Goal: Task Accomplishment & Management: Complete application form

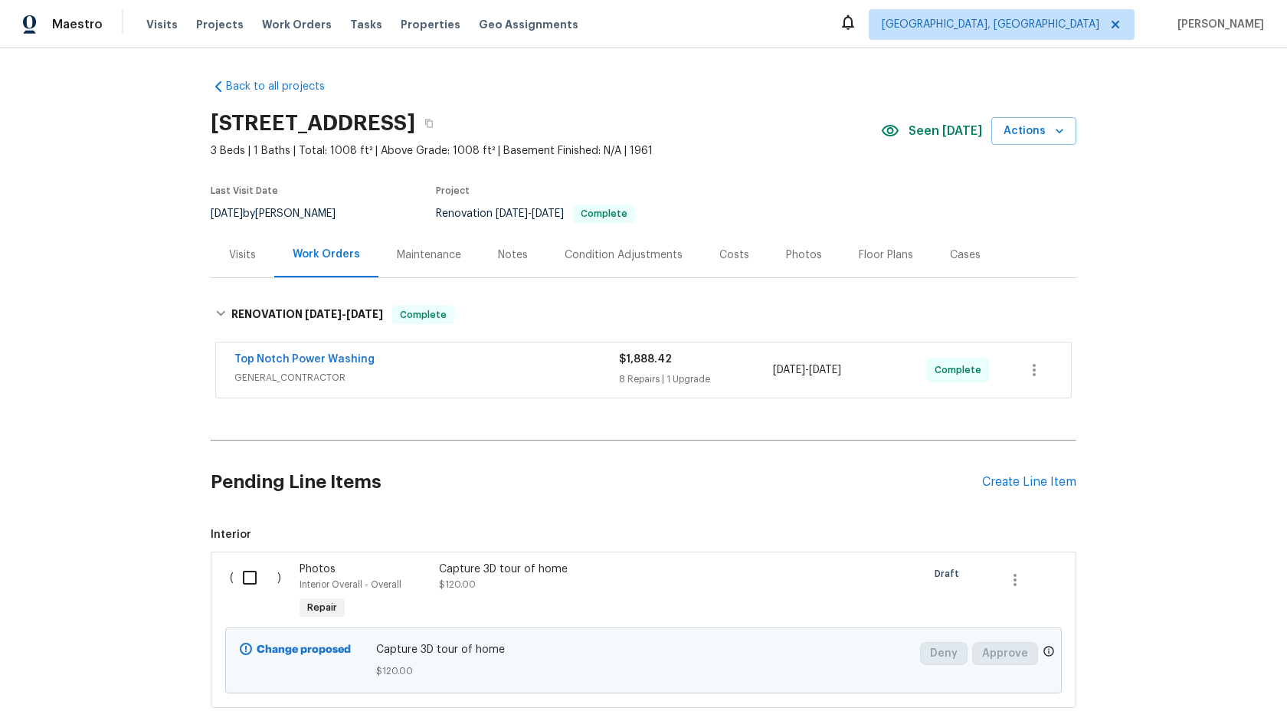
click at [194, 286] on div "Back to all projects 232 Greenfield Dr, Rossville, GA 30741 3 Beds | 1 Baths | …" at bounding box center [643, 379] width 1287 height 663
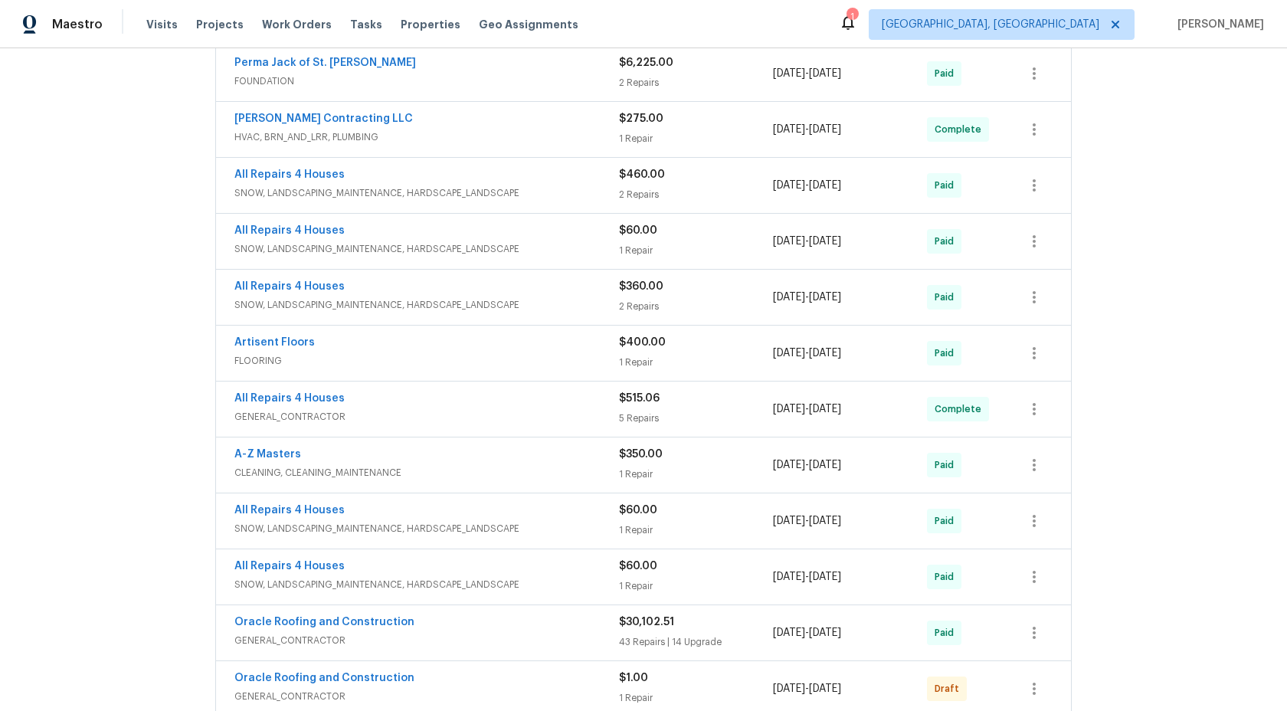
scroll to position [720, 0]
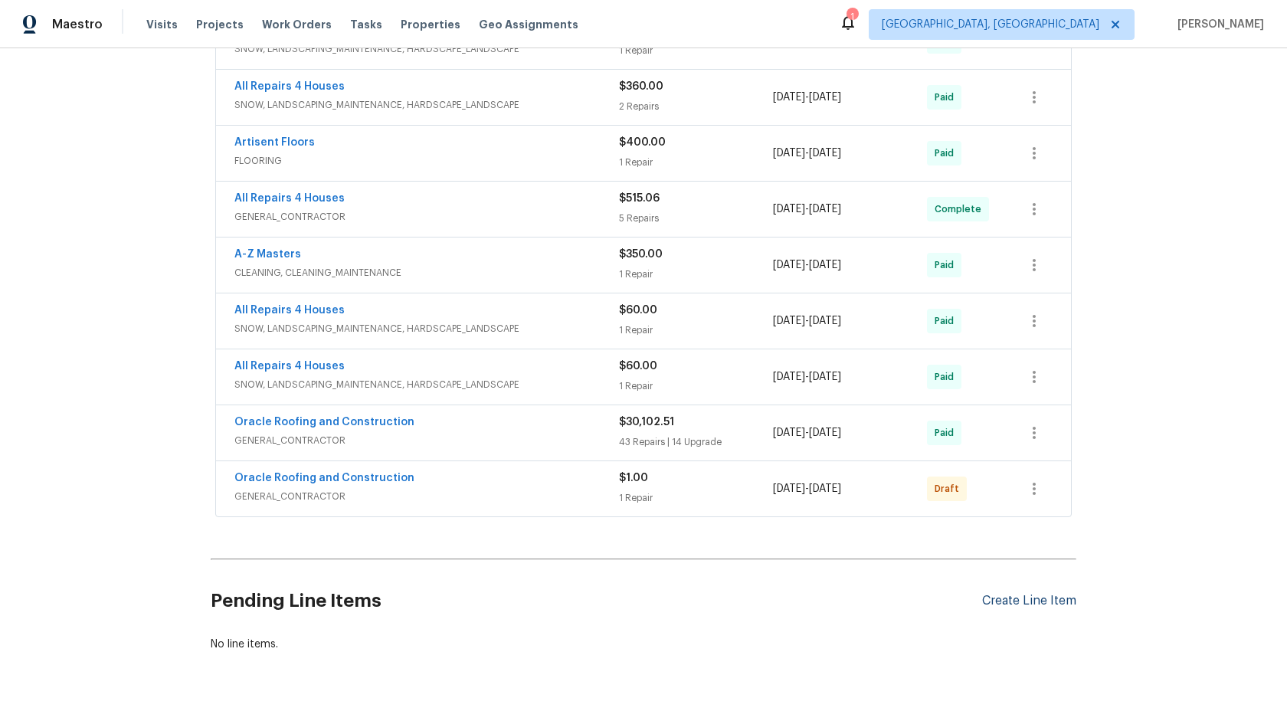
click at [1024, 600] on div "Create Line Item" at bounding box center [1029, 601] width 94 height 15
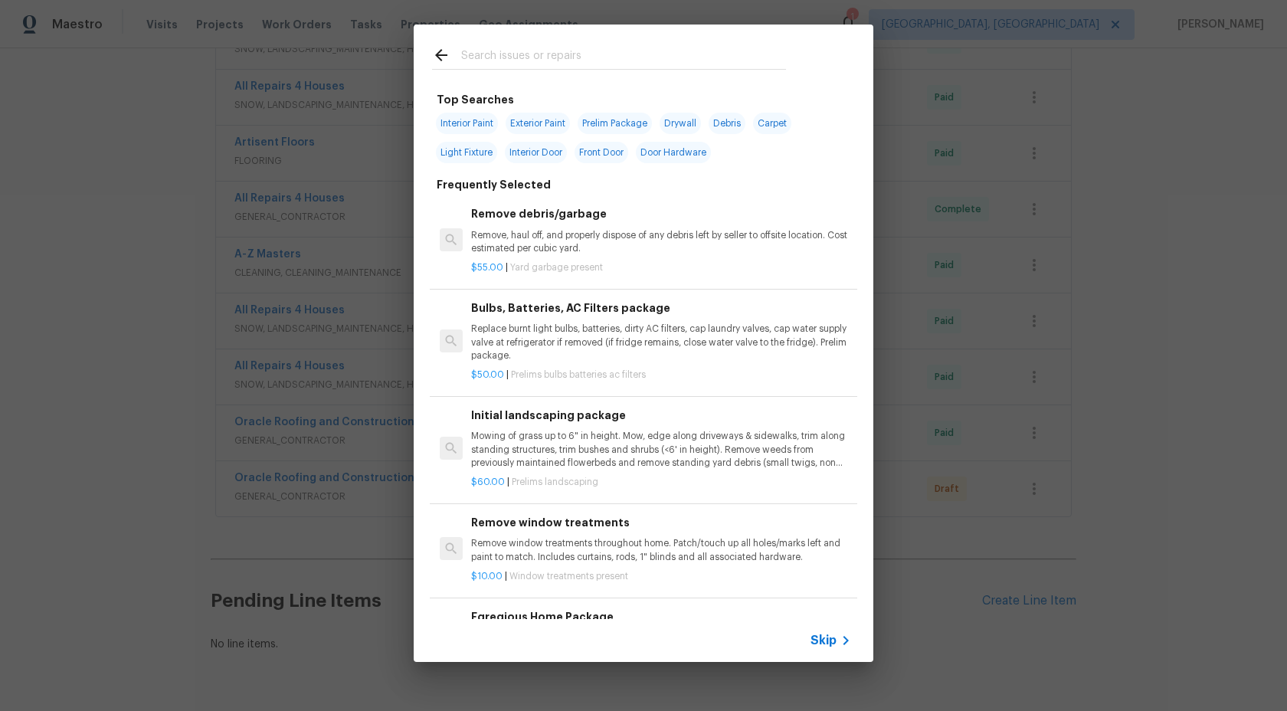
click at [829, 641] on span "Skip" at bounding box center [824, 640] width 26 height 15
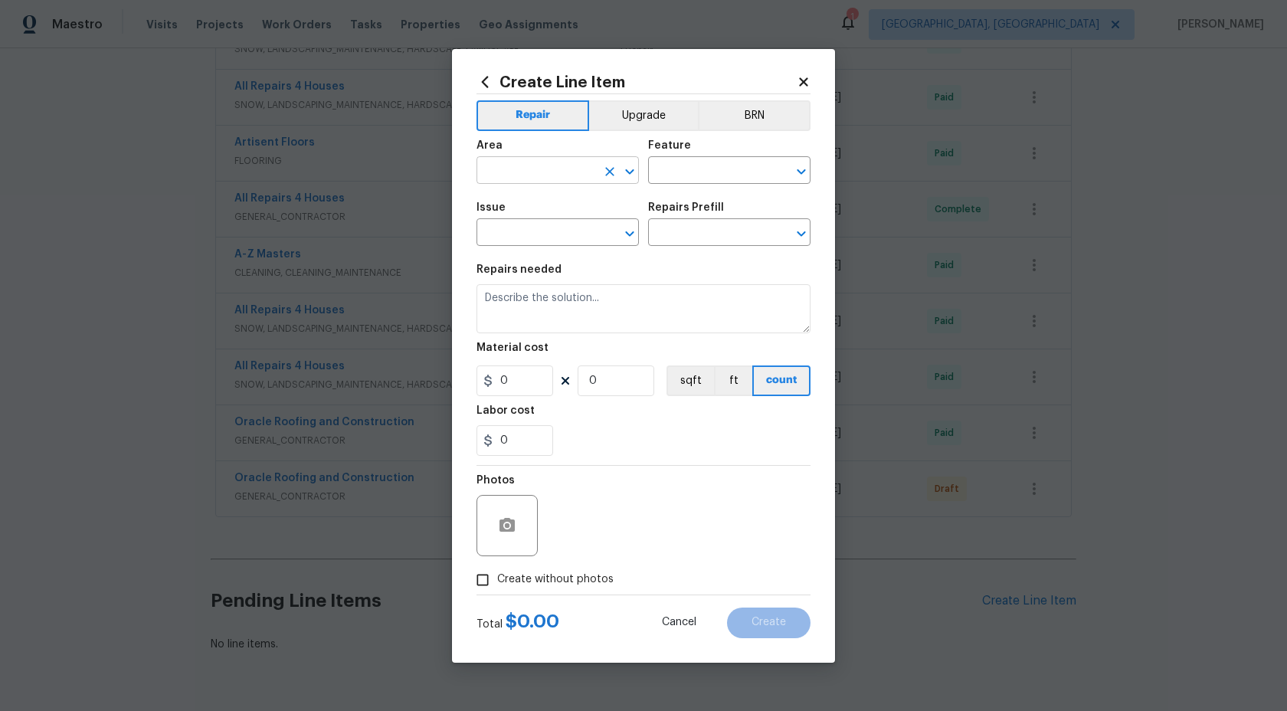
click at [559, 177] on input "text" at bounding box center [537, 172] width 120 height 24
click at [555, 232] on li "Interior Overall" at bounding box center [558, 230] width 162 height 25
type input "Interior Overall"
click at [711, 149] on div "Feature" at bounding box center [729, 150] width 162 height 20
click at [706, 164] on input "text" at bounding box center [708, 172] width 120 height 24
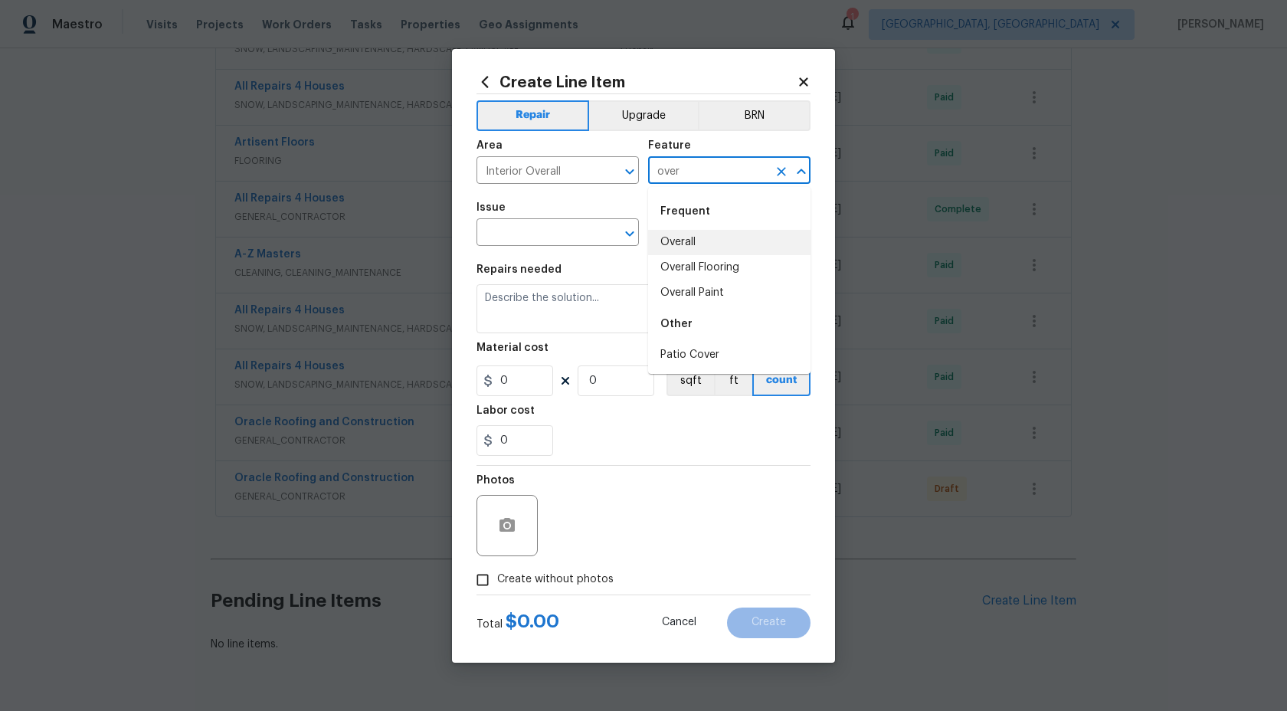
click at [716, 243] on li "Overall" at bounding box center [729, 242] width 162 height 25
type input "Overall"
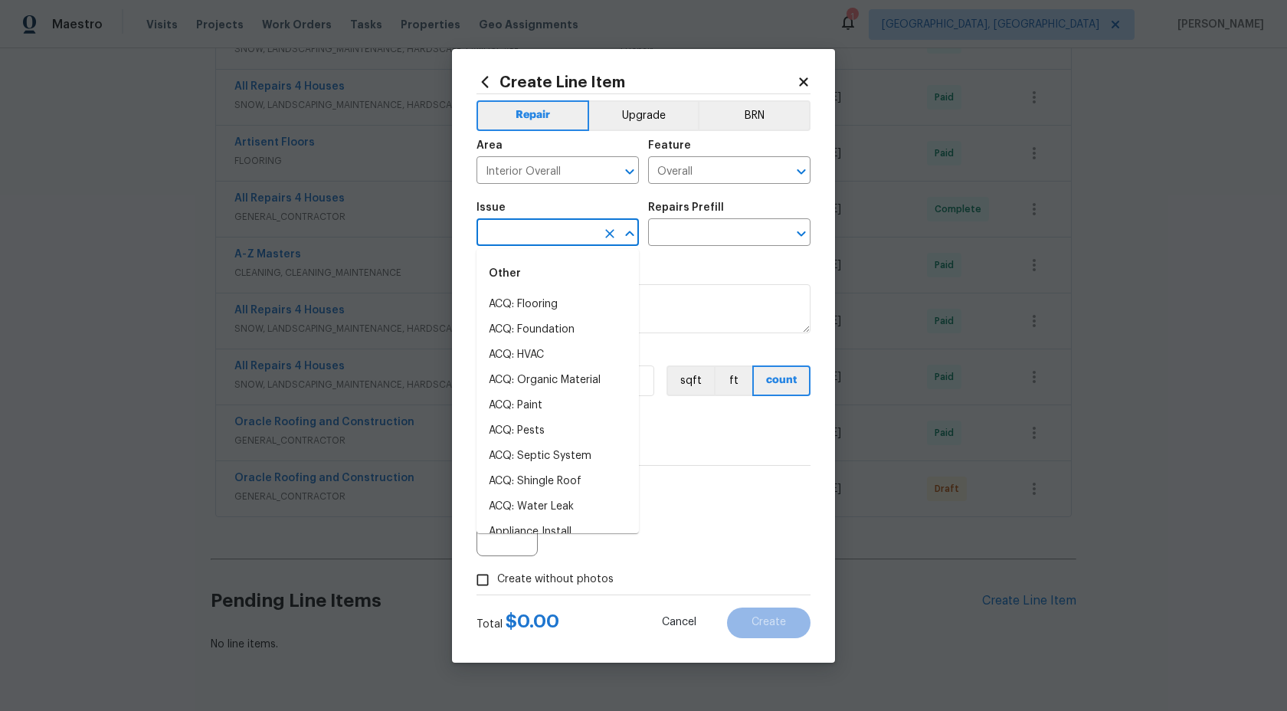
click at [576, 241] on input "text" at bounding box center [537, 234] width 120 height 24
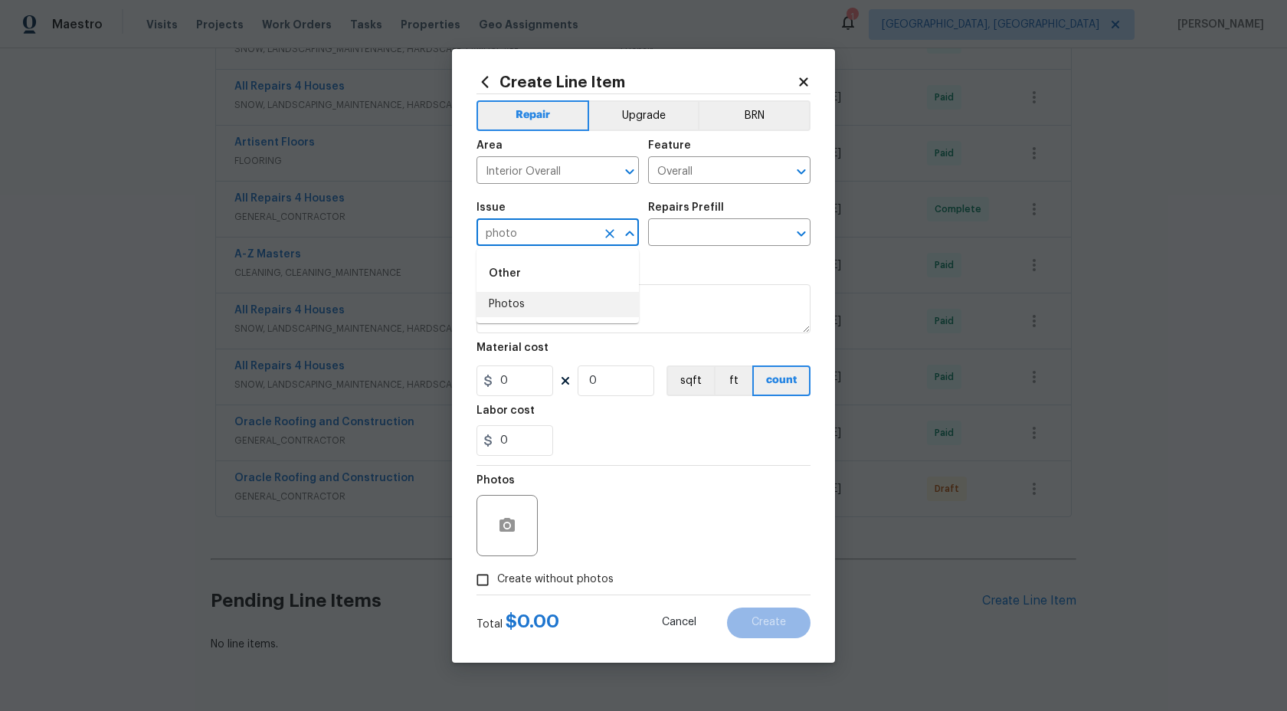
click at [540, 313] on li "Photos" at bounding box center [558, 304] width 162 height 25
type input "Photos"
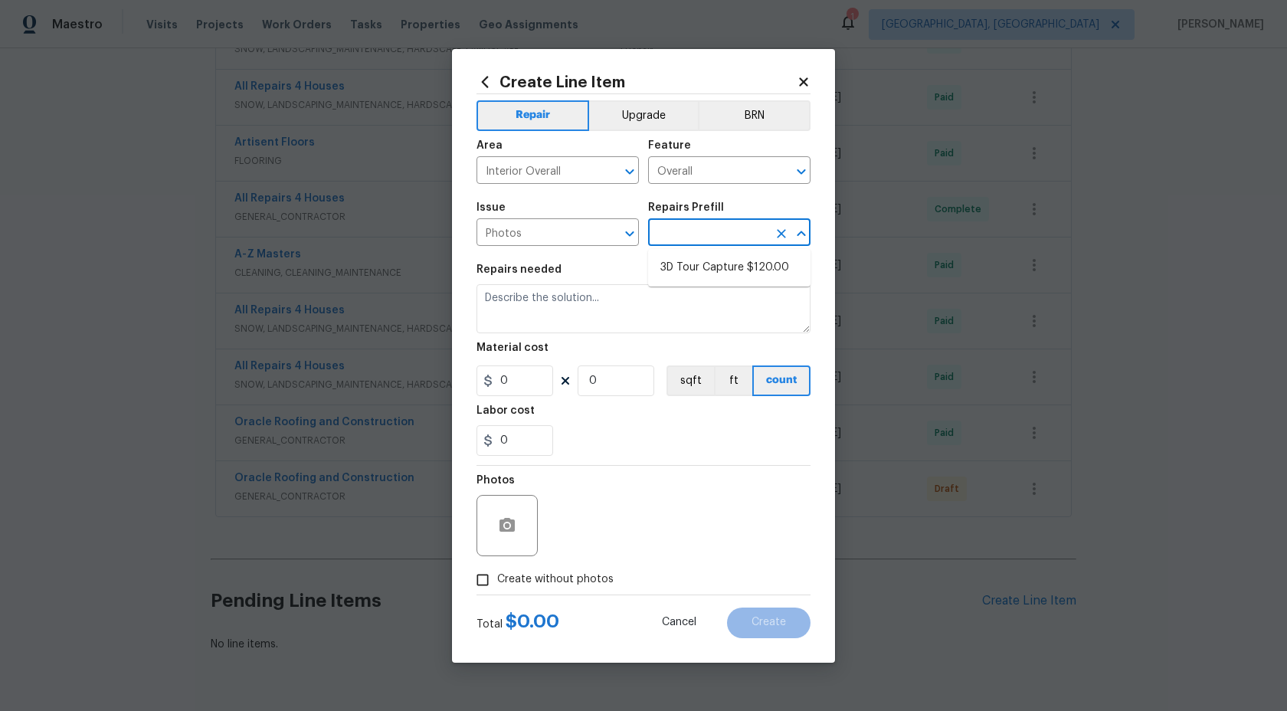
click at [704, 239] on input "text" at bounding box center [708, 234] width 120 height 24
click at [706, 270] on li "3D Tour Capture $120.00" at bounding box center [729, 267] width 162 height 25
type input "3D Tour Capture $120.00"
type textarea "Capture 3D tour of home"
type input "1"
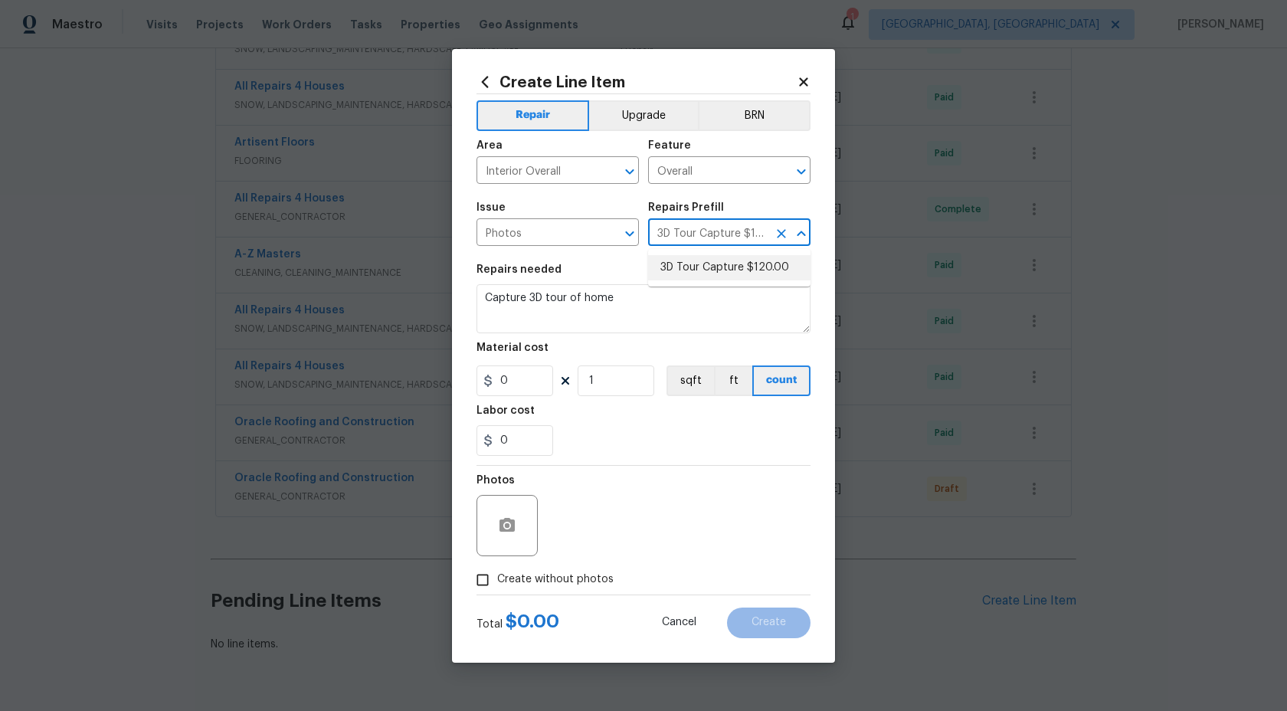
type input "120"
click at [479, 575] on input "Create without photos" at bounding box center [482, 579] width 29 height 29
checkbox input "true"
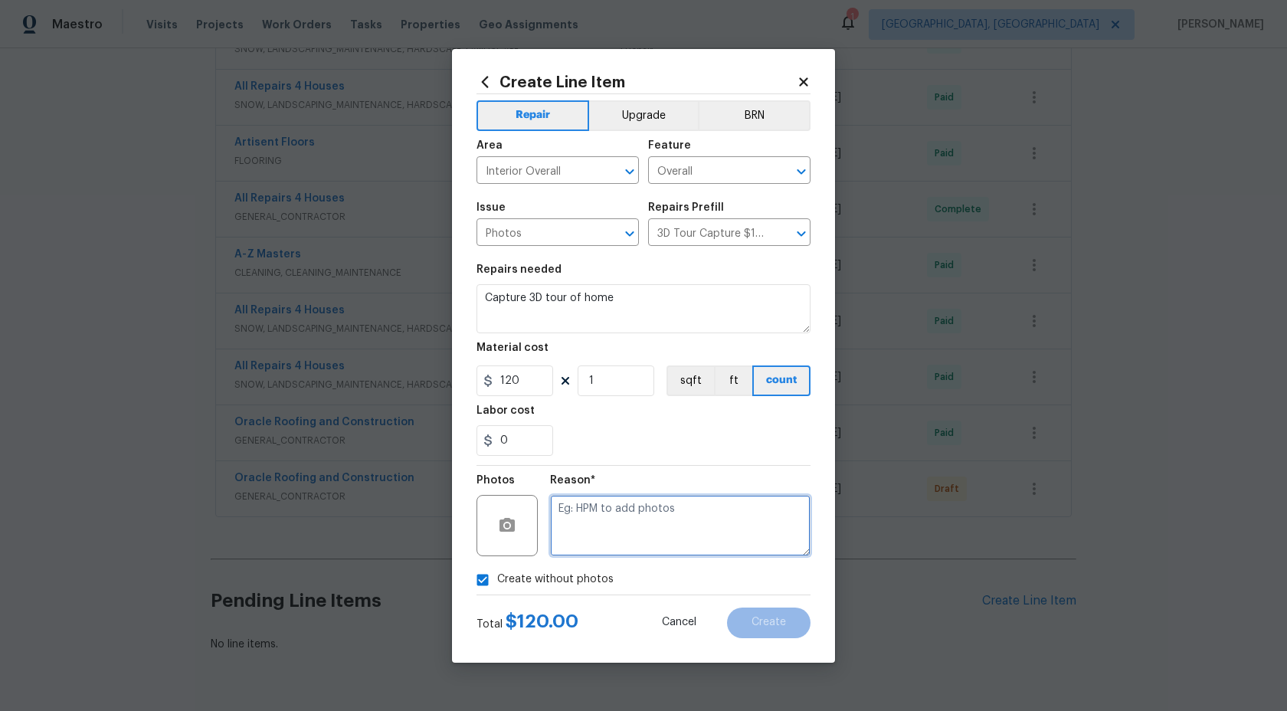
click at [592, 540] on textarea at bounding box center [680, 525] width 261 height 61
click at [581, 522] on textarea "." at bounding box center [680, 525] width 261 height 61
type textarea "."
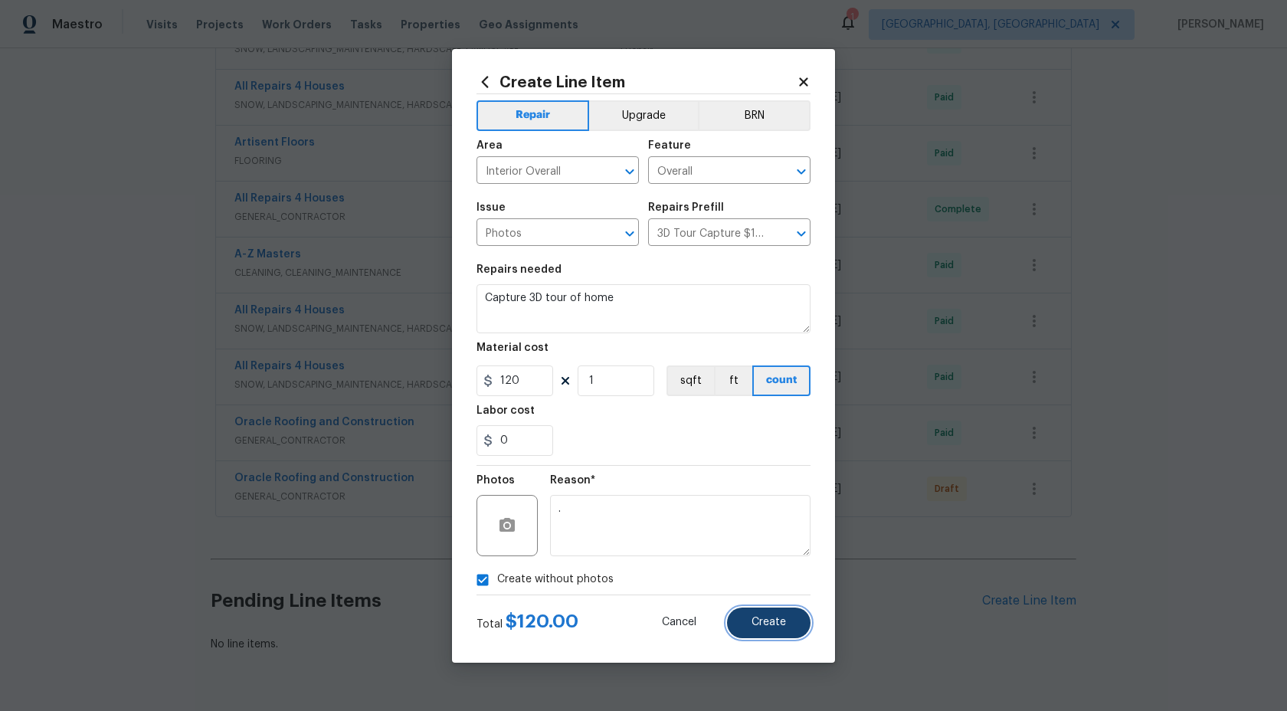
click at [755, 622] on span "Create" at bounding box center [769, 622] width 34 height 11
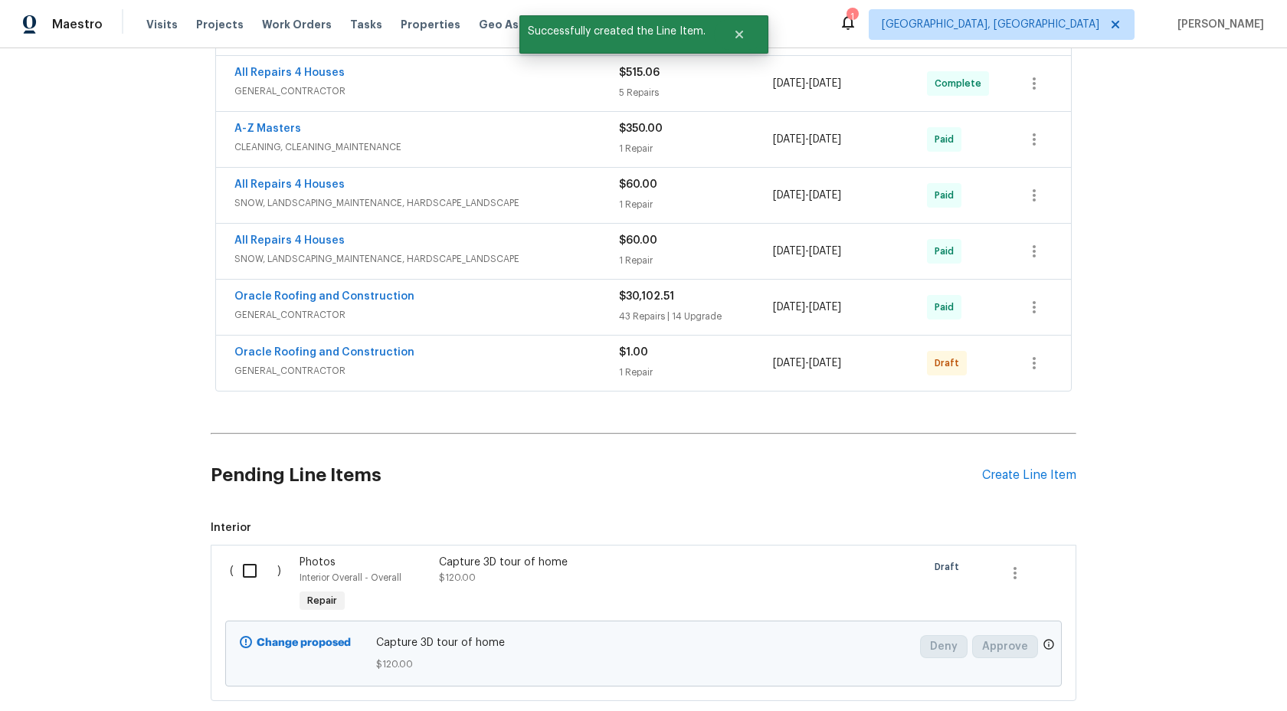
scroll to position [940, 0]
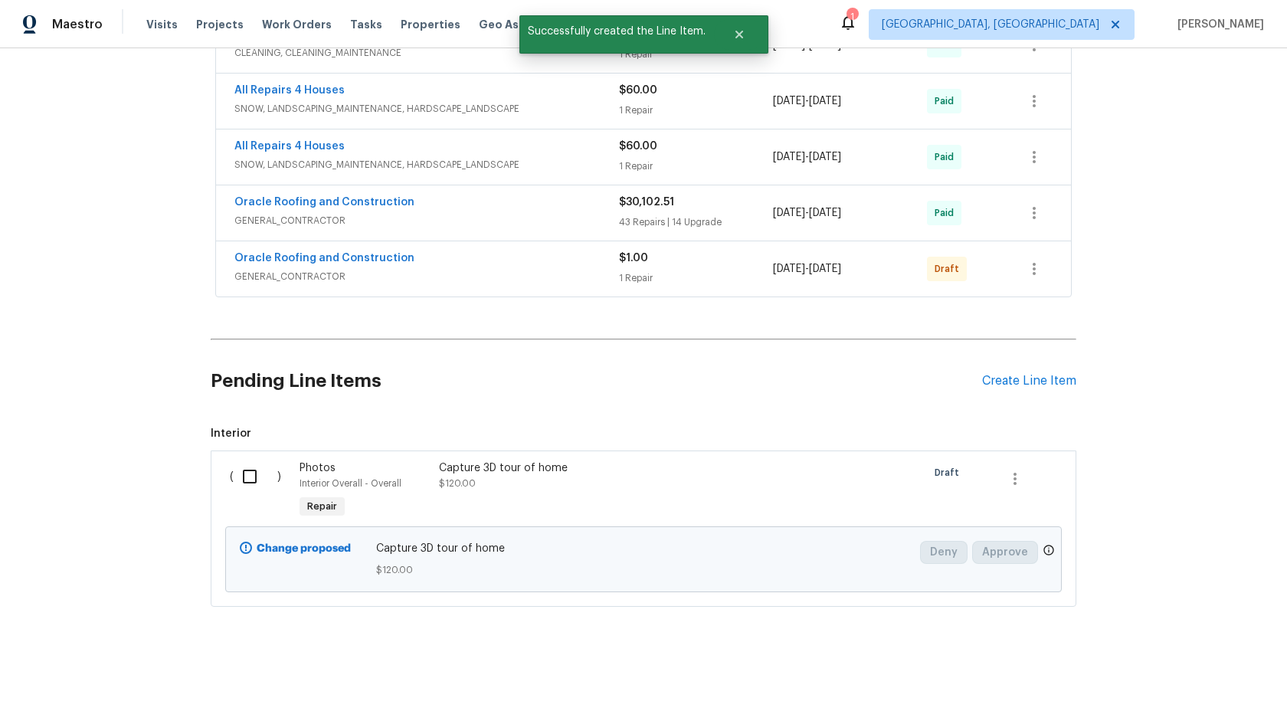
click at [245, 473] on input "checkbox" at bounding box center [256, 476] width 44 height 32
checkbox input "true"
click at [1210, 670] on span "Create Work Order" at bounding box center [1199, 673] width 102 height 19
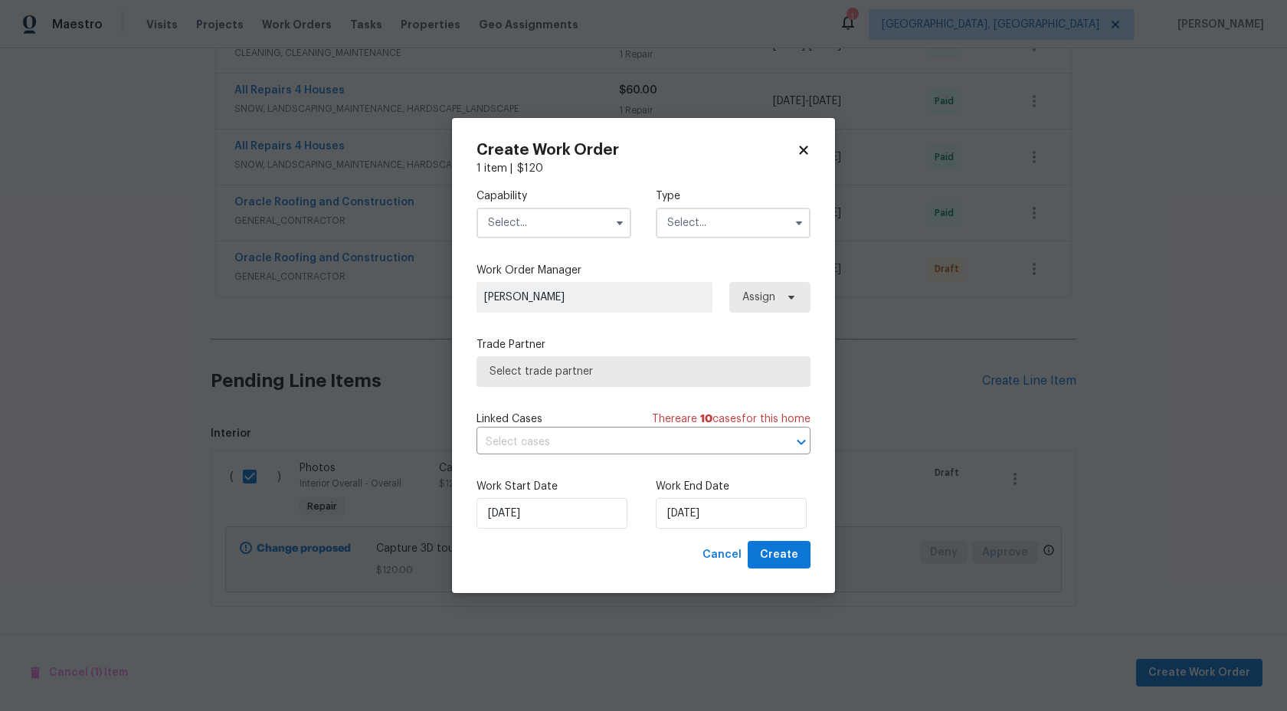
click at [571, 224] on input "text" at bounding box center [554, 223] width 155 height 31
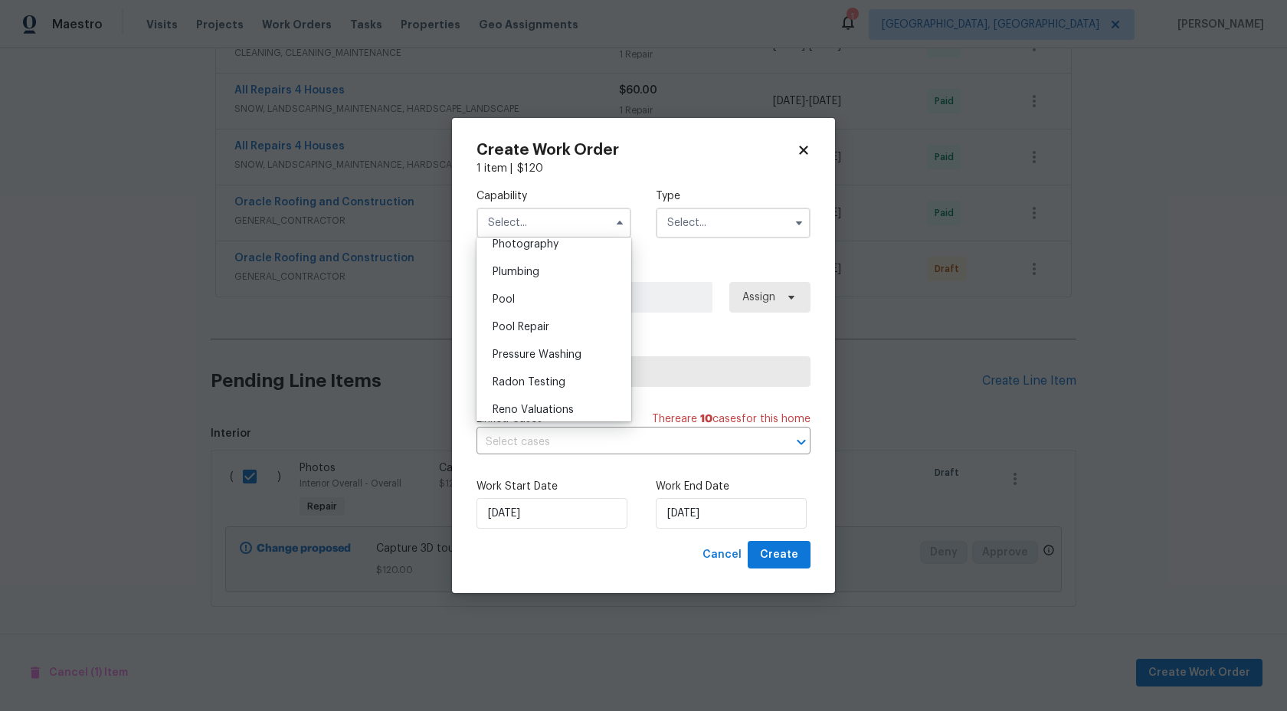
scroll to position [1341, 0]
click at [541, 266] on div "Photography" at bounding box center [553, 257] width 147 height 28
type input "Photography"
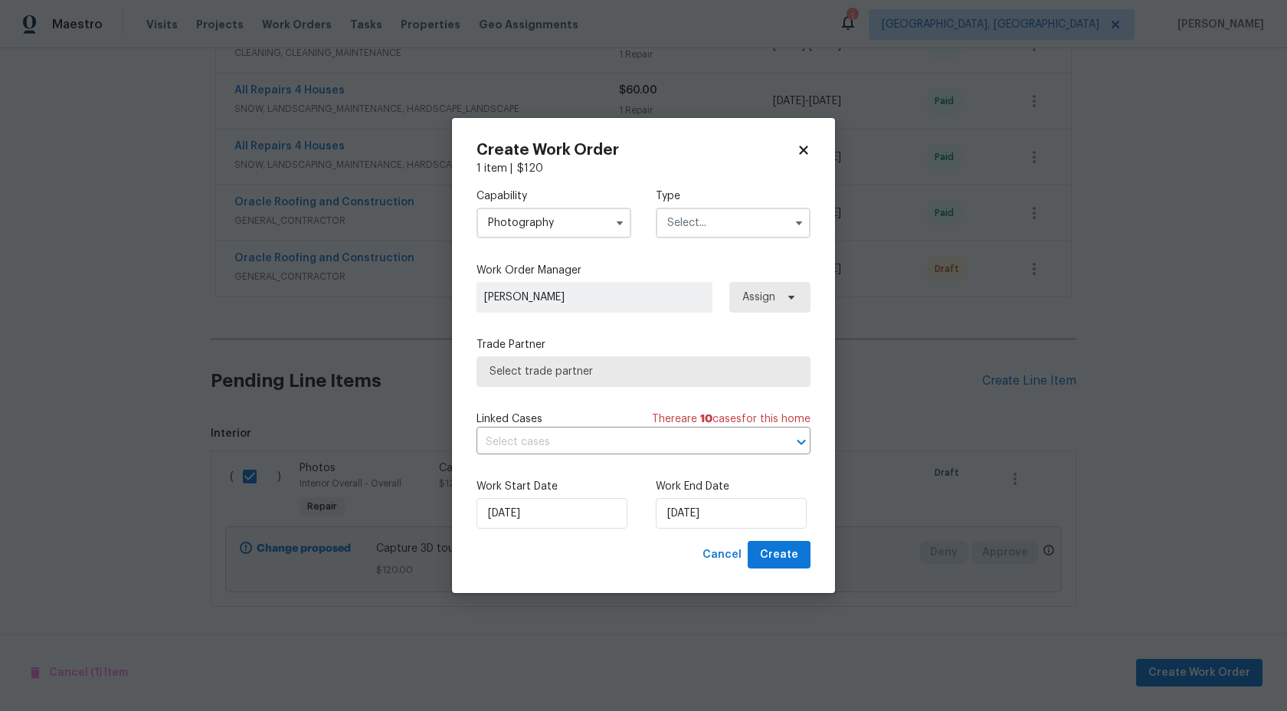
click at [686, 217] on input "text" at bounding box center [733, 223] width 155 height 31
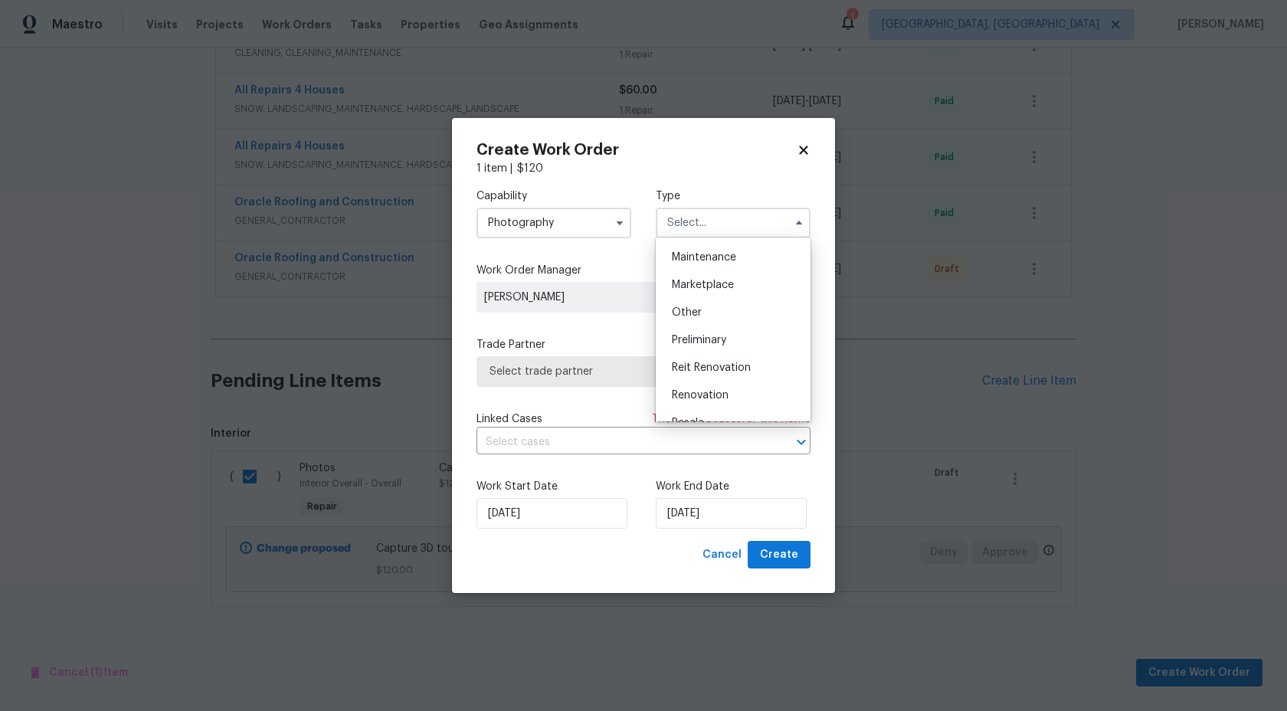
scroll to position [218, 0]
click at [695, 339] on span "Other" at bounding box center [687, 341] width 30 height 11
type input "Other"
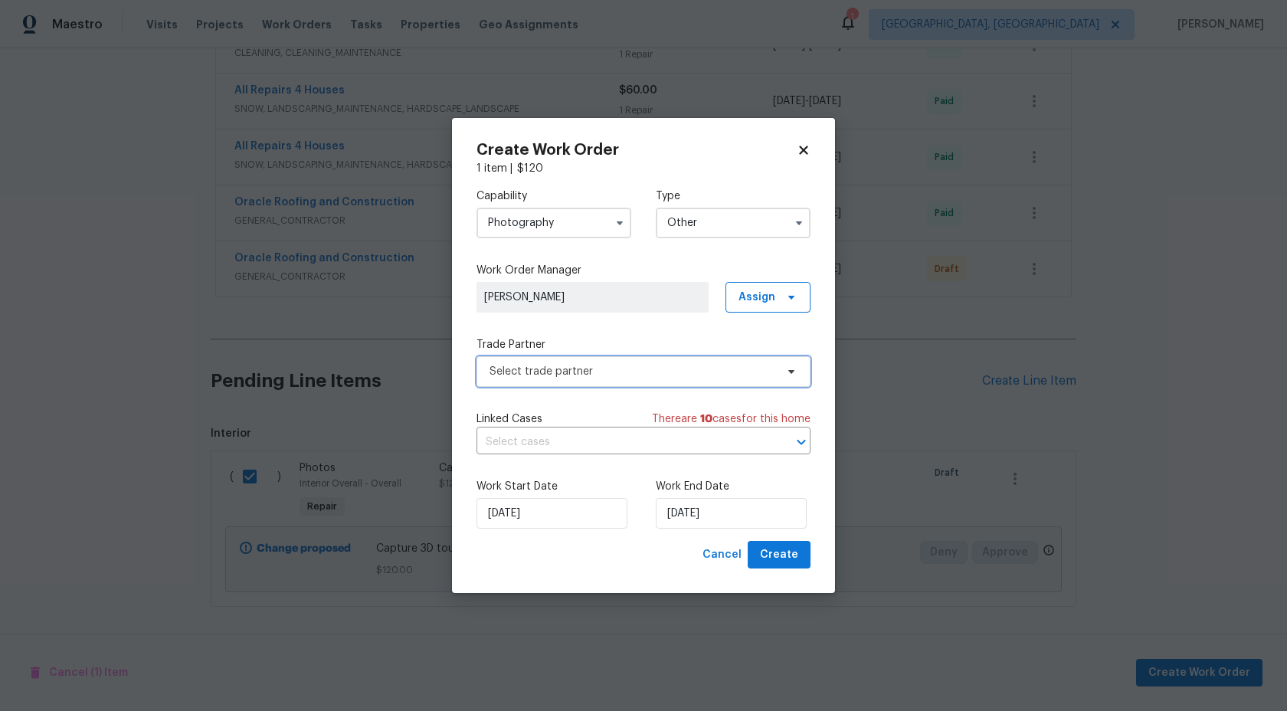
click at [616, 365] on span "Select trade partner" at bounding box center [633, 371] width 286 height 15
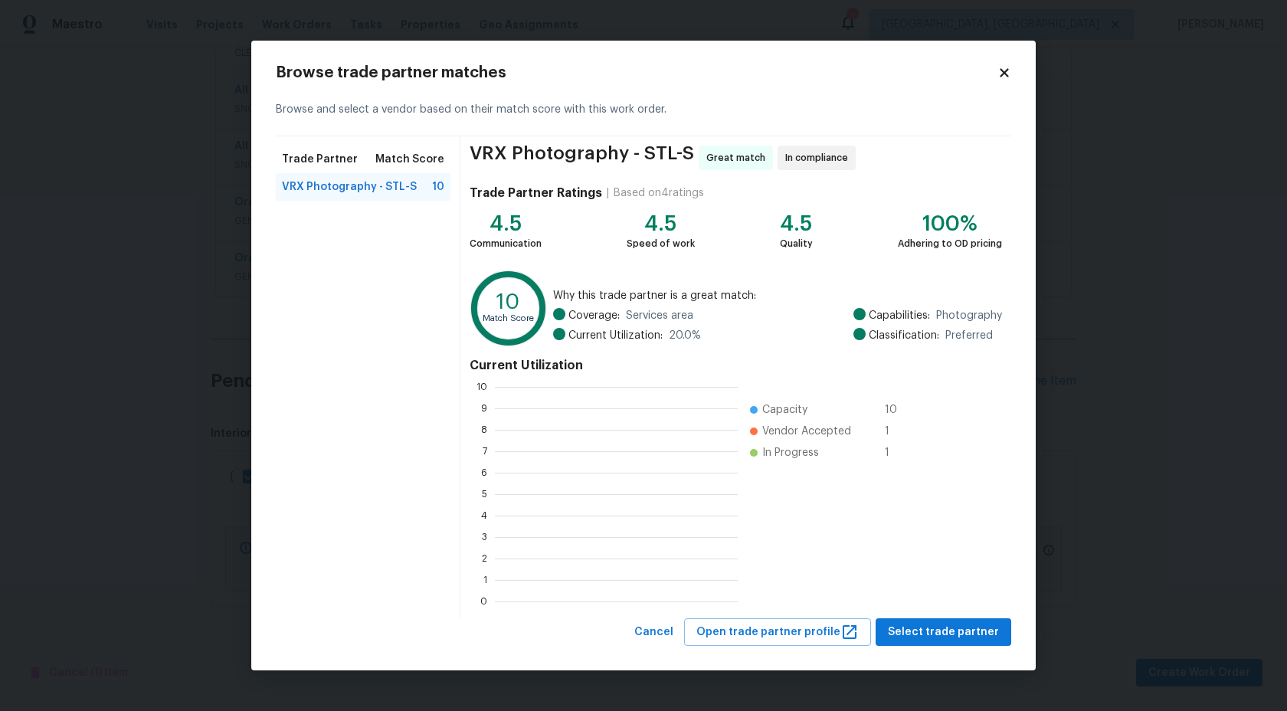
scroll to position [215, 243]
click at [923, 627] on span "Select trade partner" at bounding box center [943, 632] width 111 height 19
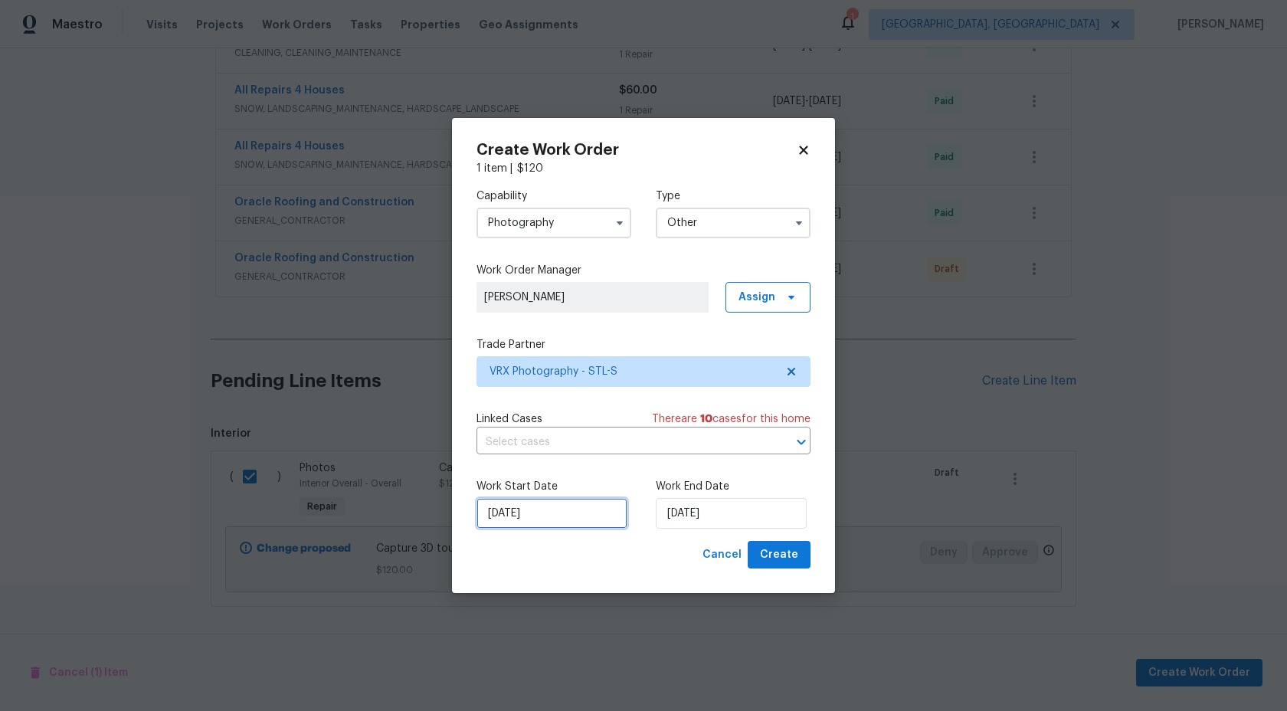
click at [562, 512] on input "[DATE]" at bounding box center [552, 513] width 151 height 31
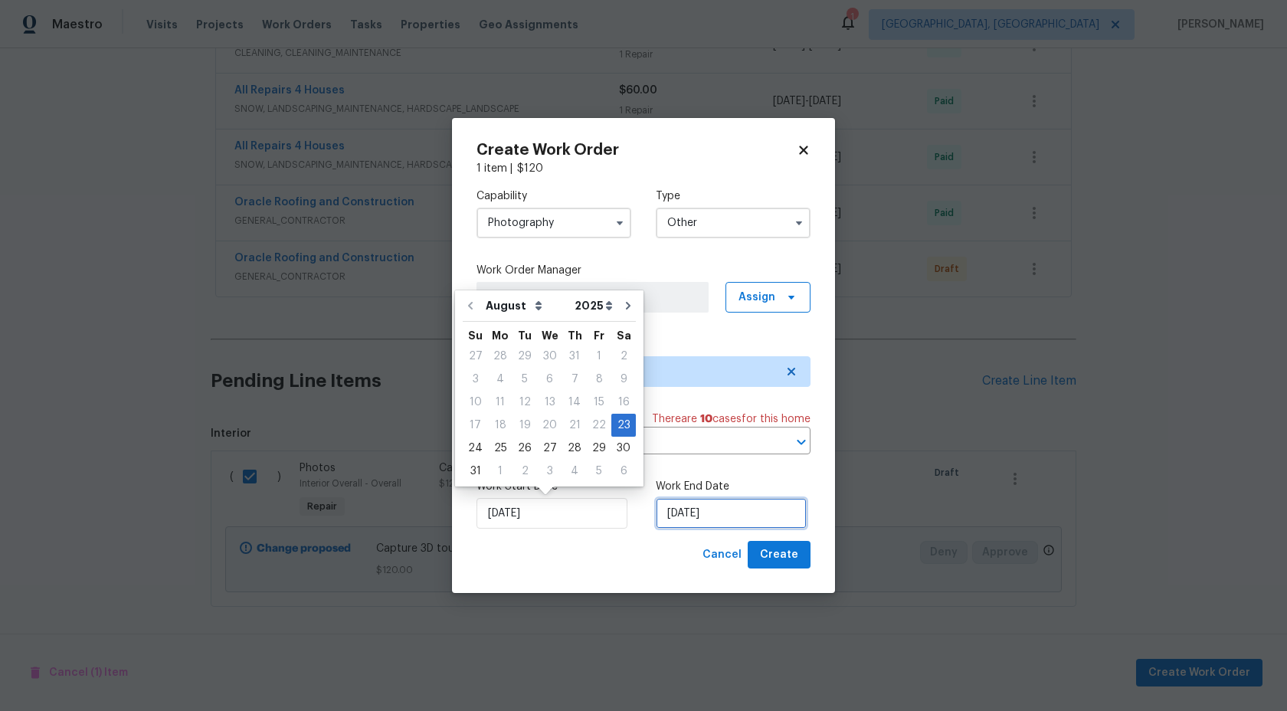
click at [728, 510] on input "[DATE]" at bounding box center [731, 513] width 151 height 31
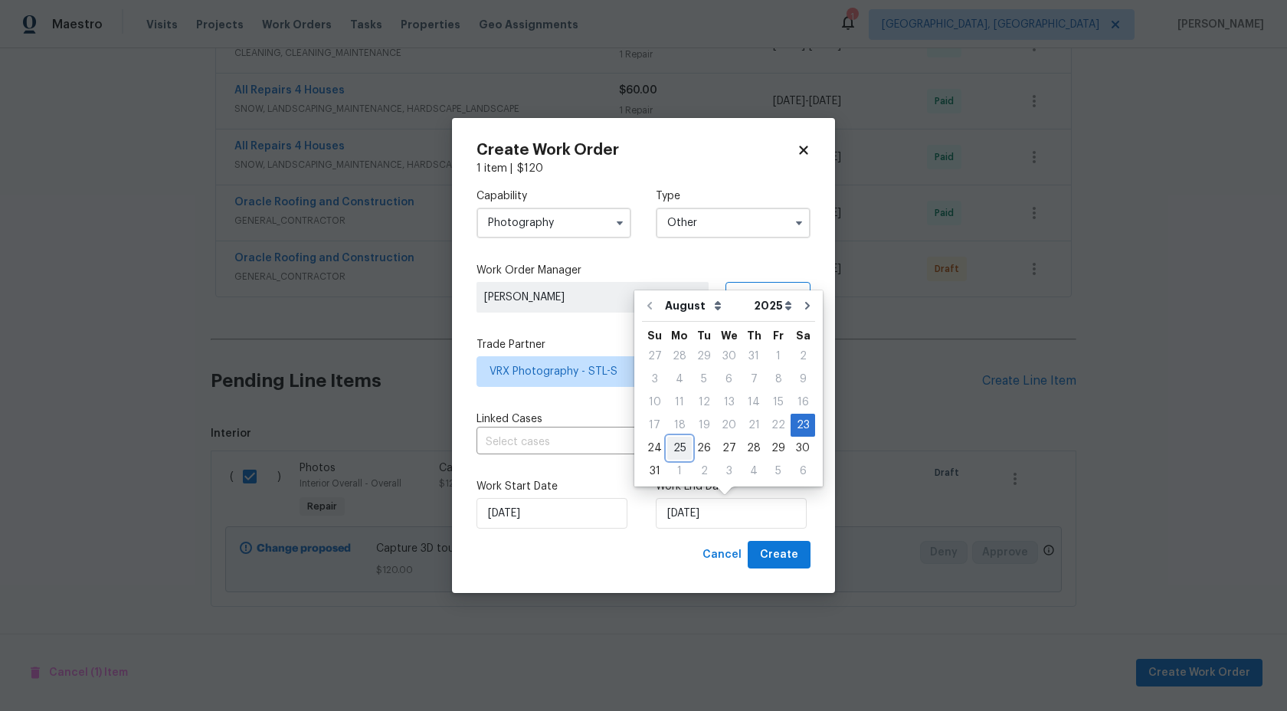
click at [672, 447] on div "25" at bounding box center [679, 447] width 25 height 21
type input "[DATE]"
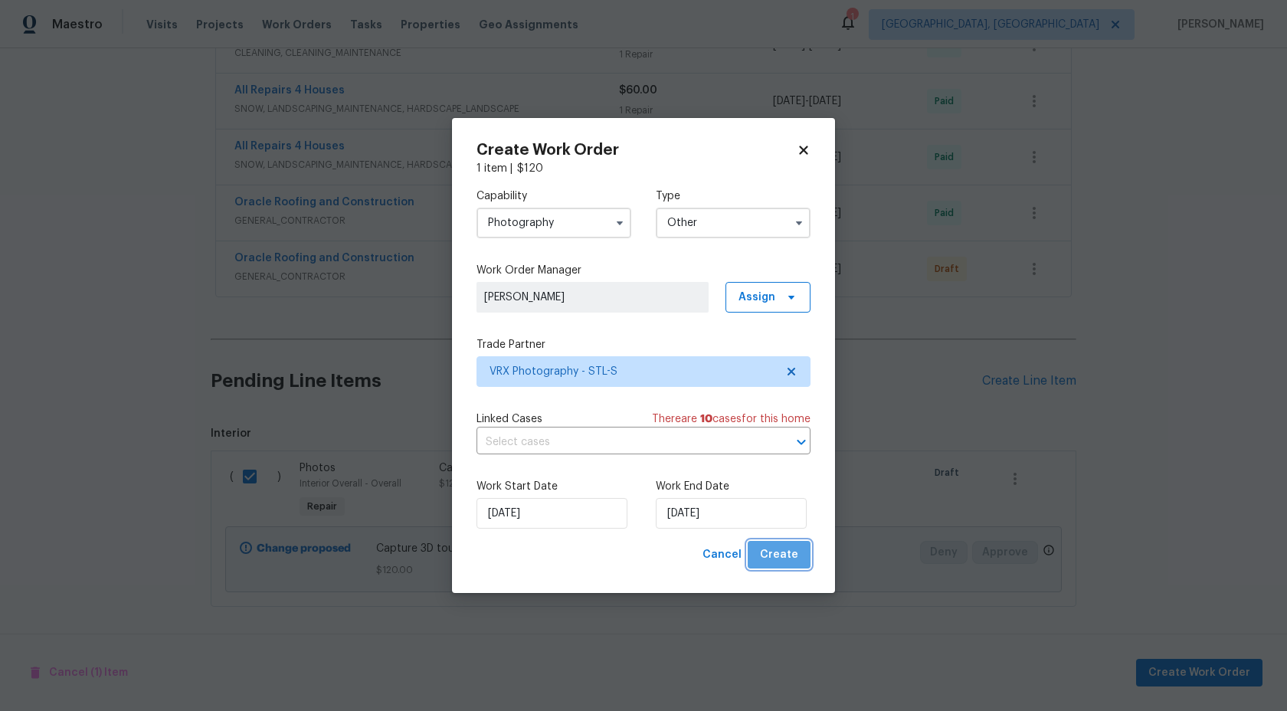
click at [793, 563] on span "Create" at bounding box center [779, 555] width 38 height 19
checkbox input "false"
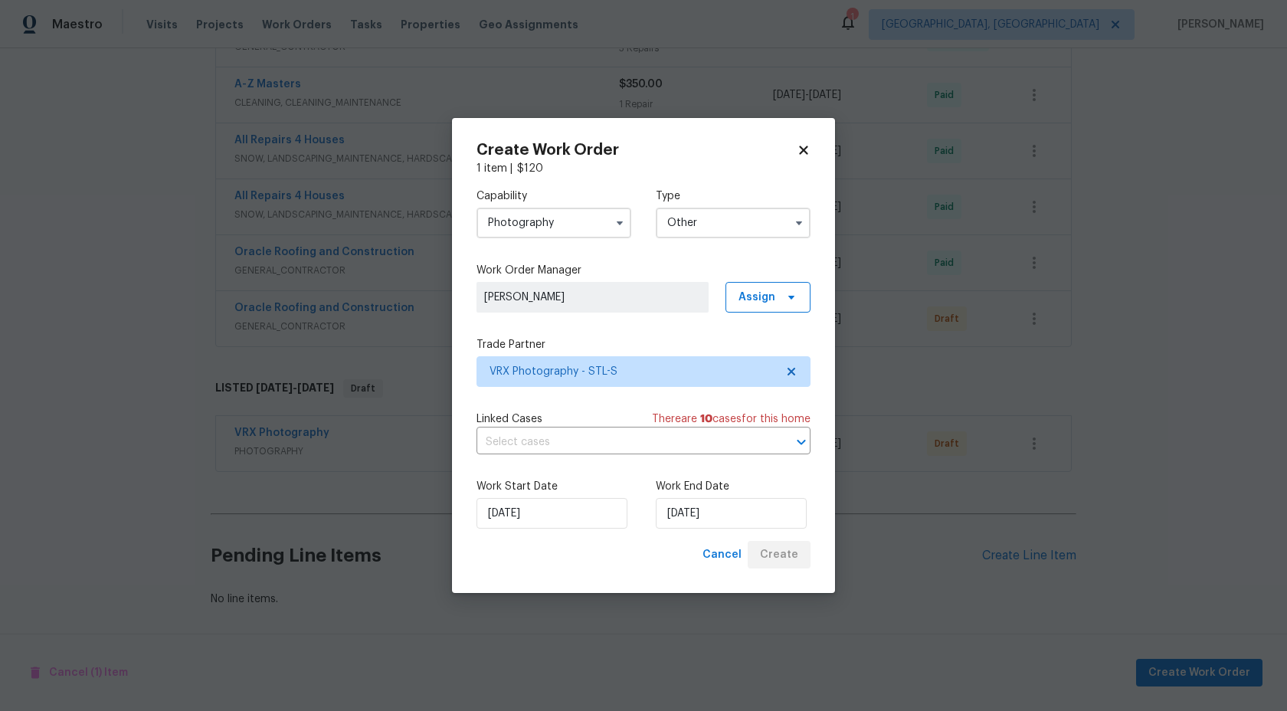
scroll to position [890, 0]
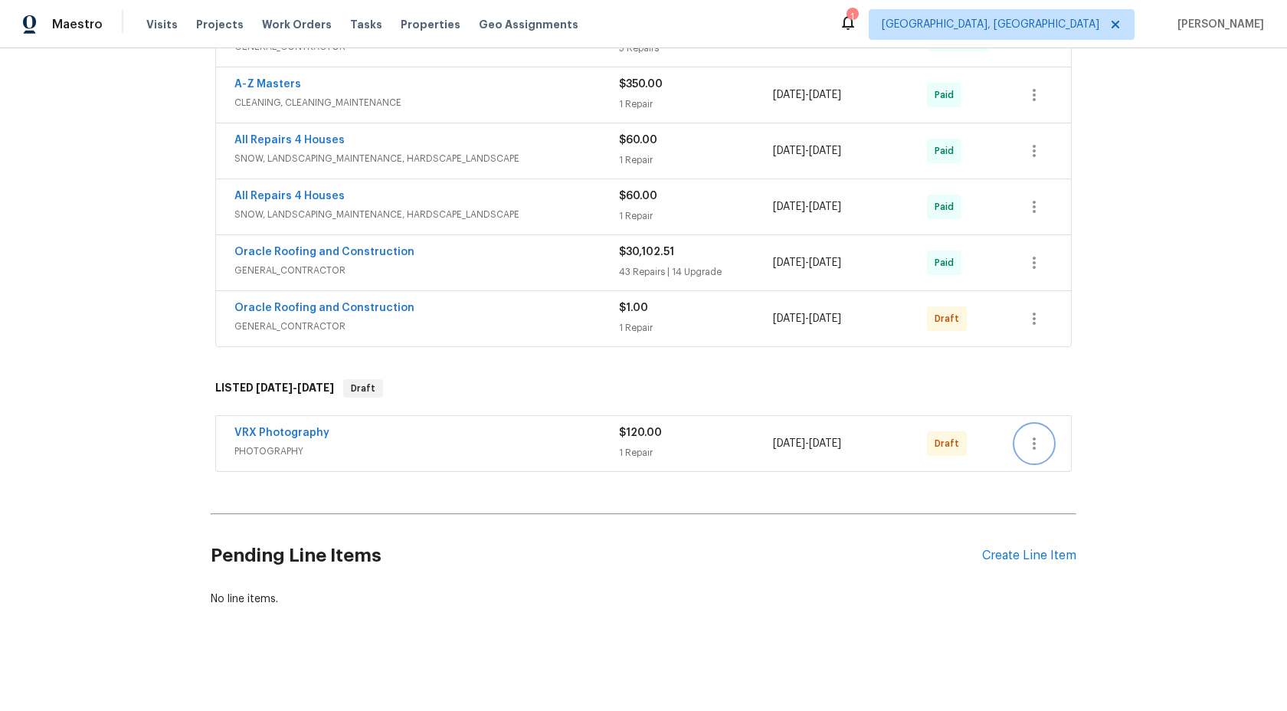
click at [1034, 444] on icon "button" at bounding box center [1034, 443] width 3 height 12
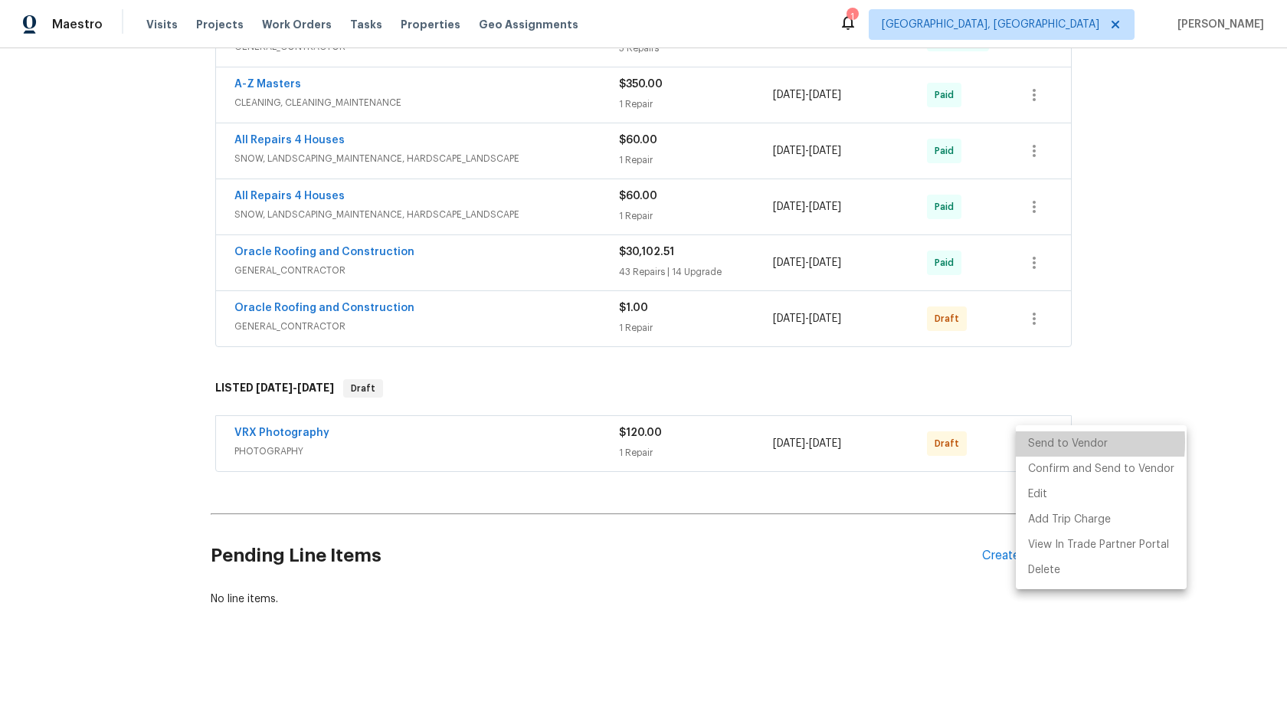
click at [1034, 442] on li "Send to Vendor" at bounding box center [1101, 443] width 171 height 25
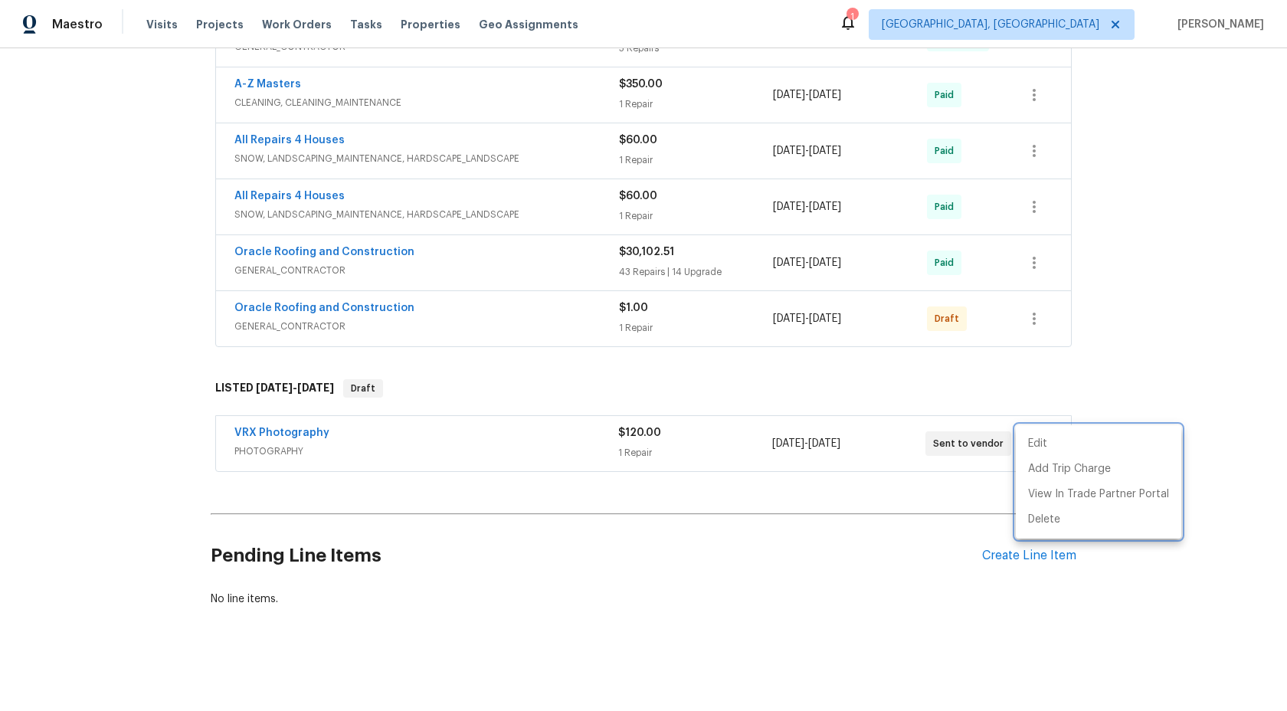
click at [683, 571] on div at bounding box center [643, 355] width 1287 height 711
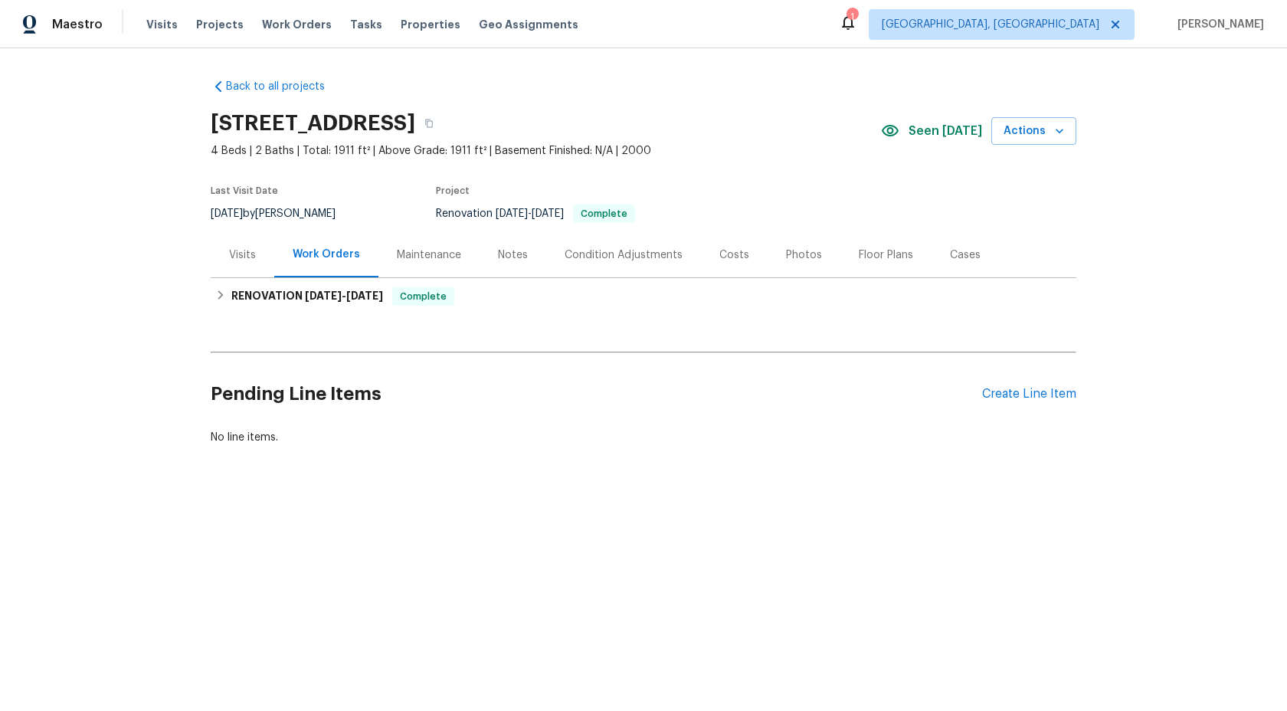
click at [415, 249] on div "Maintenance" at bounding box center [429, 254] width 64 height 15
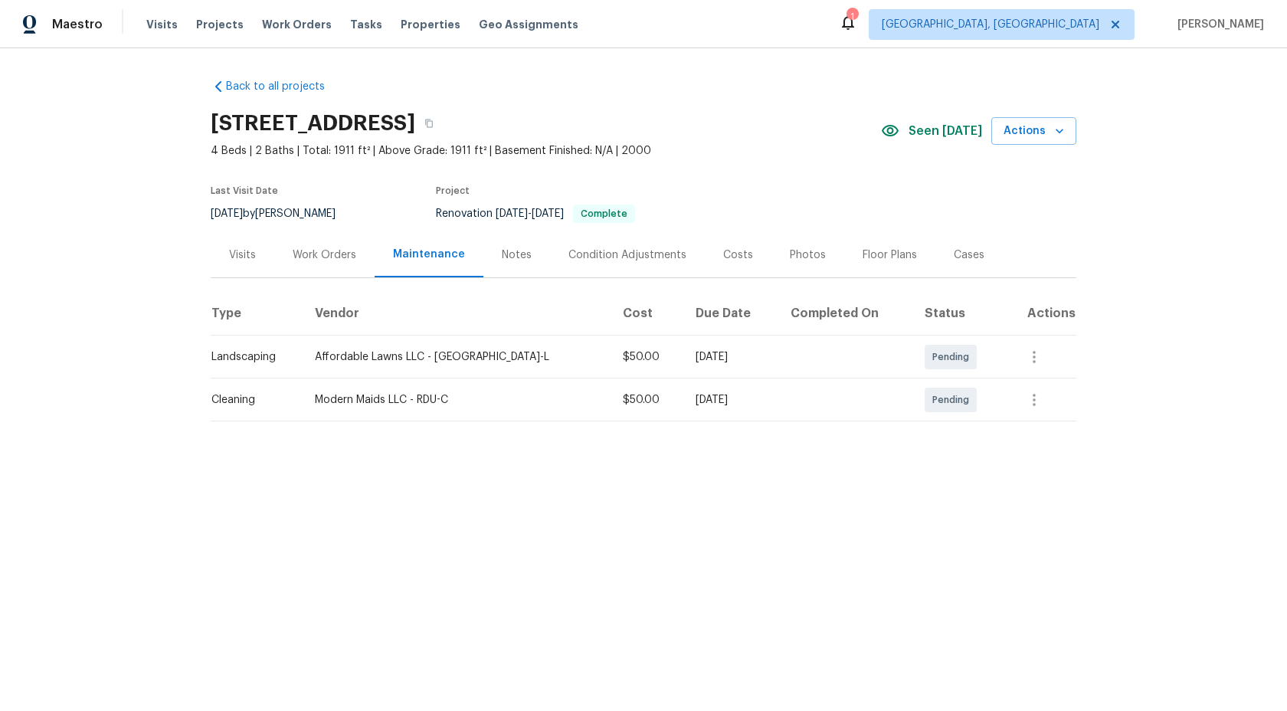
click at [354, 257] on div "Work Orders" at bounding box center [325, 254] width 64 height 15
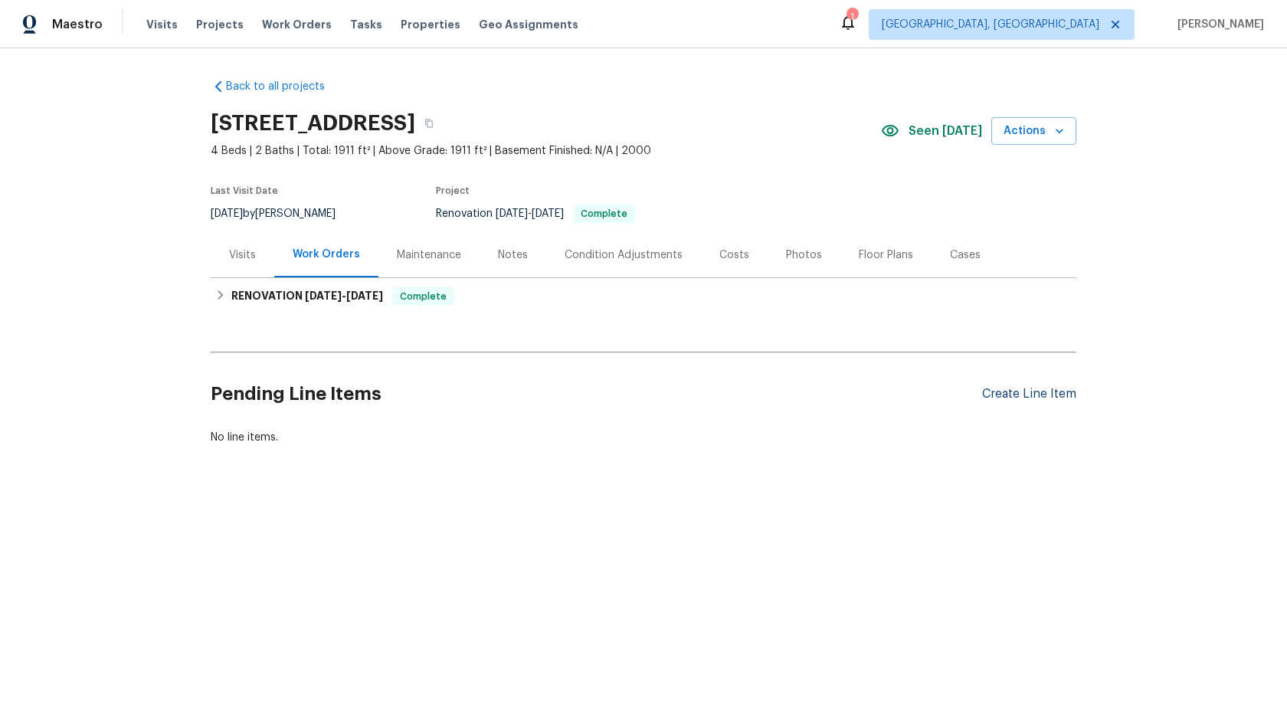
click at [1041, 391] on div "Create Line Item" at bounding box center [1029, 394] width 94 height 15
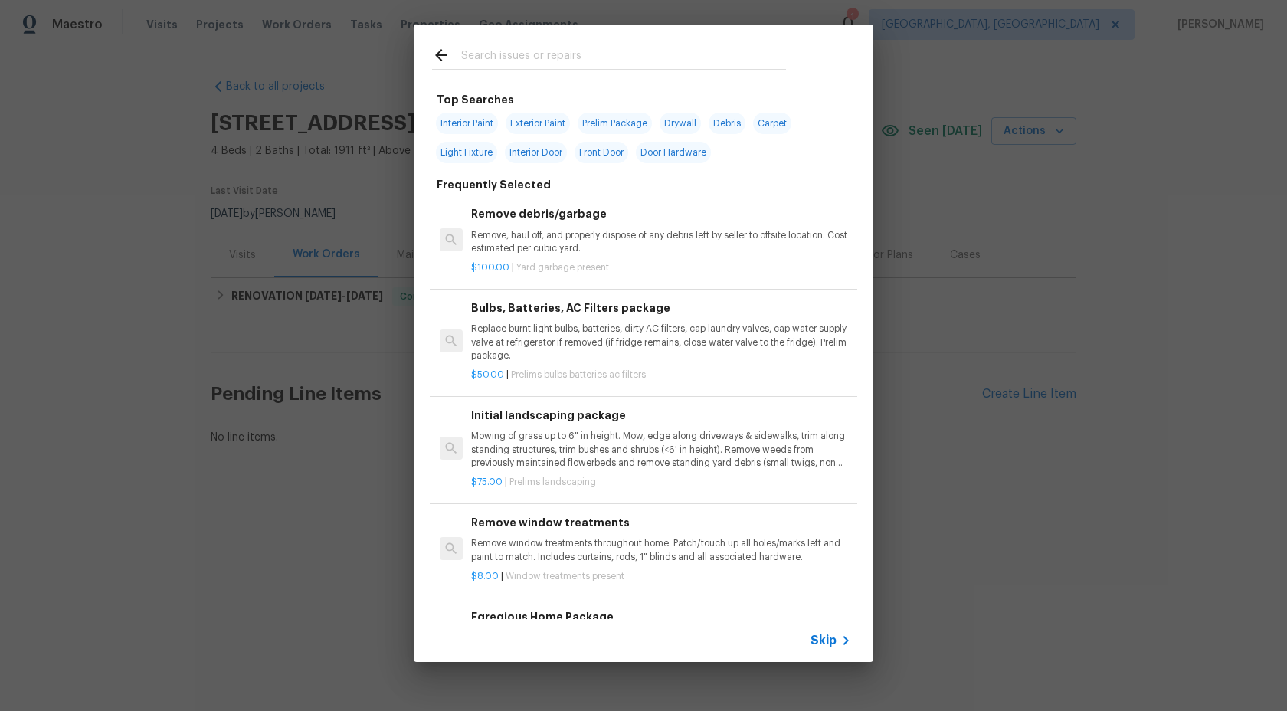
click at [821, 635] on span "Skip" at bounding box center [824, 640] width 26 height 15
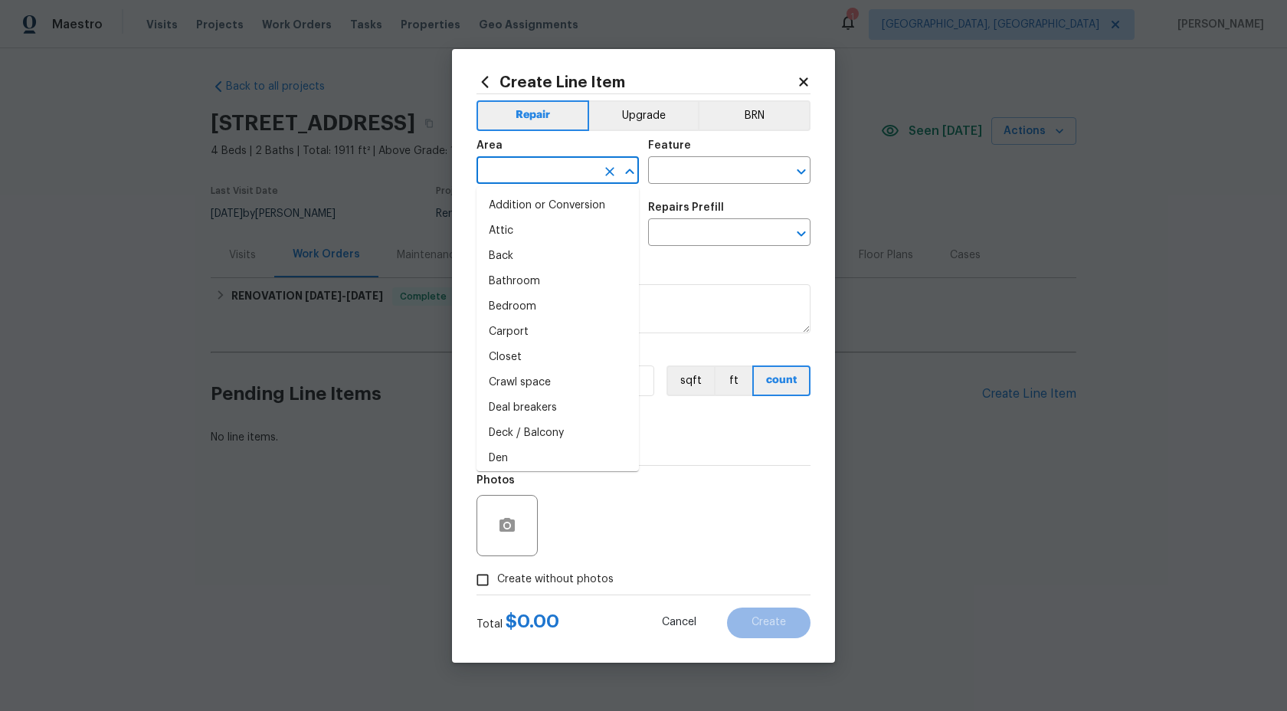
click at [549, 177] on input "text" at bounding box center [537, 172] width 120 height 24
type input "i"
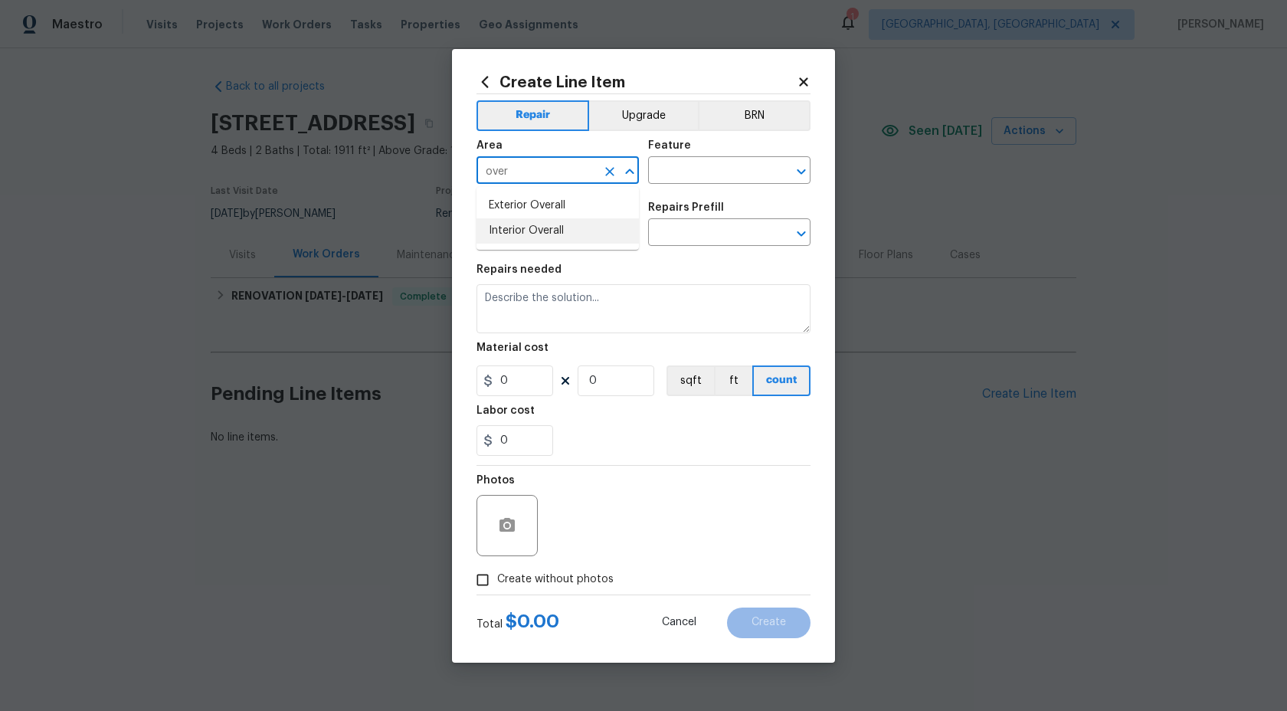
click at [555, 228] on li "Interior Overall" at bounding box center [558, 230] width 162 height 25
type input "Interior Overall"
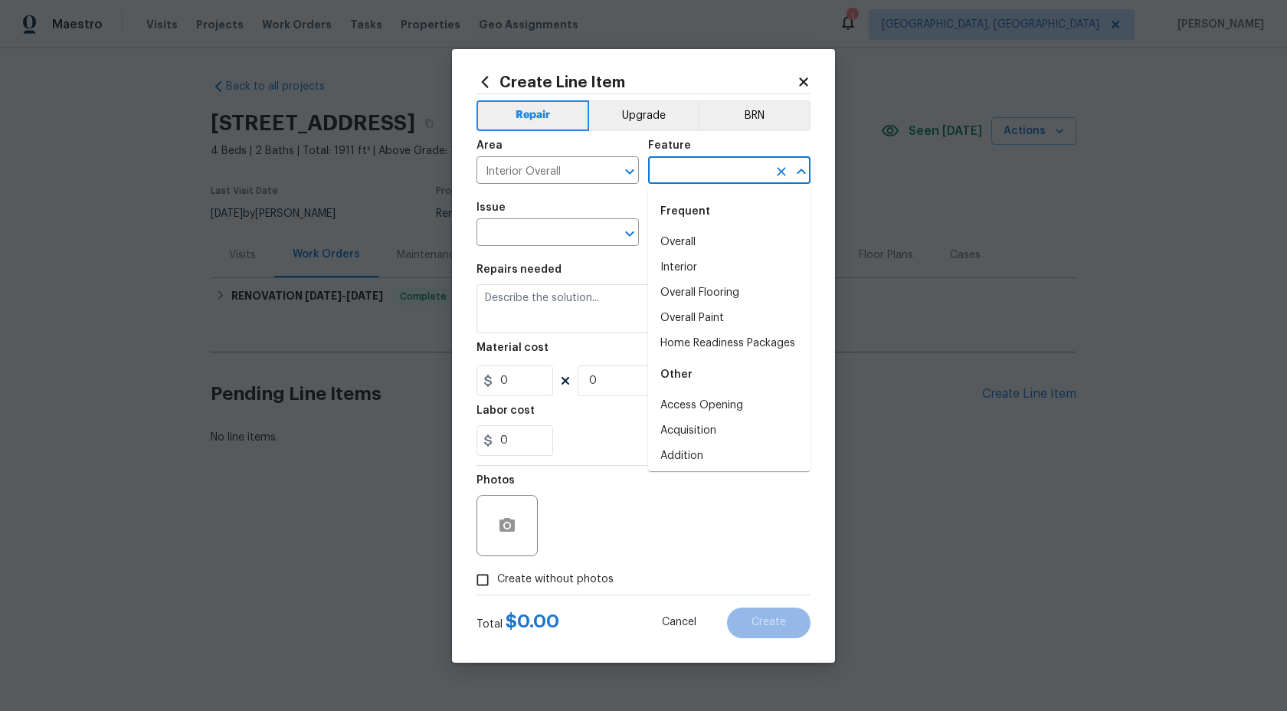
click at [733, 164] on input "text" at bounding box center [708, 172] width 120 height 24
click at [693, 235] on li "Overall" at bounding box center [729, 242] width 162 height 25
type input "Overall"
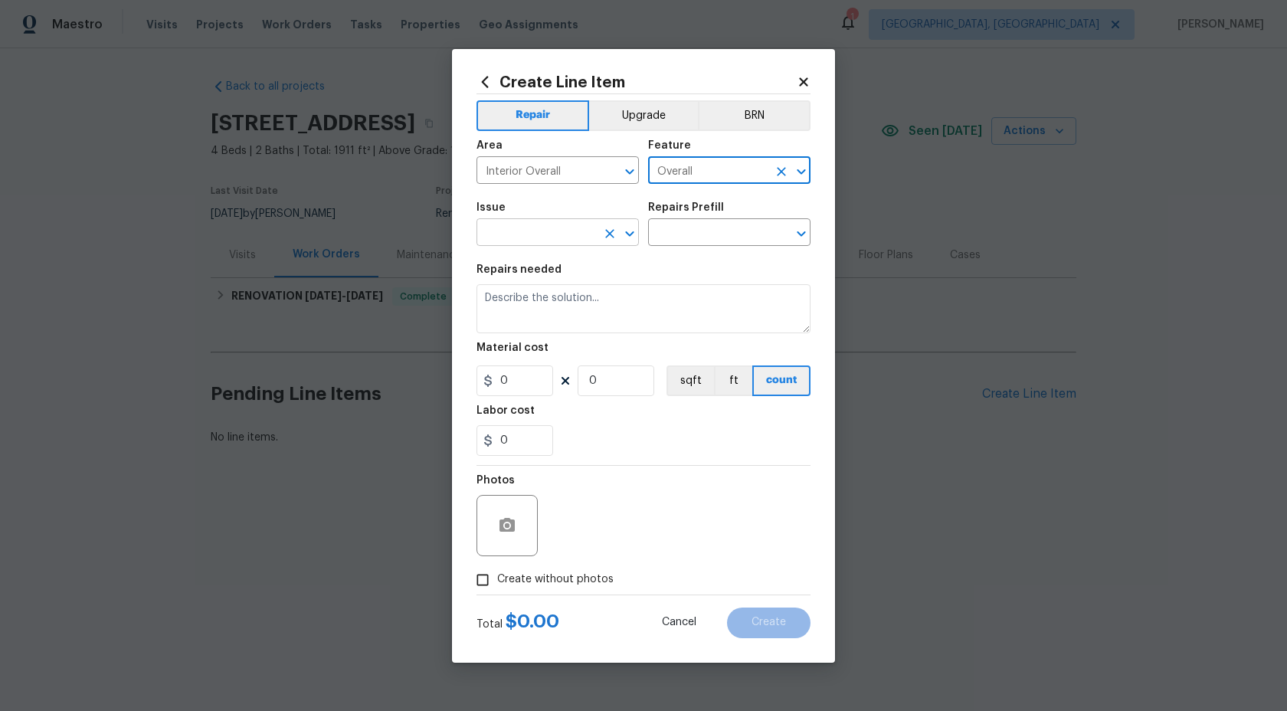
click at [543, 236] on input "text" at bounding box center [537, 234] width 120 height 24
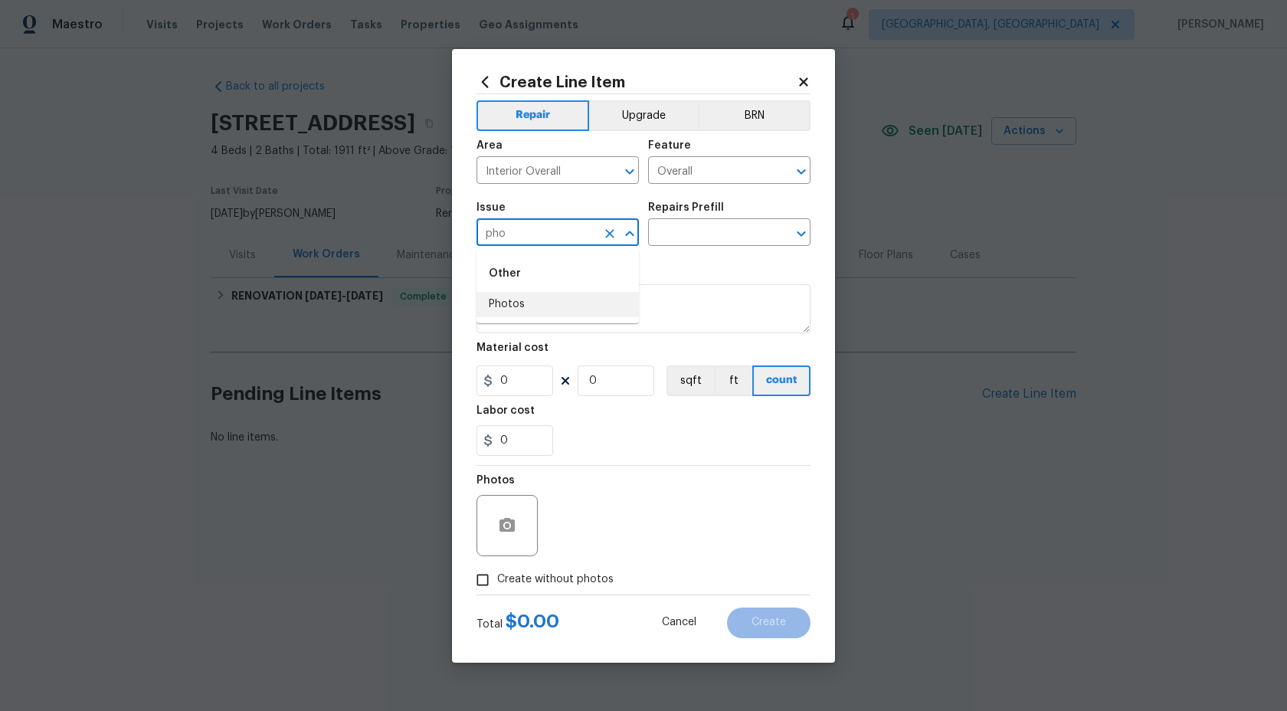
click at [534, 304] on li "Photos" at bounding box center [558, 304] width 162 height 25
type input "Photos"
click at [666, 228] on input "text" at bounding box center [708, 234] width 120 height 24
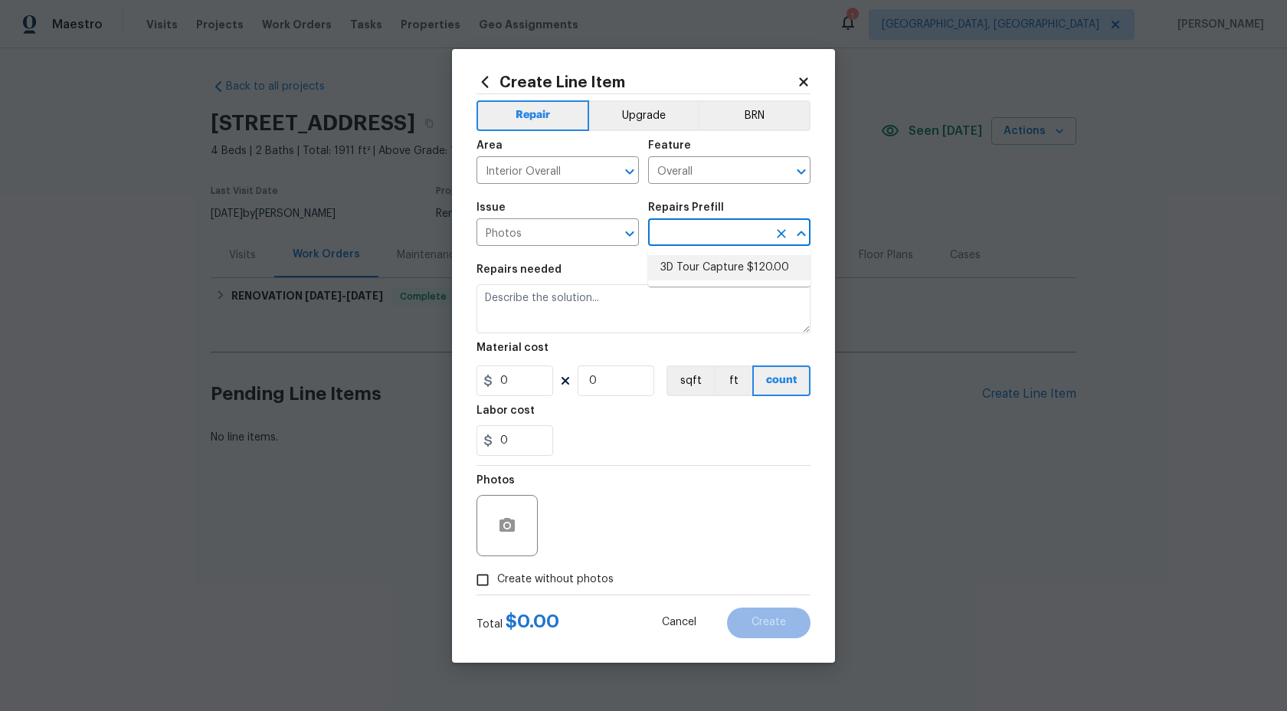
click at [685, 267] on li "3D Tour Capture $120.00" at bounding box center [729, 267] width 162 height 25
type input "3D Tour Capture $120.00"
type textarea "Capture 3D tour of home"
type input "120"
type input "1"
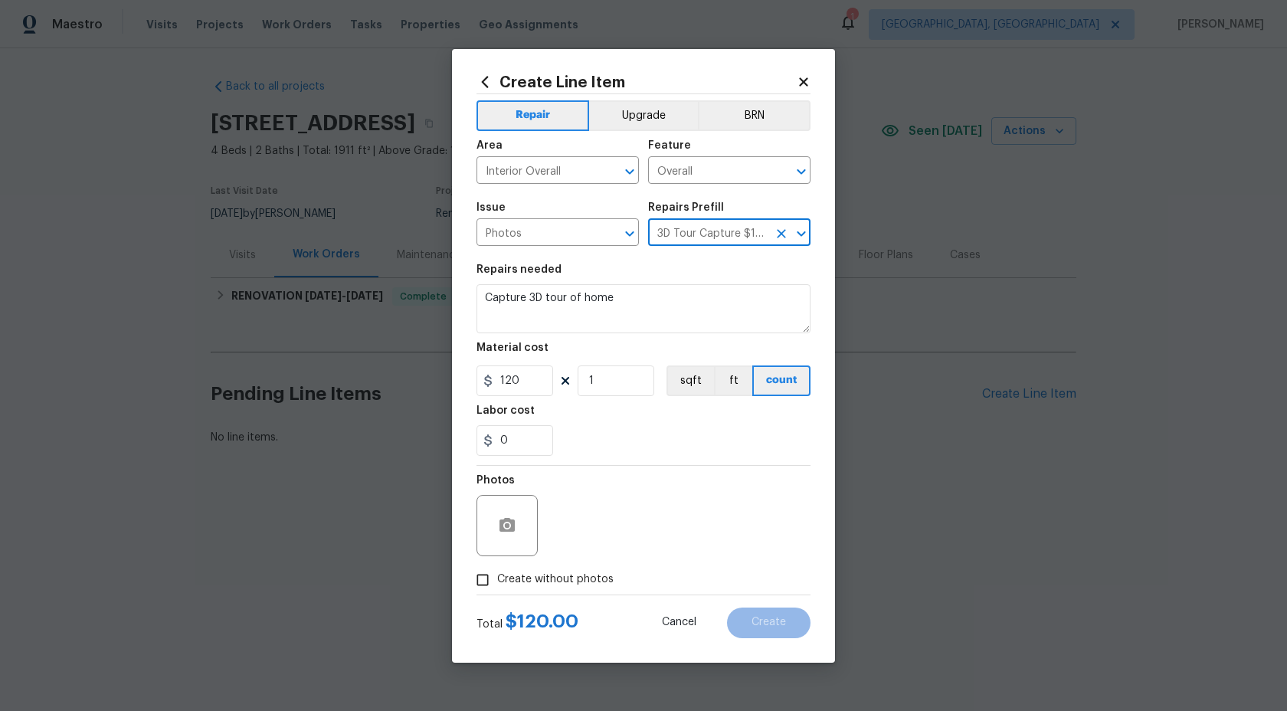
click at [487, 584] on input "Create without photos" at bounding box center [482, 579] width 29 height 29
checkbox input "true"
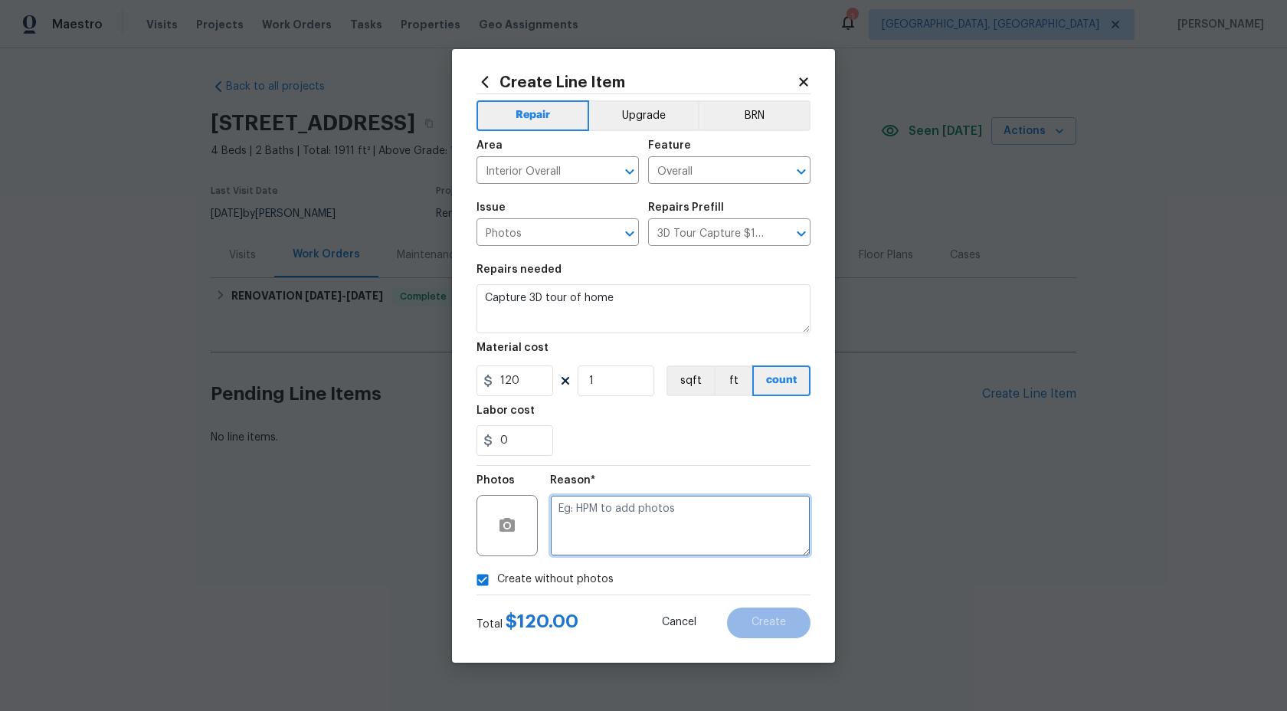
click at [575, 539] on textarea at bounding box center [680, 525] width 261 height 61
type textarea "."
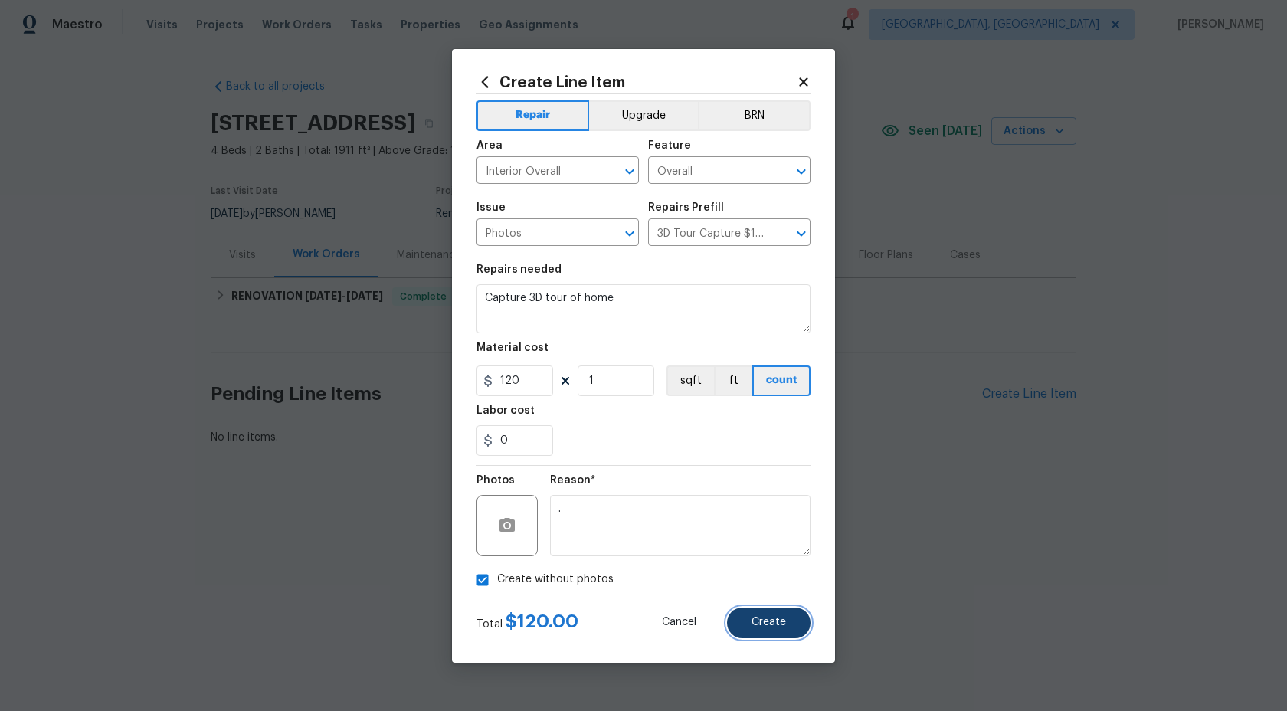
click at [762, 628] on button "Create" at bounding box center [769, 623] width 84 height 31
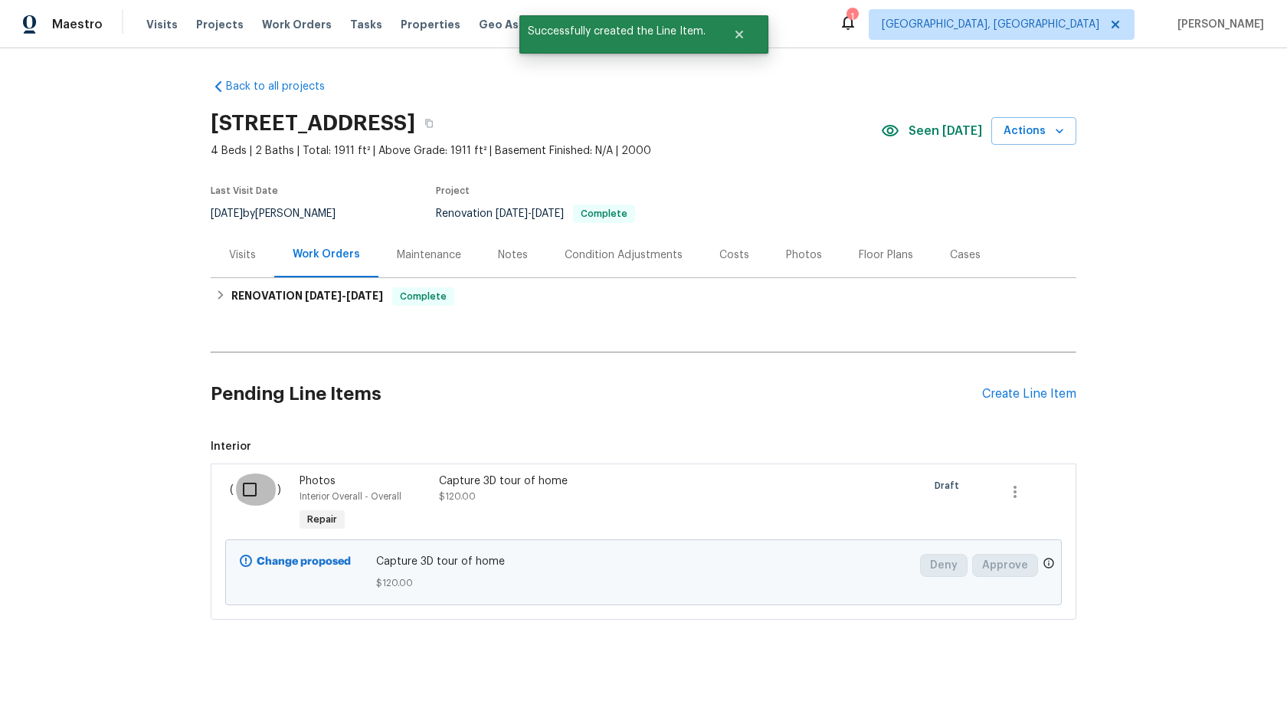
click at [243, 488] on input "checkbox" at bounding box center [256, 489] width 44 height 32
checkbox input "true"
click at [1207, 677] on span "Create Work Order" at bounding box center [1199, 673] width 102 height 19
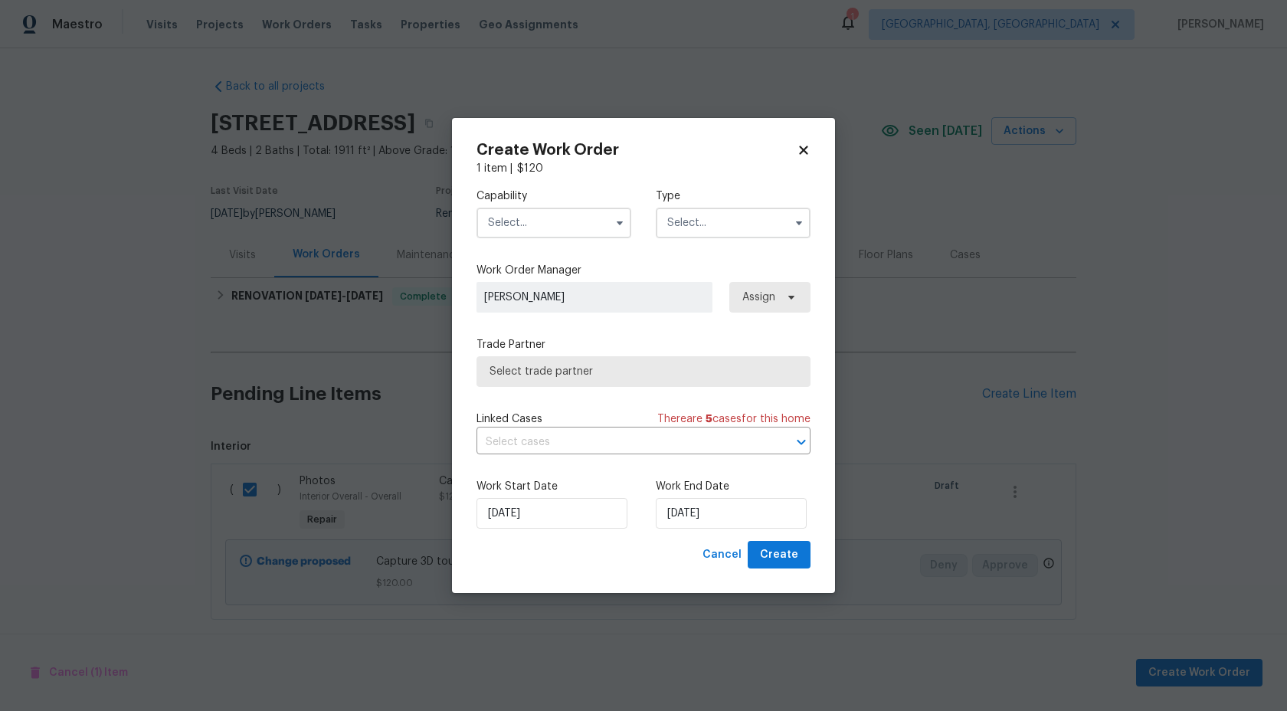
click at [569, 226] on input "text" at bounding box center [554, 223] width 155 height 31
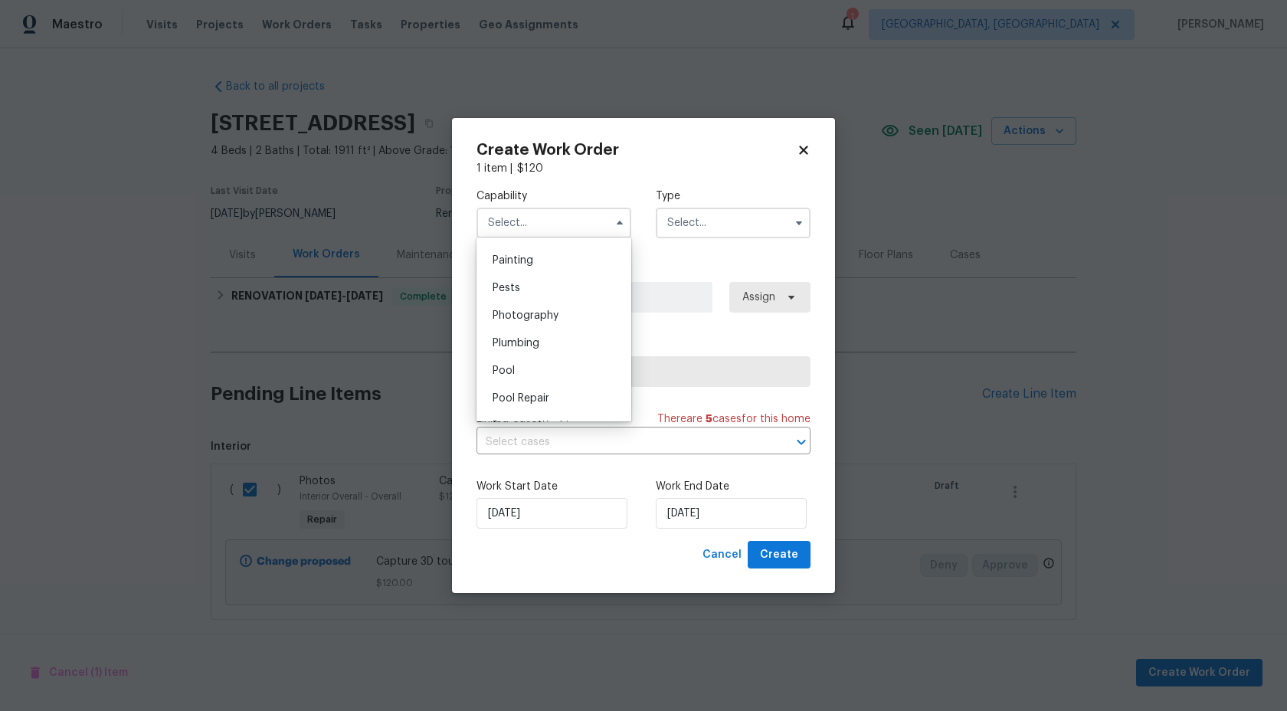
scroll to position [1266, 0]
click at [552, 329] on span "Photography" at bounding box center [526, 331] width 66 height 11
type input "Photography"
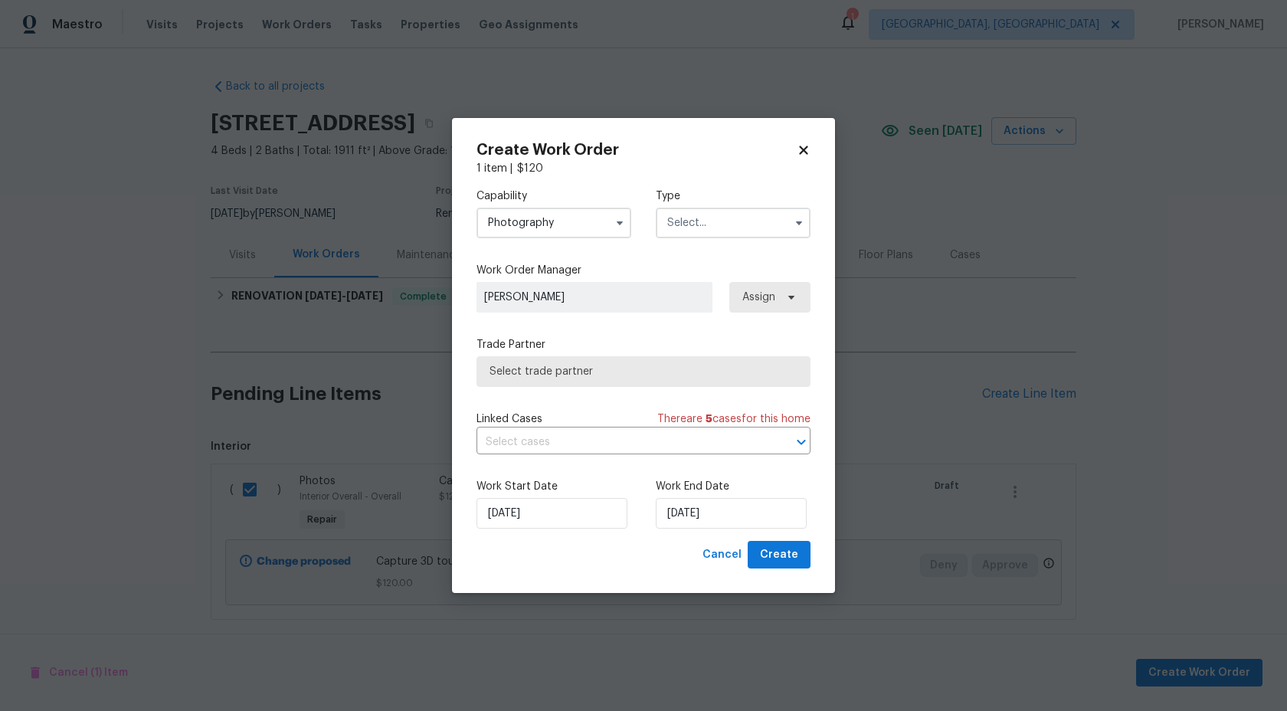
click at [700, 228] on input "text" at bounding box center [733, 223] width 155 height 31
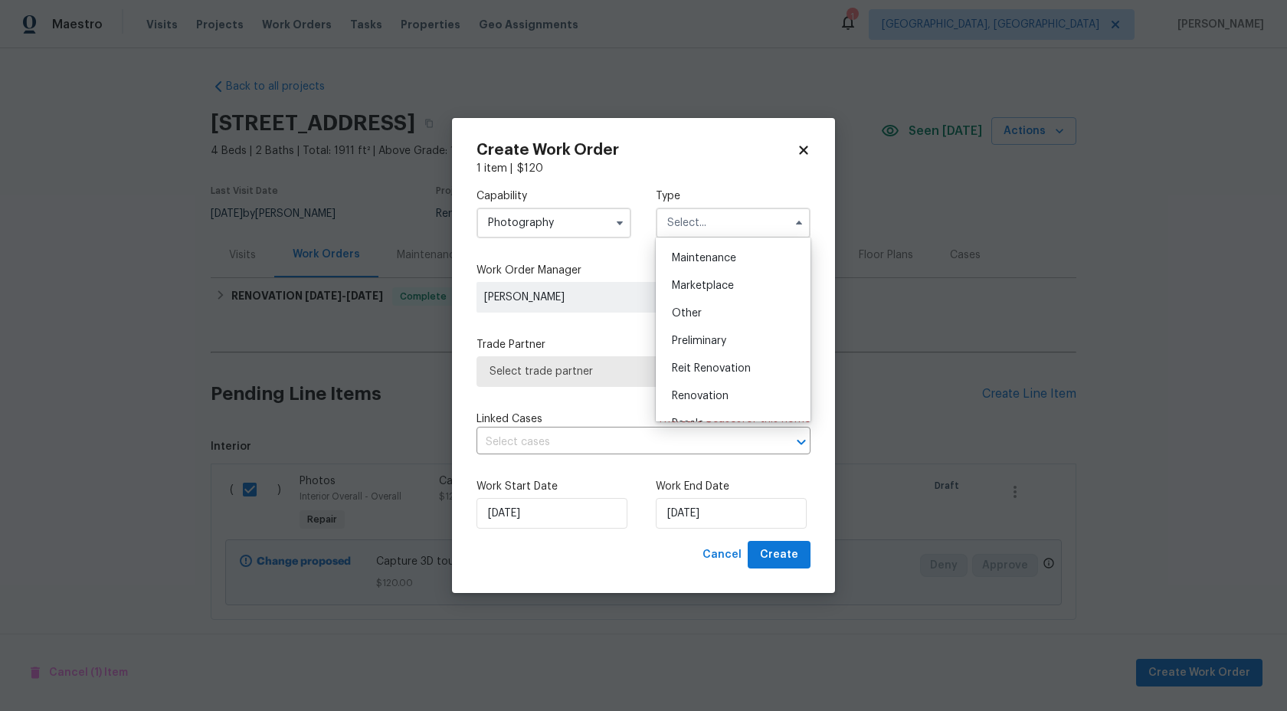
scroll to position [240, 0]
click at [703, 306] on div "Other" at bounding box center [733, 319] width 147 height 28
type input "Other"
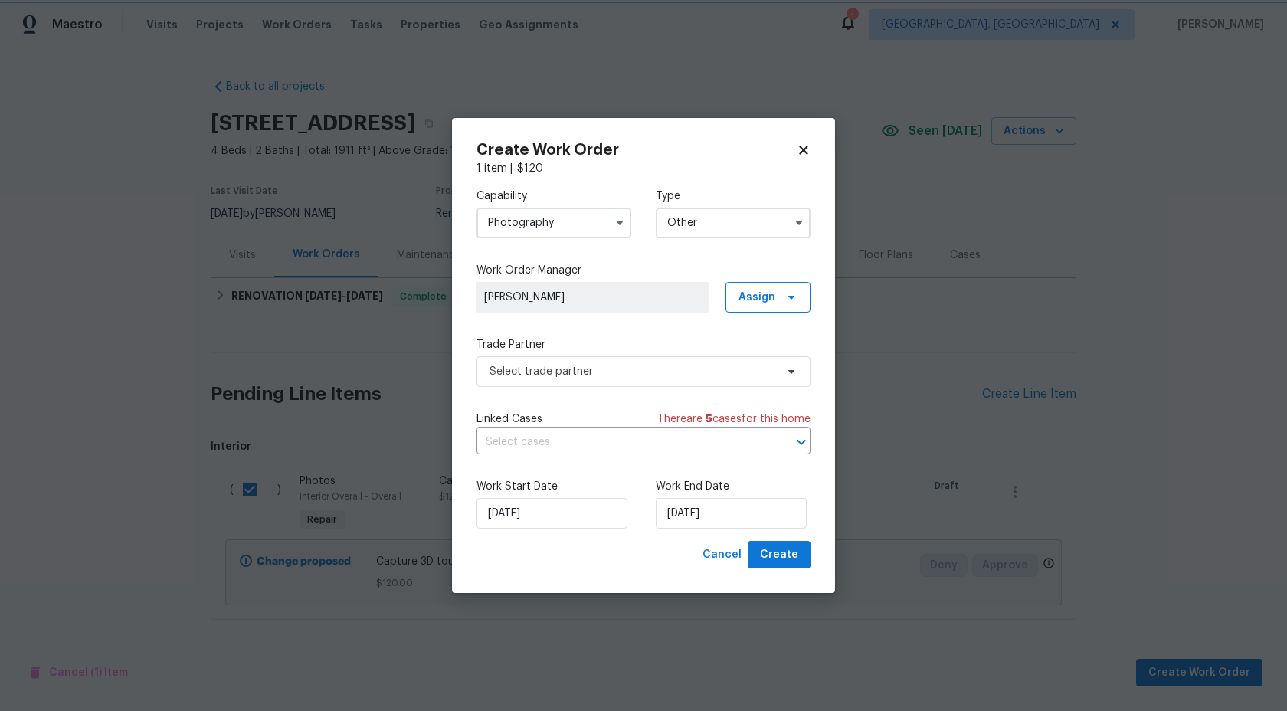
scroll to position [0, 0]
click at [587, 372] on span "Select trade partner" at bounding box center [633, 371] width 286 height 15
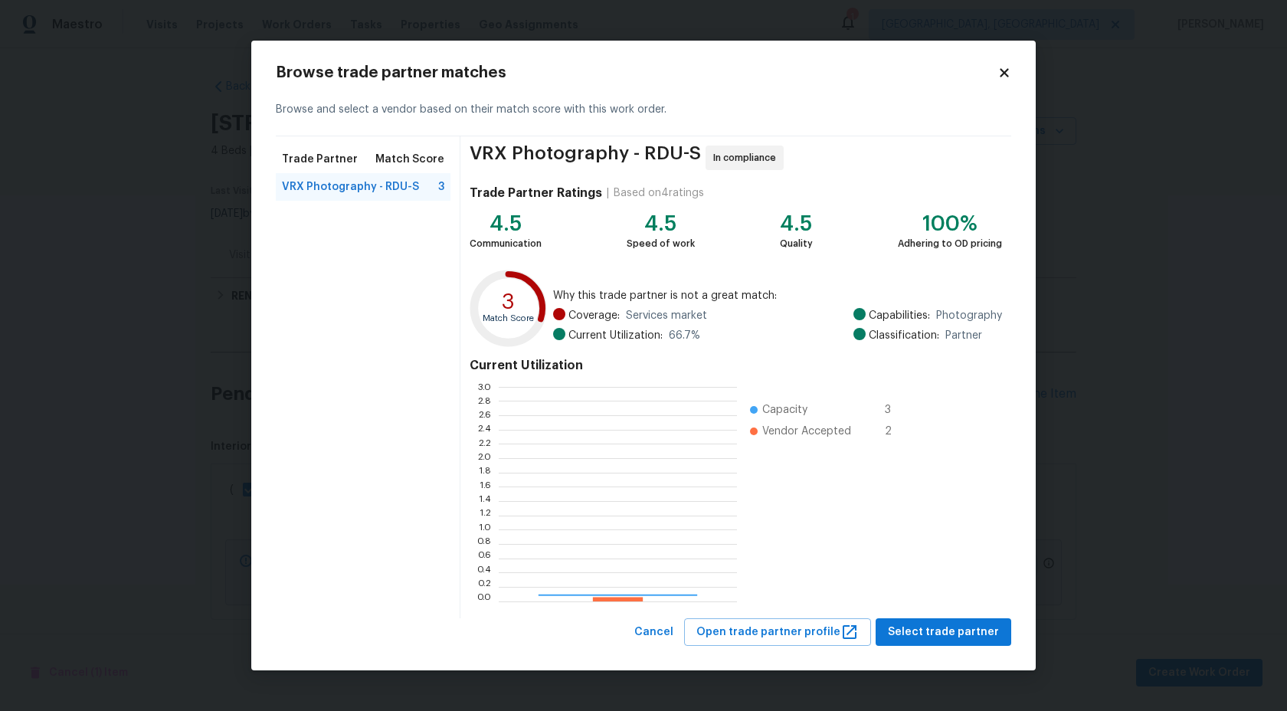
scroll to position [215, 238]
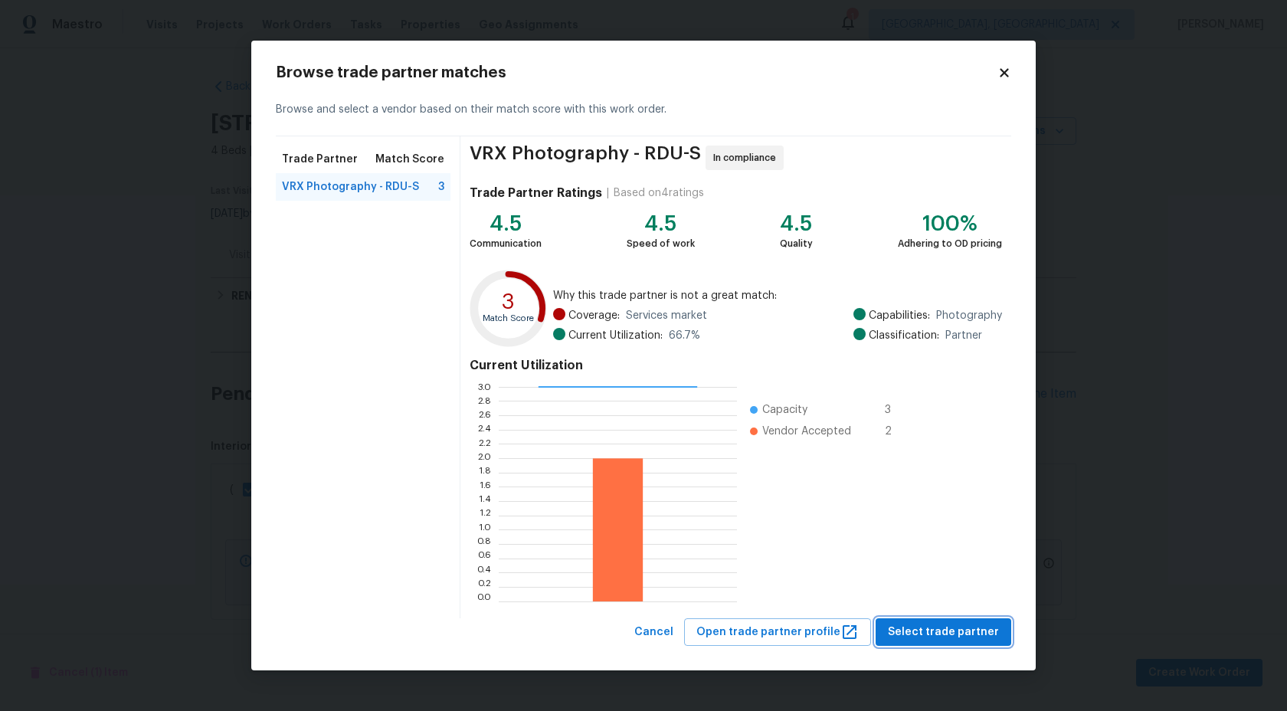
click at [904, 627] on span "Select trade partner" at bounding box center [943, 632] width 111 height 19
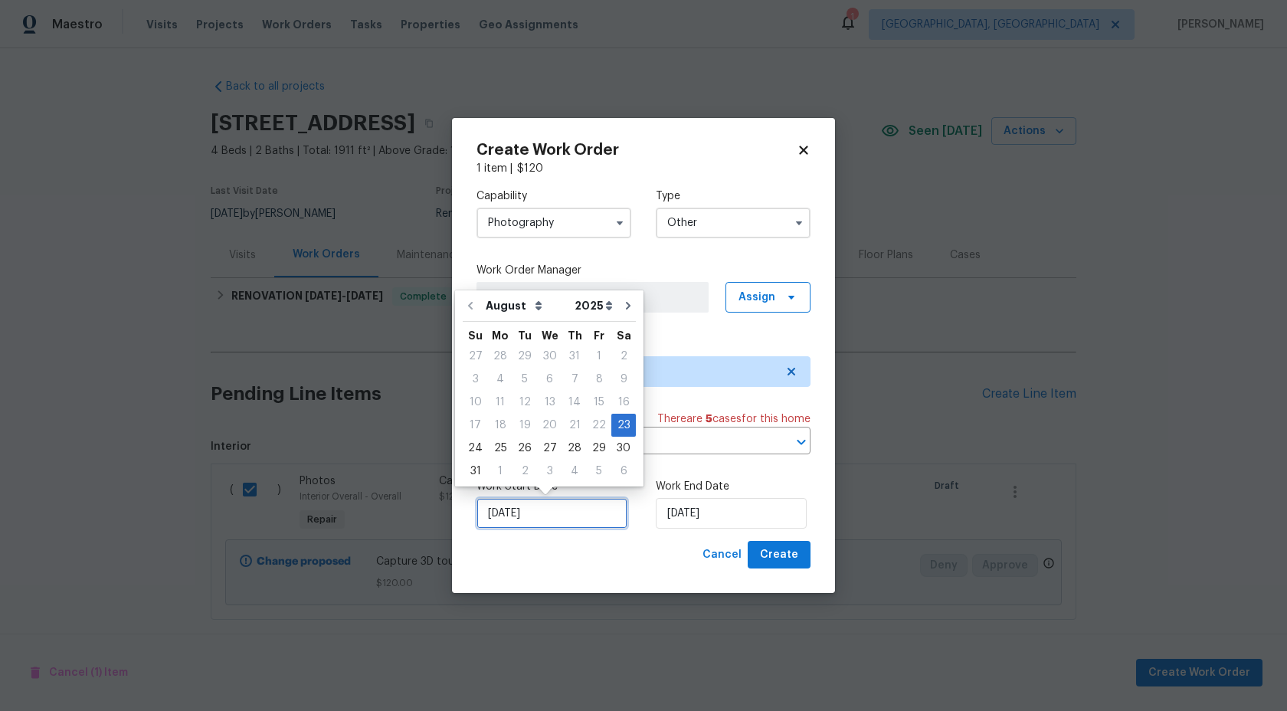
click at [559, 513] on input "[DATE]" at bounding box center [552, 513] width 151 height 31
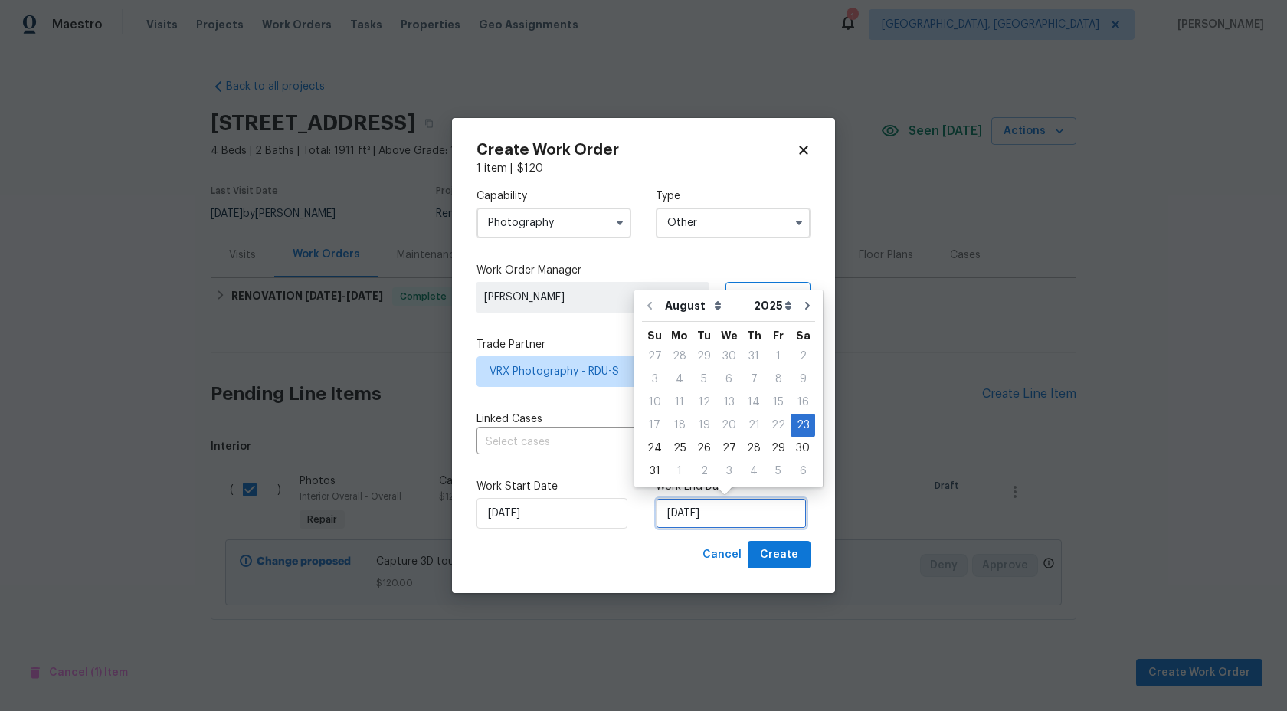
click at [718, 514] on input "[DATE]" at bounding box center [731, 513] width 151 height 31
click at [676, 442] on div "25" at bounding box center [679, 447] width 25 height 21
type input "[DATE]"
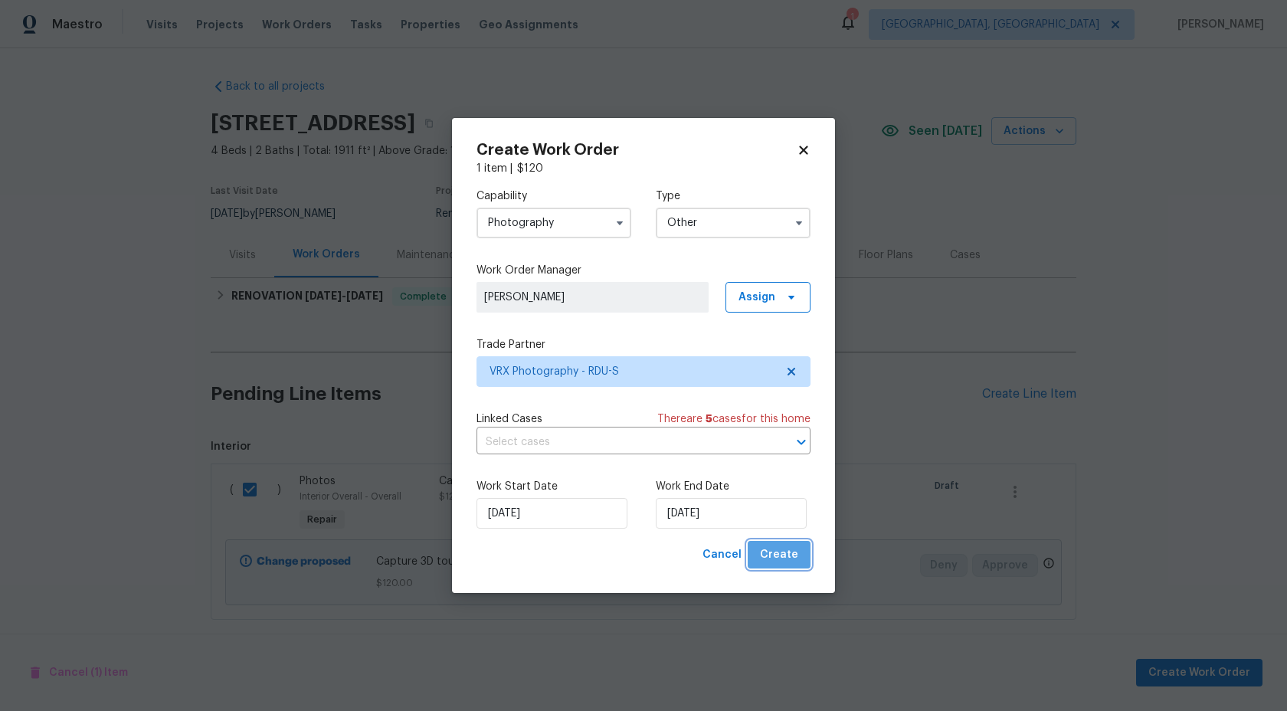
click at [784, 554] on span "Create" at bounding box center [779, 555] width 38 height 19
checkbox input "false"
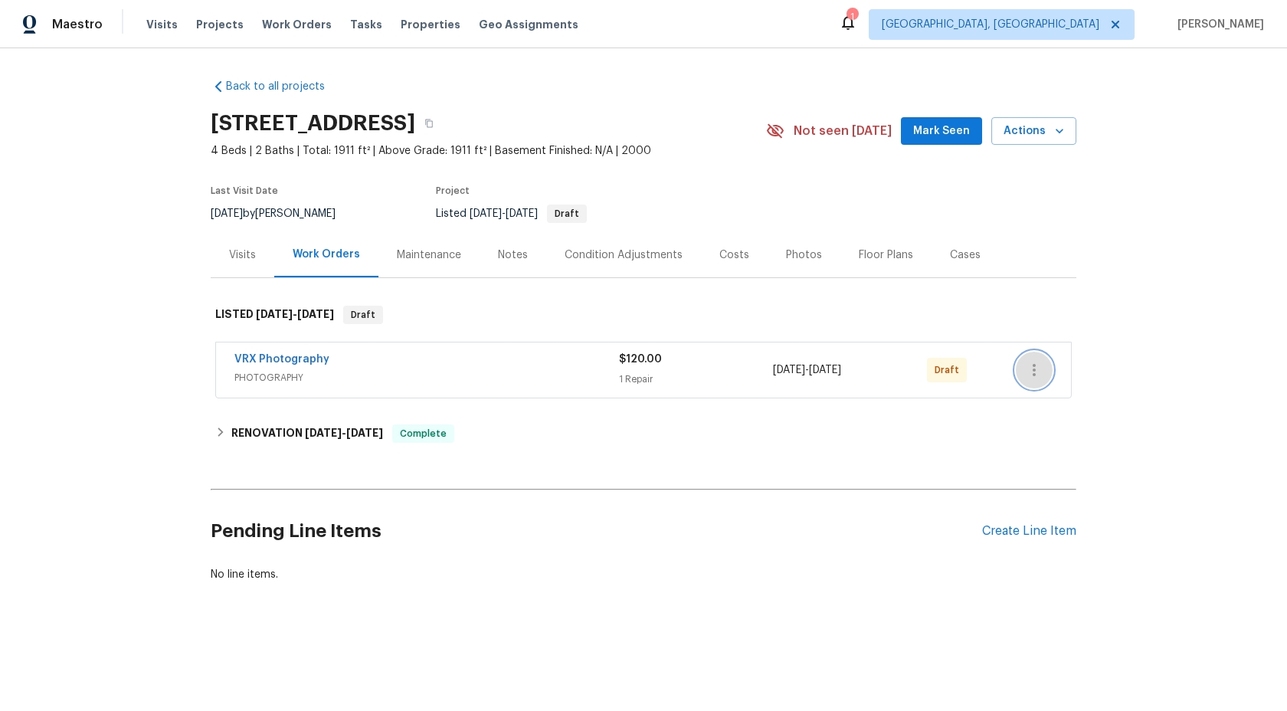
click at [1027, 375] on icon "button" at bounding box center [1034, 370] width 18 height 18
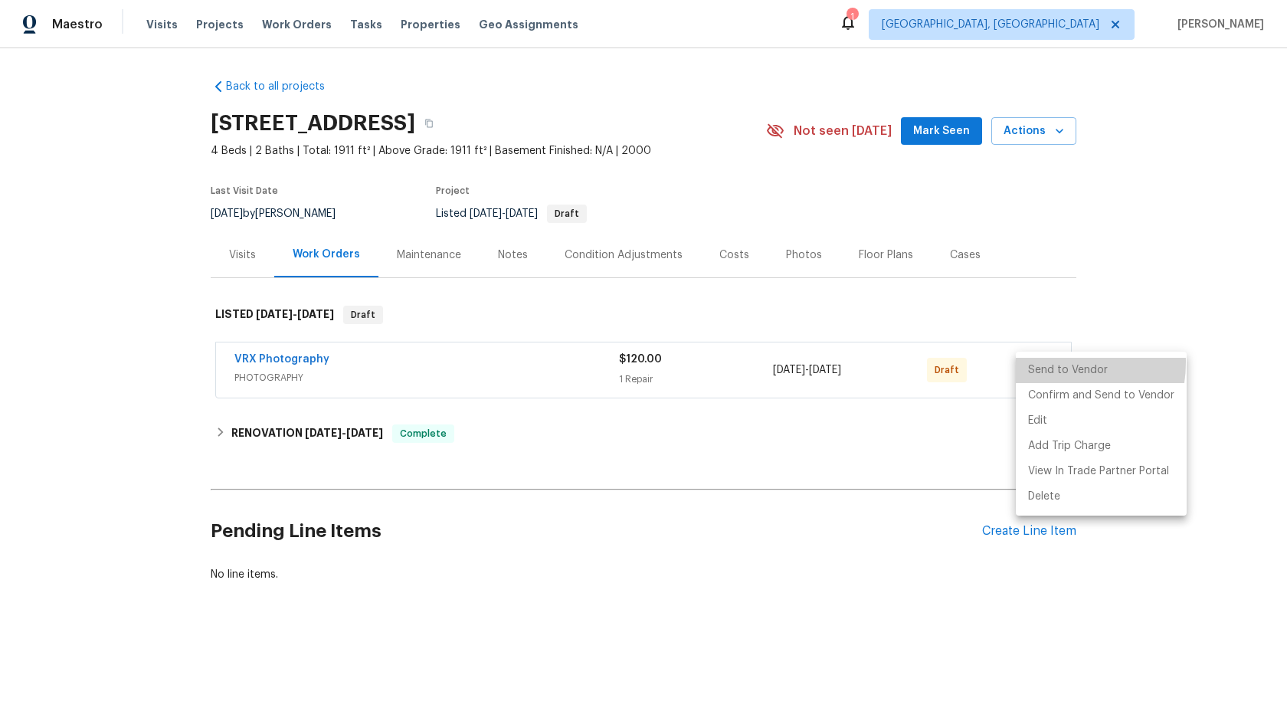
click at [1047, 362] on li "Send to Vendor" at bounding box center [1101, 370] width 171 height 25
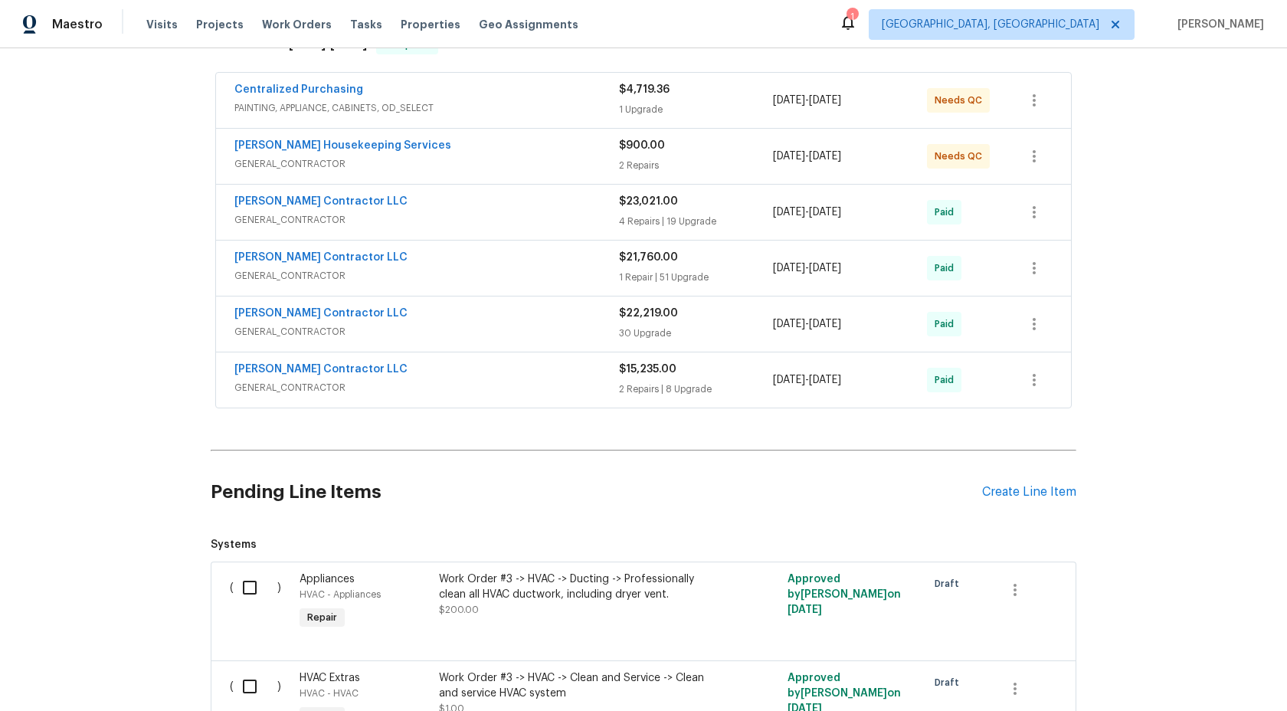
scroll to position [282, 0]
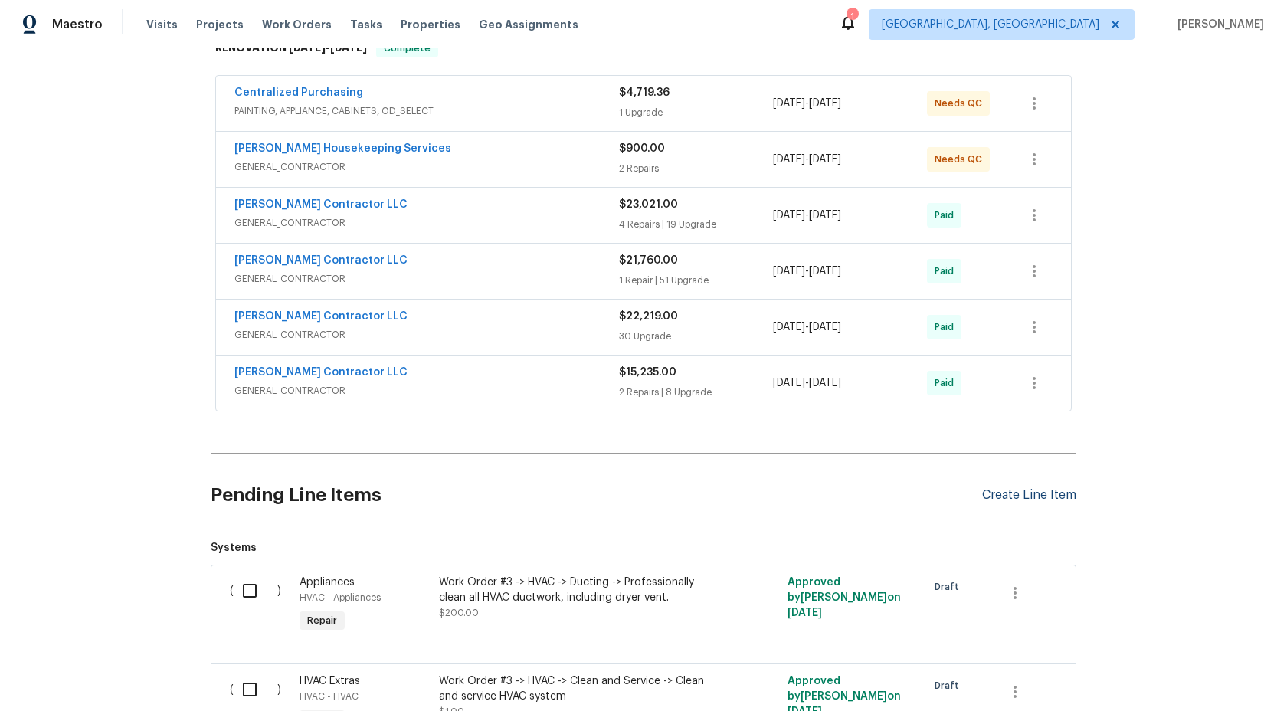
click at [1021, 488] on div "Create Line Item" at bounding box center [1029, 495] width 94 height 15
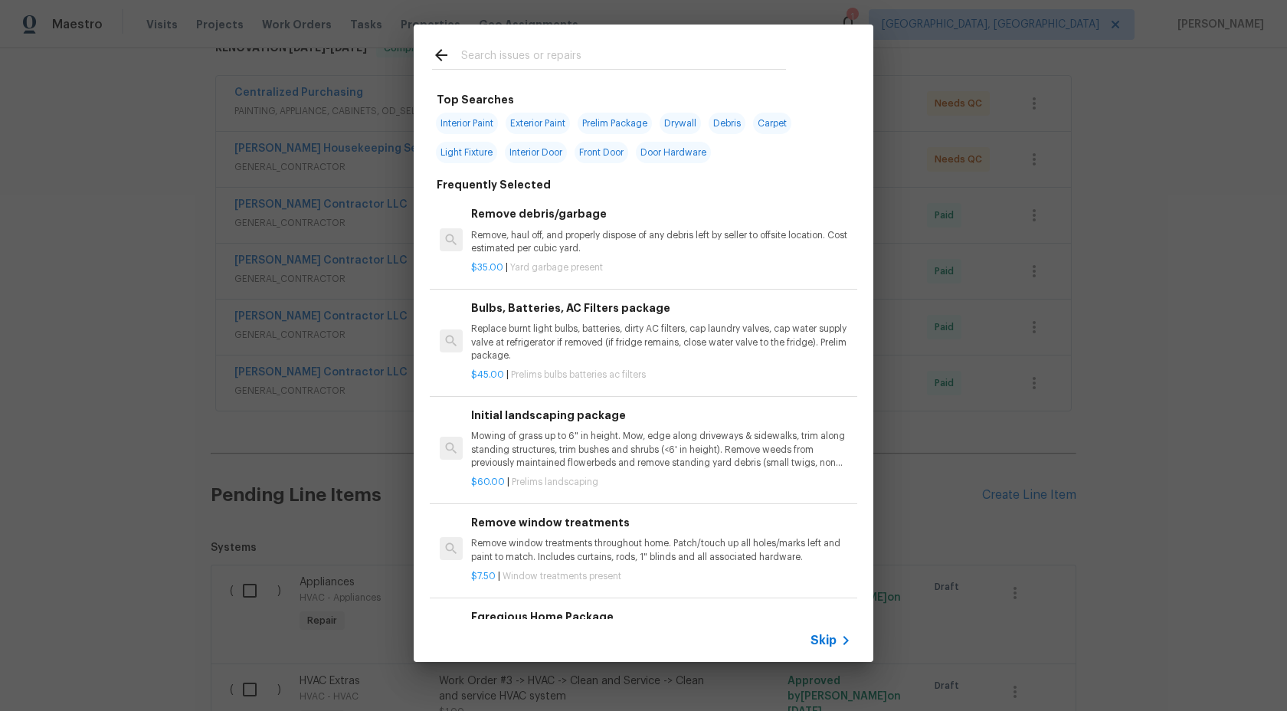
click at [823, 640] on span "Skip" at bounding box center [824, 640] width 26 height 15
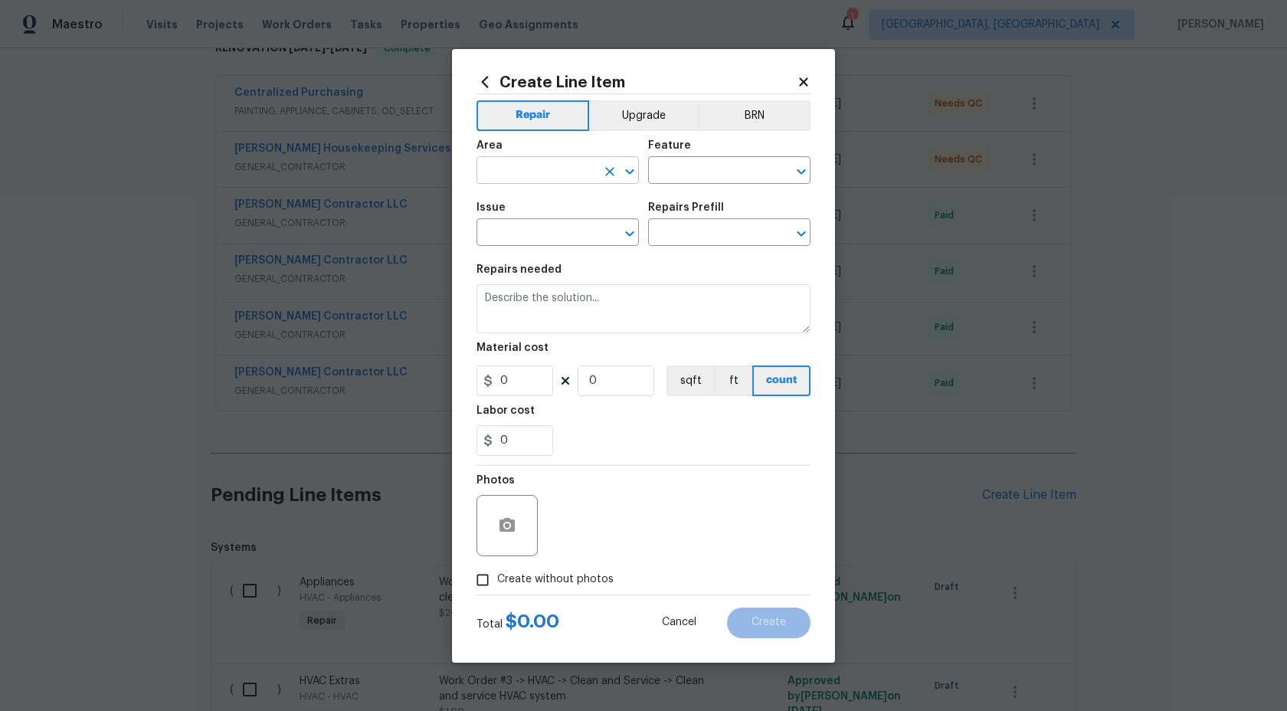
click at [573, 179] on input "text" at bounding box center [537, 172] width 120 height 24
click at [549, 228] on li "Interior Overall" at bounding box center [558, 230] width 162 height 25
type input "Interior Overall"
click at [668, 171] on input "text" at bounding box center [708, 172] width 120 height 24
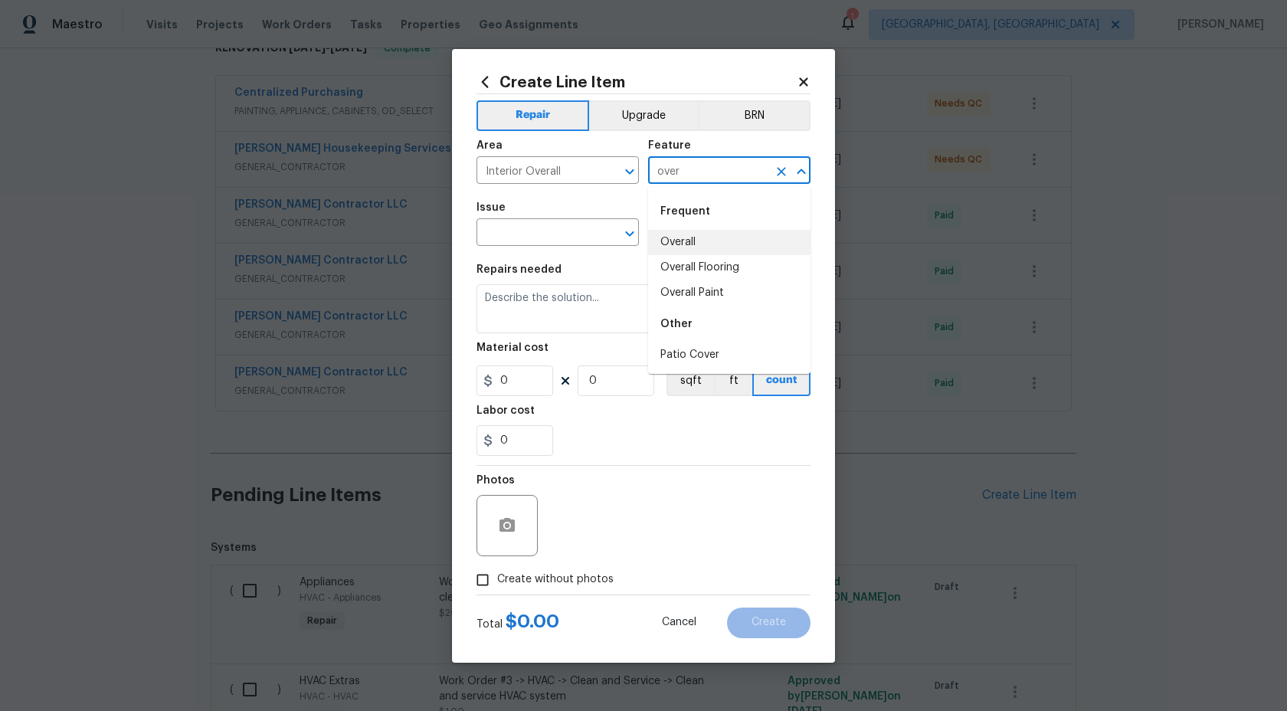
click at [677, 251] on li "Overall" at bounding box center [729, 242] width 162 height 25
type input "Overall"
click at [506, 244] on input "text" at bounding box center [537, 234] width 120 height 24
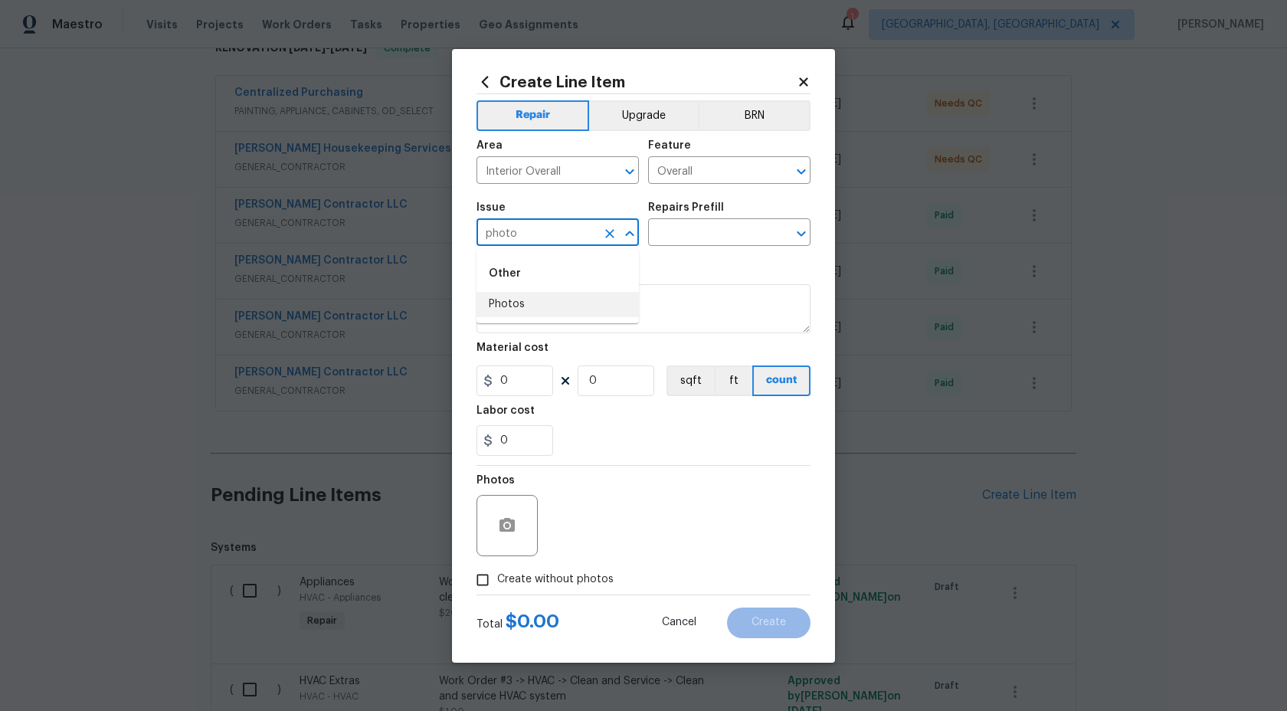
drag, startPoint x: 508, startPoint y: 308, endPoint x: 526, endPoint y: 297, distance: 20.6
click at [508, 308] on li "Photos" at bounding box center [558, 304] width 162 height 25
type input "Photos"
click at [705, 246] on div "Issue Photos ​ Repairs Prefill ​" at bounding box center [644, 224] width 334 height 62
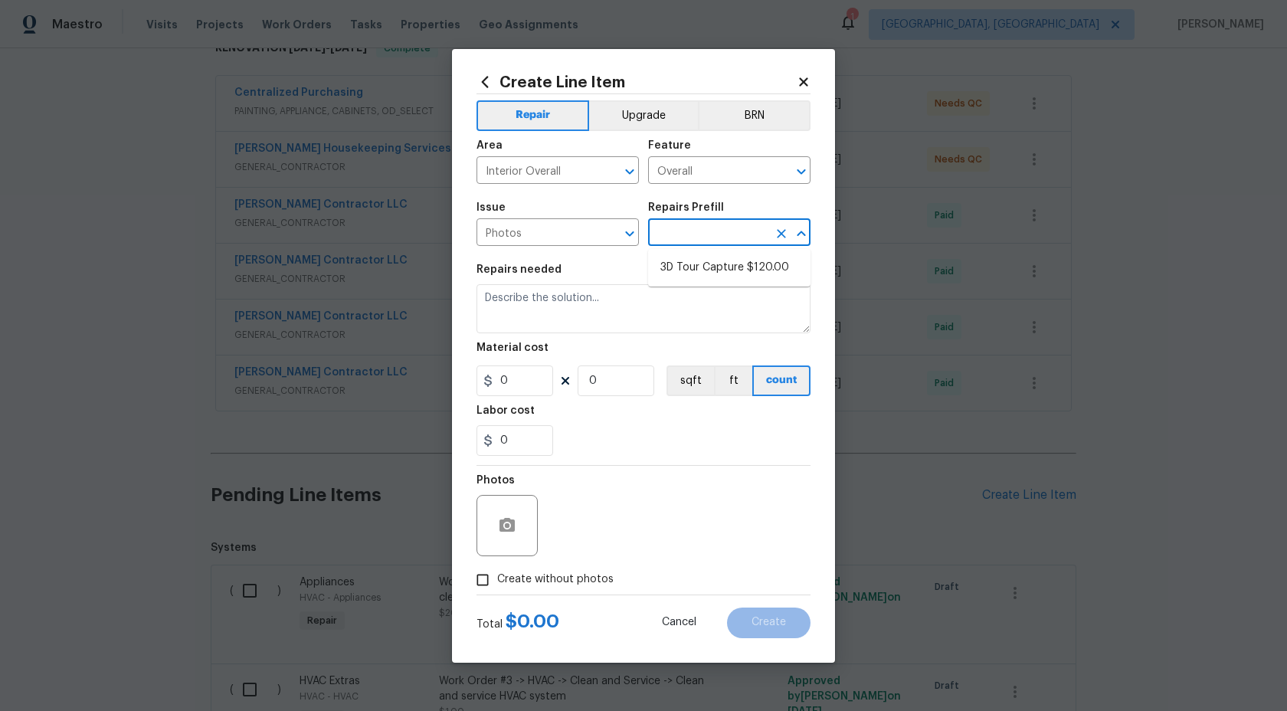
click at [706, 240] on input "text" at bounding box center [708, 234] width 120 height 24
click at [700, 263] on li "3D Tour Capture $120.00" at bounding box center [729, 267] width 162 height 25
type input "3D Tour Capture $120.00"
type textarea "Capture 3D tour of home"
type input "1"
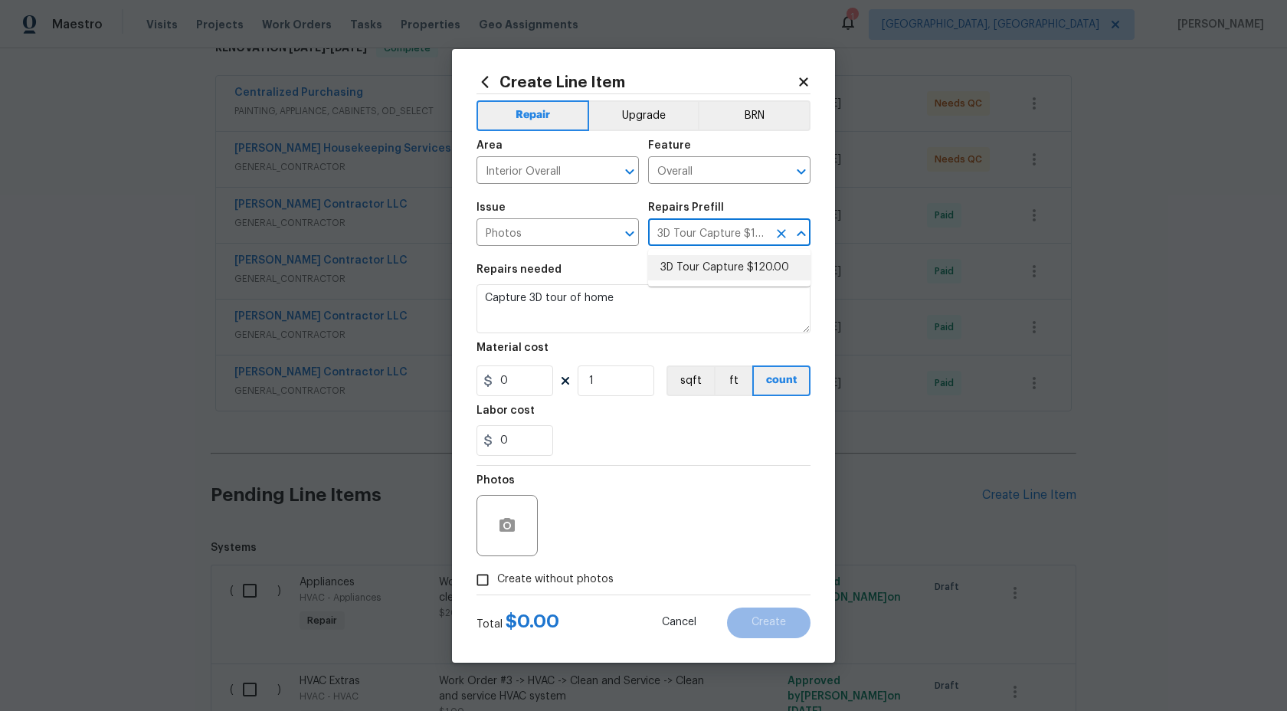
type input "120"
click at [493, 572] on input "Create without photos" at bounding box center [482, 579] width 29 height 29
checkbox input "true"
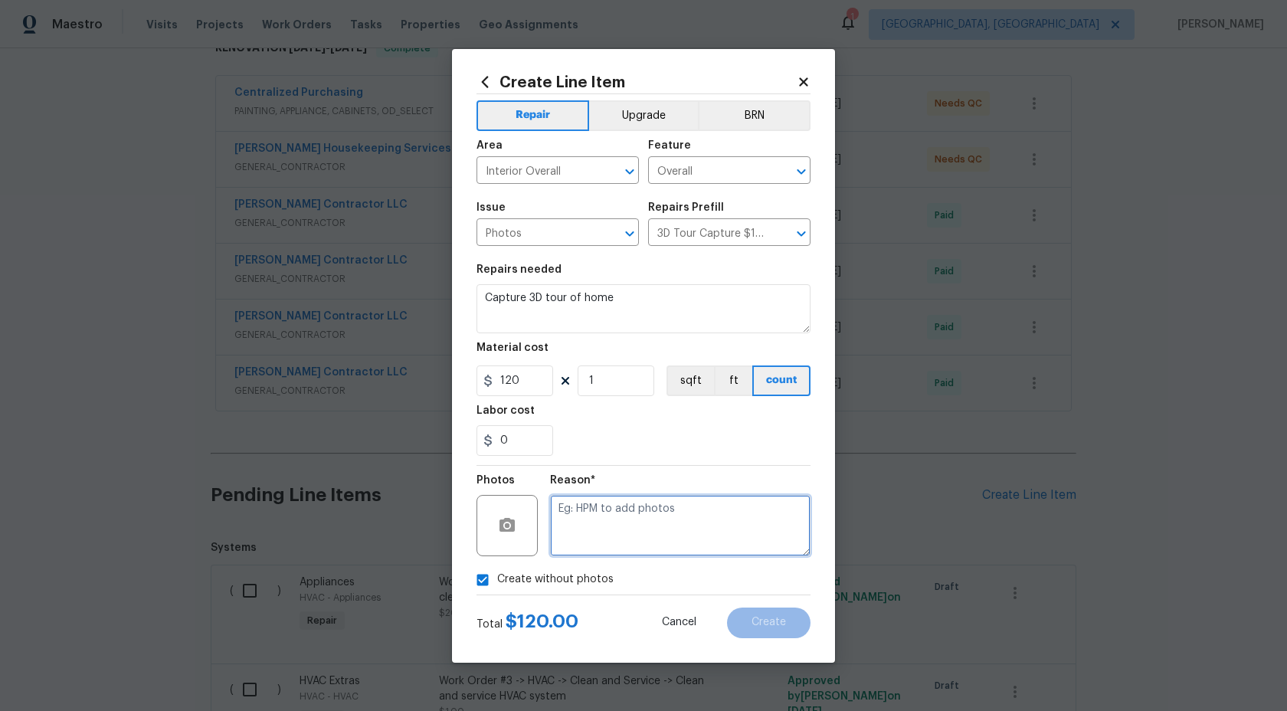
click at [595, 519] on textarea at bounding box center [680, 525] width 261 height 61
type textarea "."
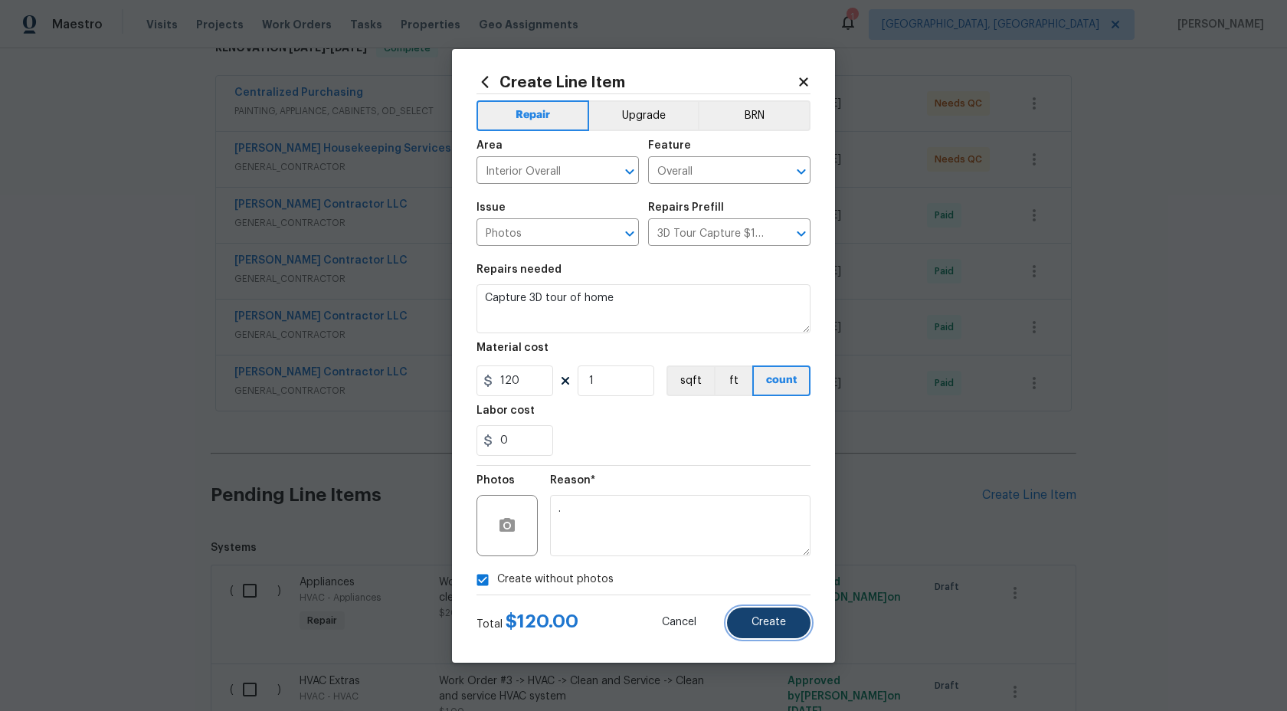
click at [778, 621] on span "Create" at bounding box center [769, 622] width 34 height 11
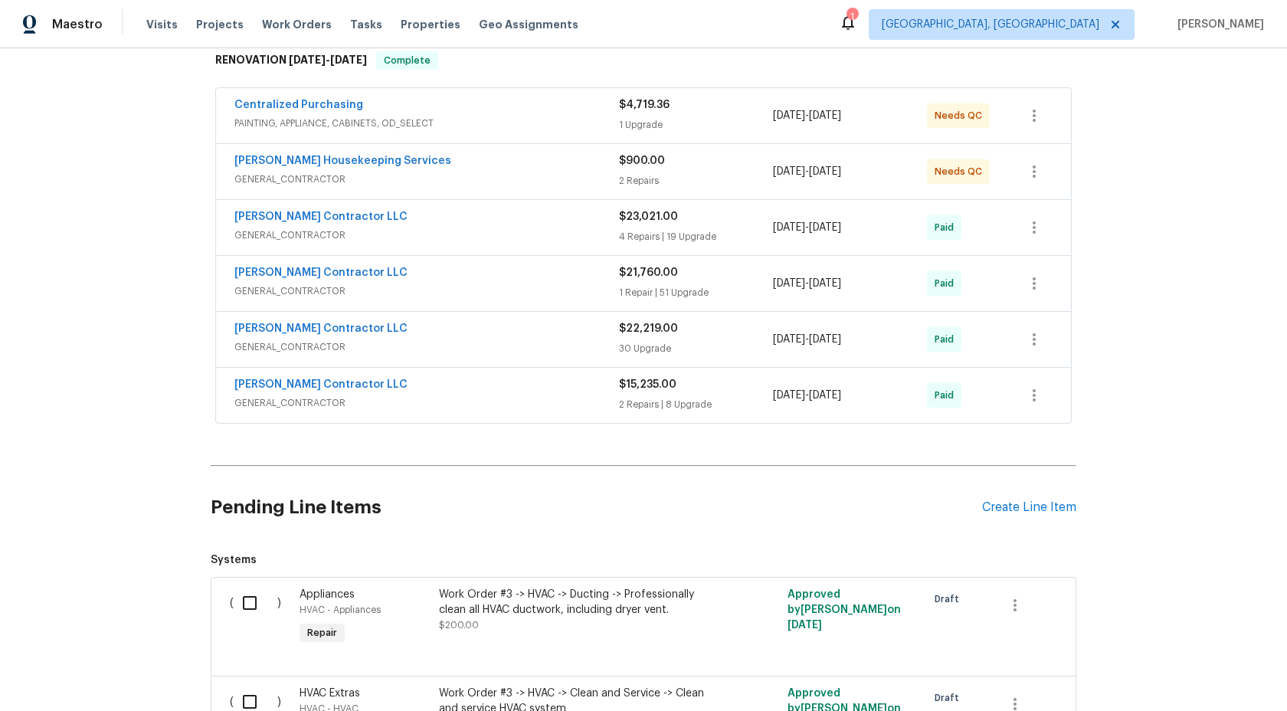
scroll to position [106, 0]
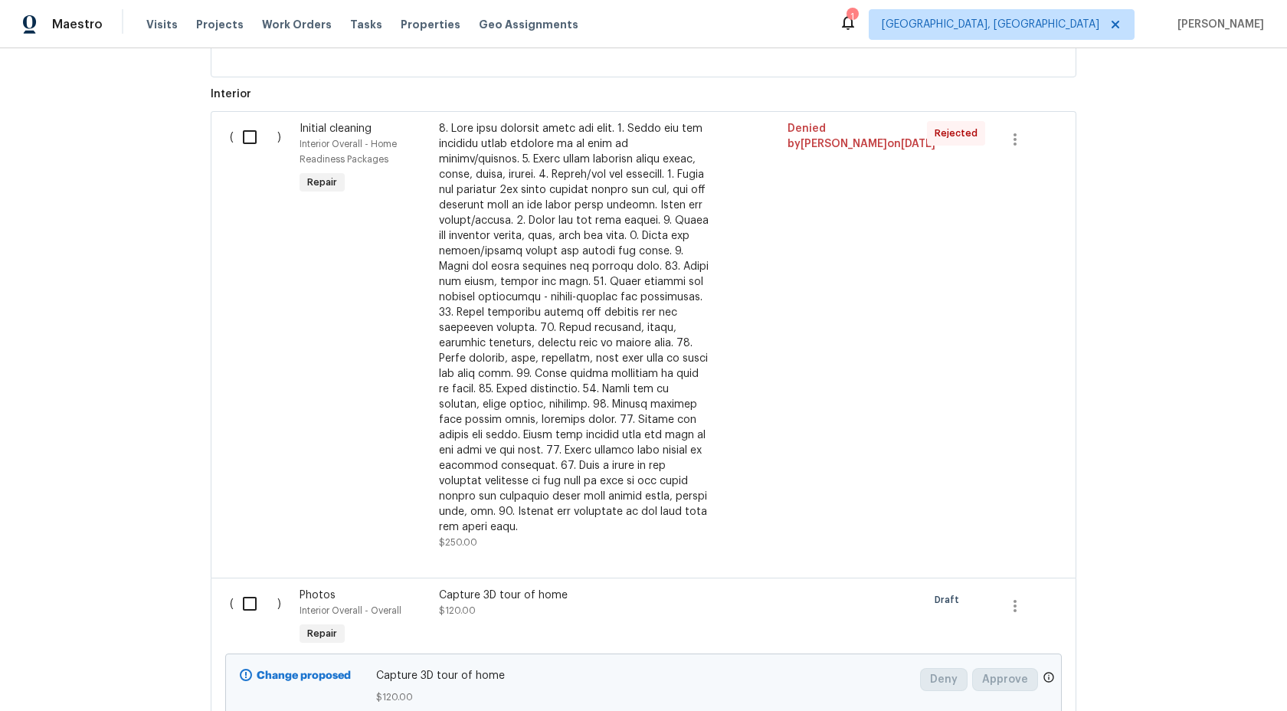
scroll to position [1196, 0]
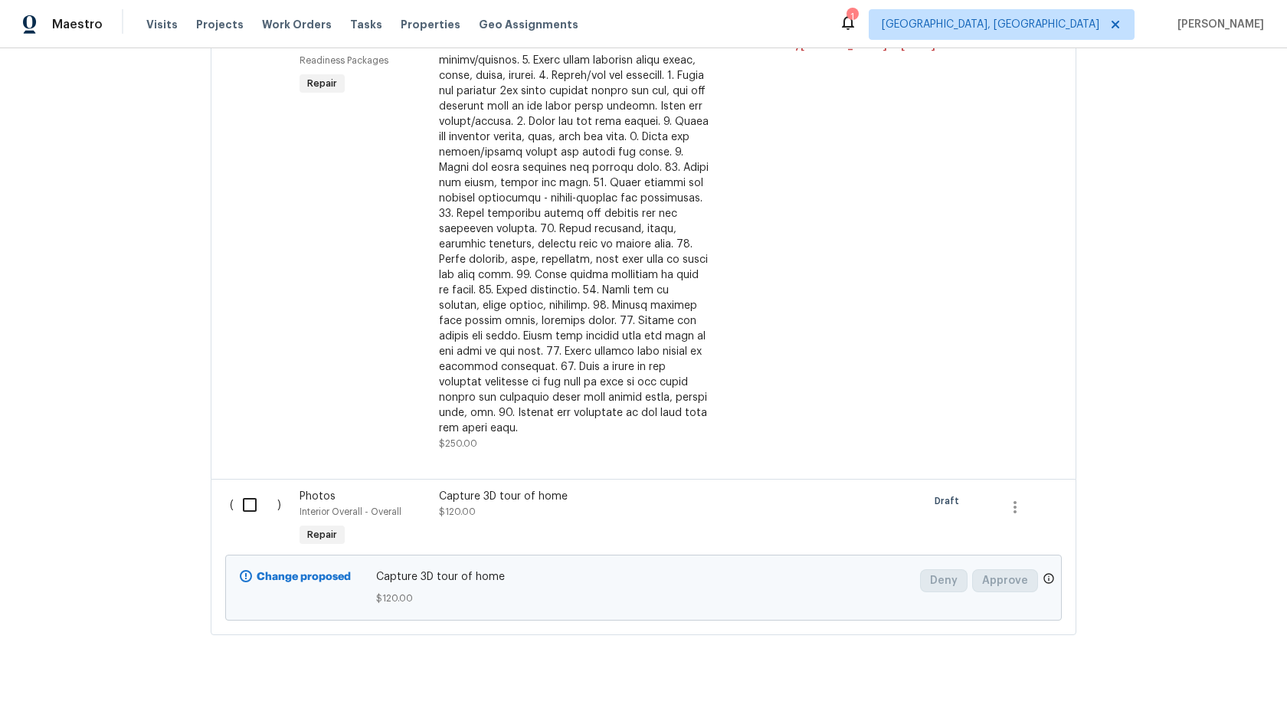
click at [255, 489] on input "checkbox" at bounding box center [256, 505] width 44 height 32
click at [1198, 661] on button "Create Work Order" at bounding box center [1199, 673] width 126 height 28
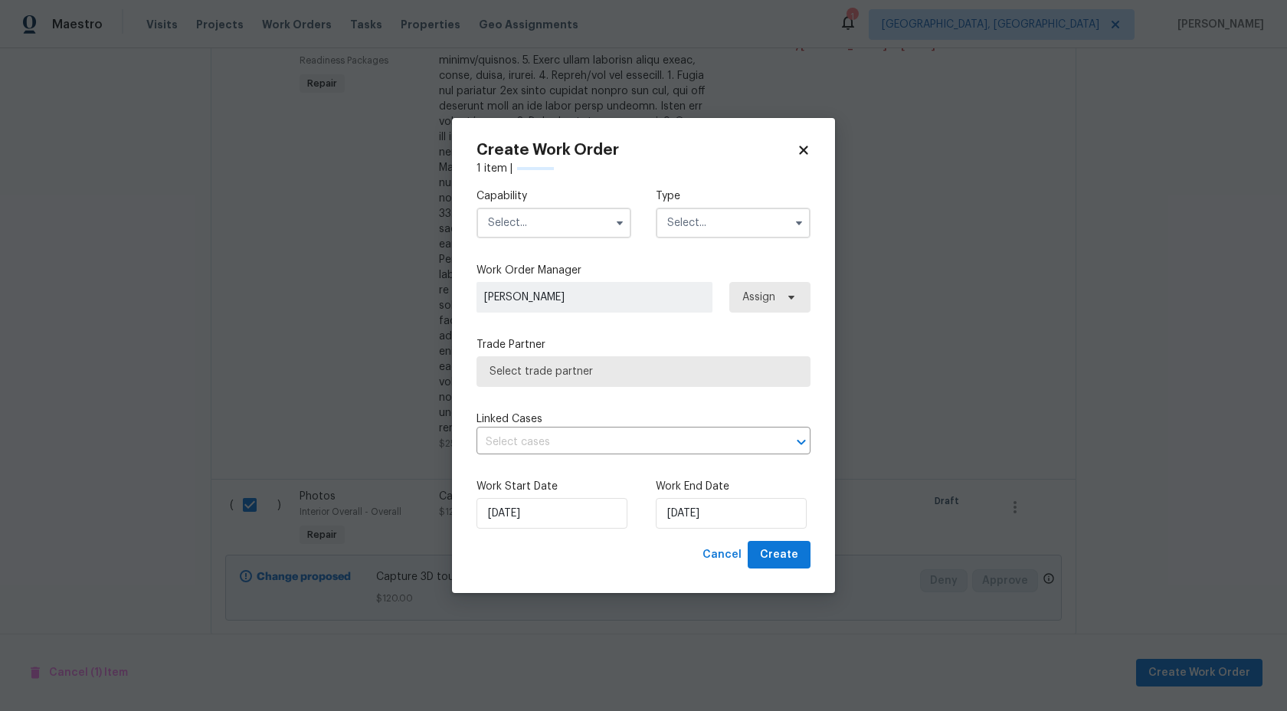
checkbox input "false"
click at [553, 221] on input "text" at bounding box center [554, 223] width 155 height 31
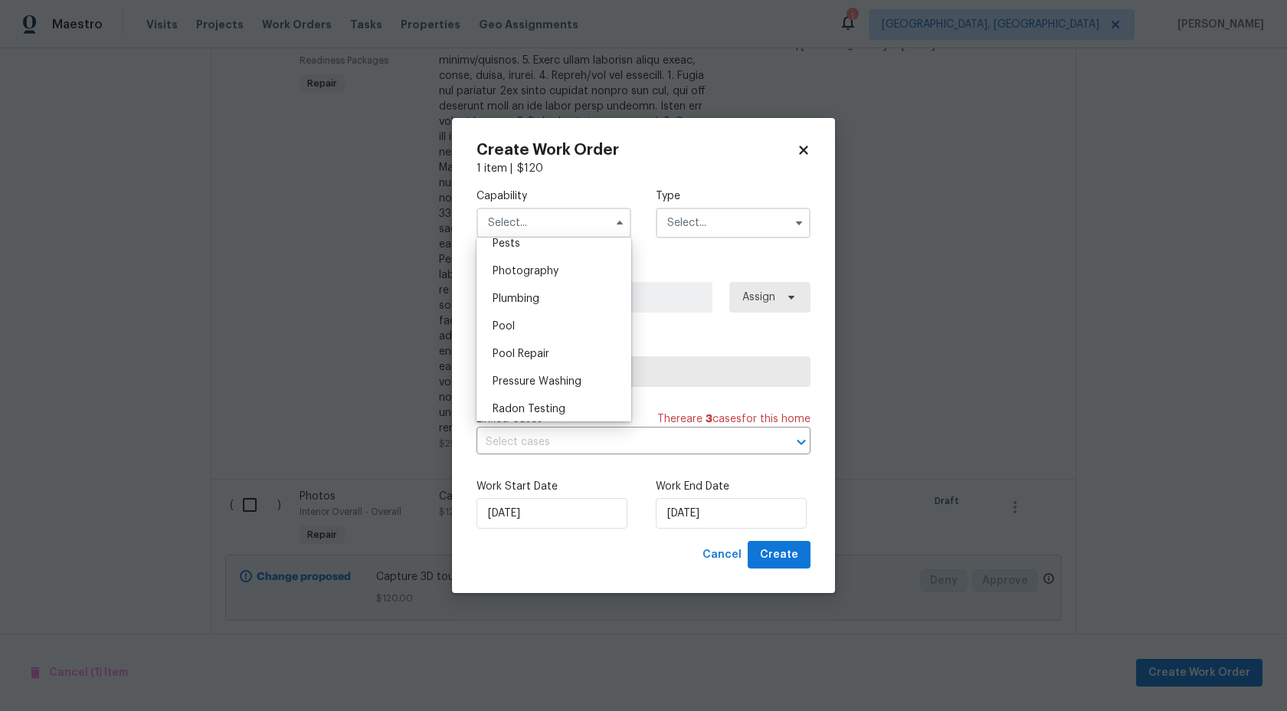
scroll to position [1191, 0]
click at [565, 398] on div "Photography" at bounding box center [553, 406] width 147 height 28
type input "Photography"
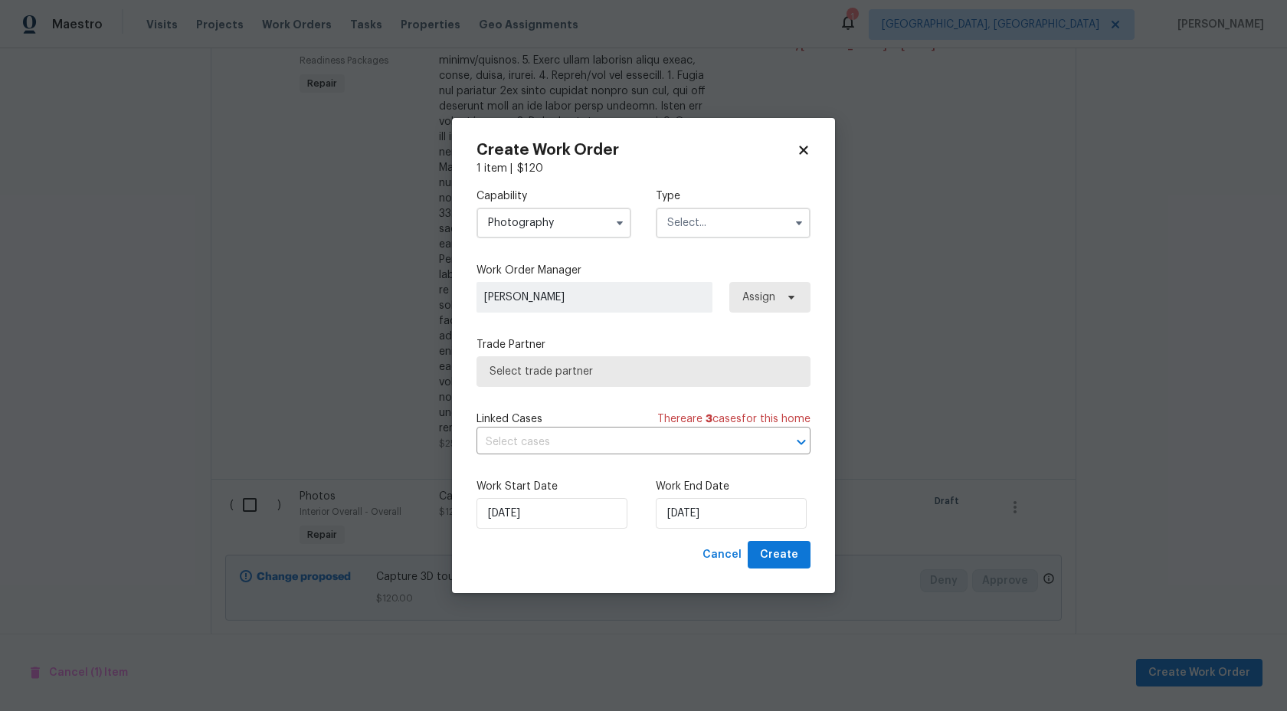
click at [747, 234] on input "text" at bounding box center [733, 223] width 155 height 31
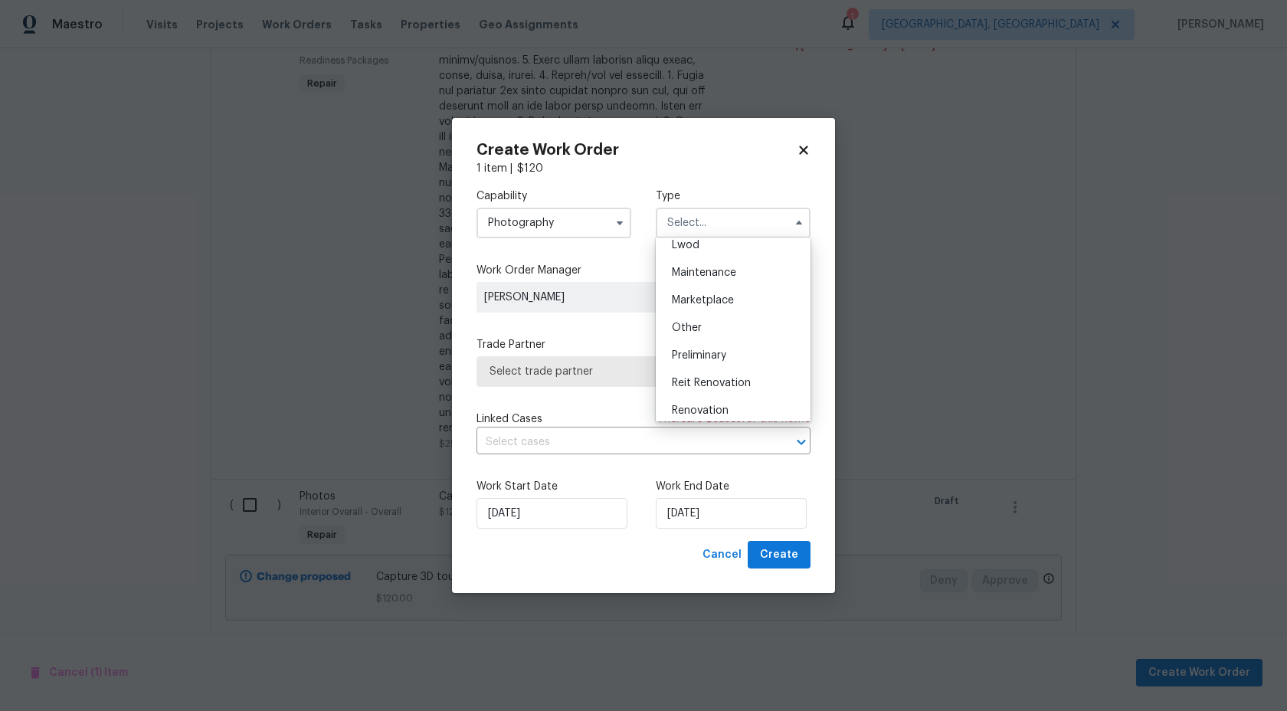
scroll to position [222, 0]
click at [729, 340] on div "Other" at bounding box center [733, 337] width 147 height 28
type input "Other"
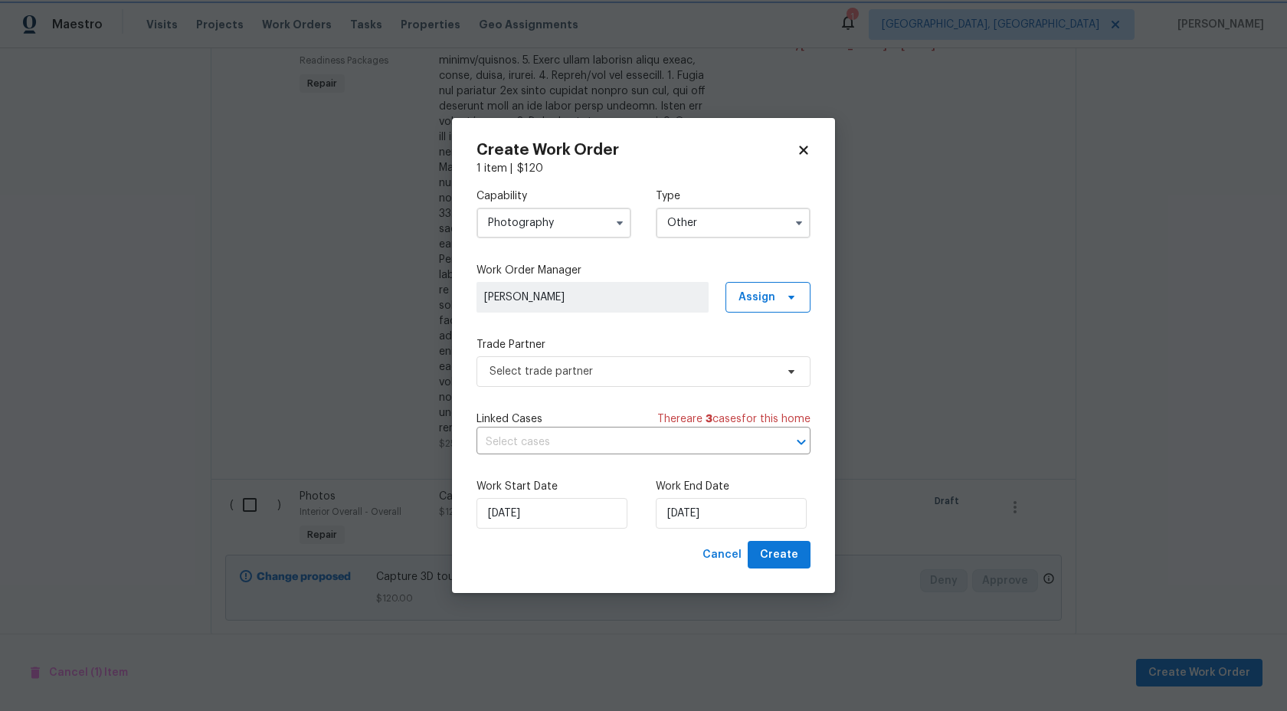
scroll to position [0, 0]
click at [659, 366] on span "Select trade partner" at bounding box center [633, 371] width 286 height 15
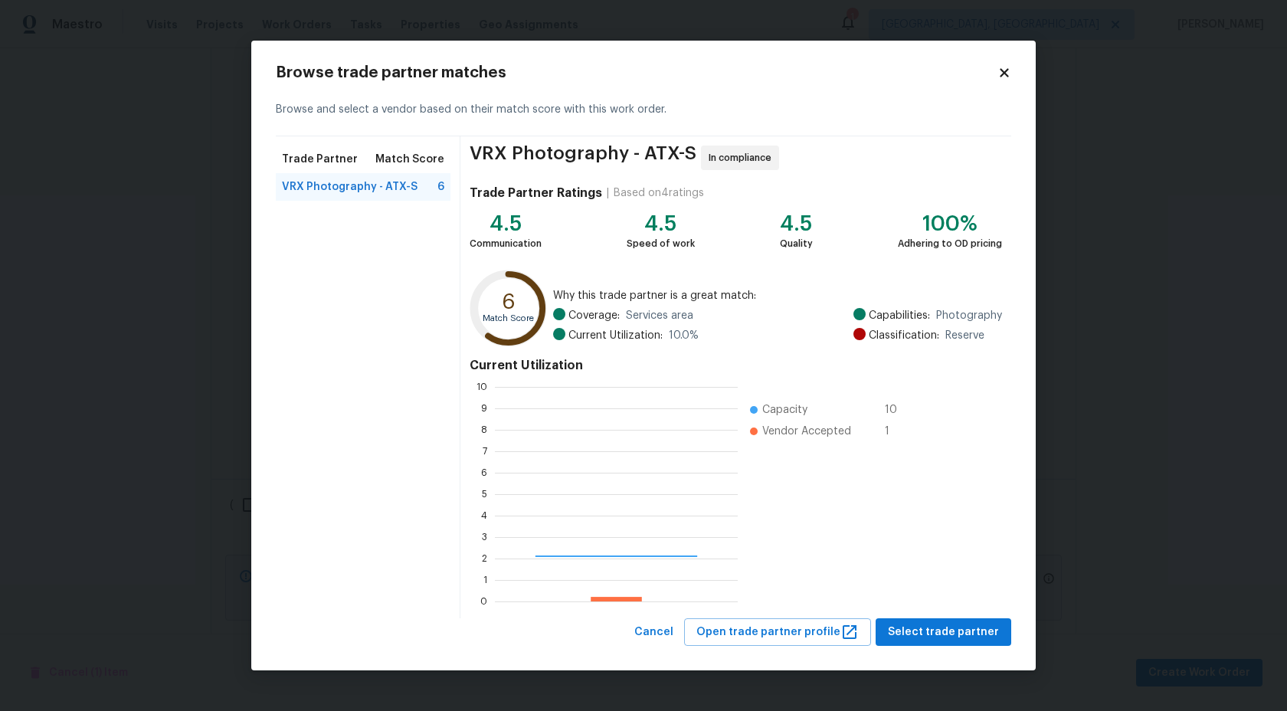
scroll to position [215, 243]
click at [923, 625] on span "Select trade partner" at bounding box center [943, 632] width 111 height 19
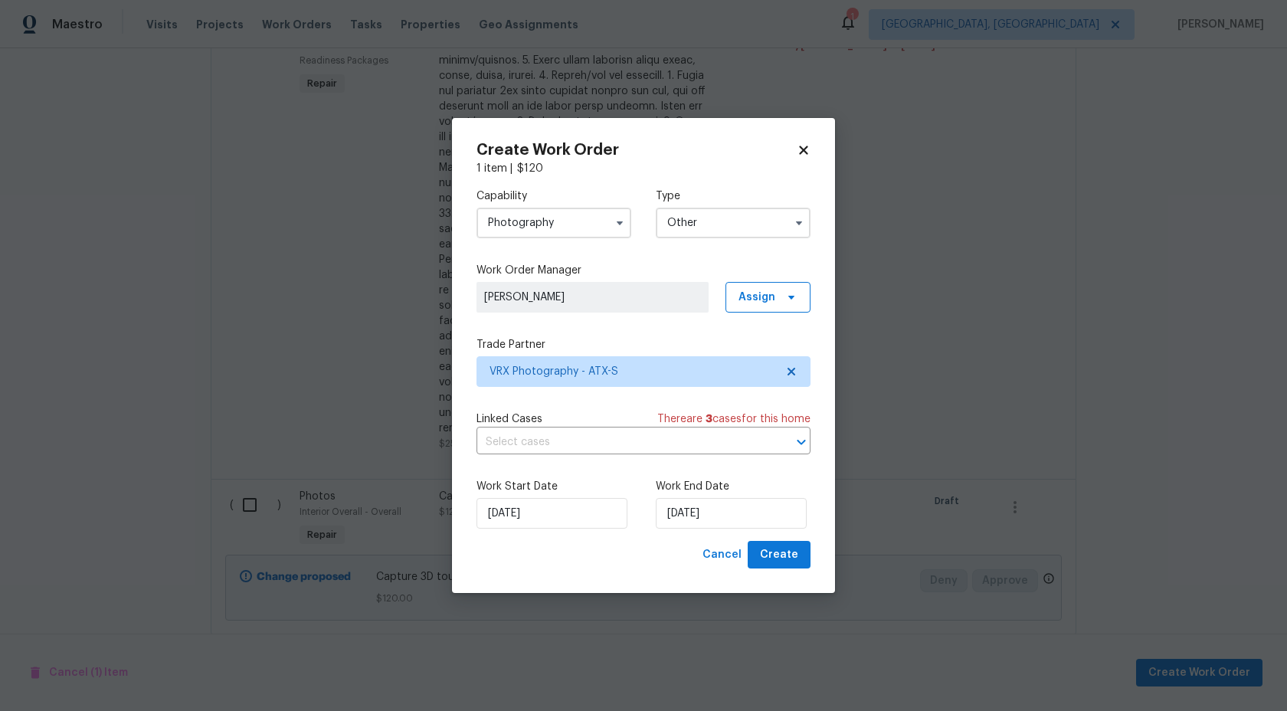
click at [693, 237] on input "Other" at bounding box center [733, 223] width 155 height 31
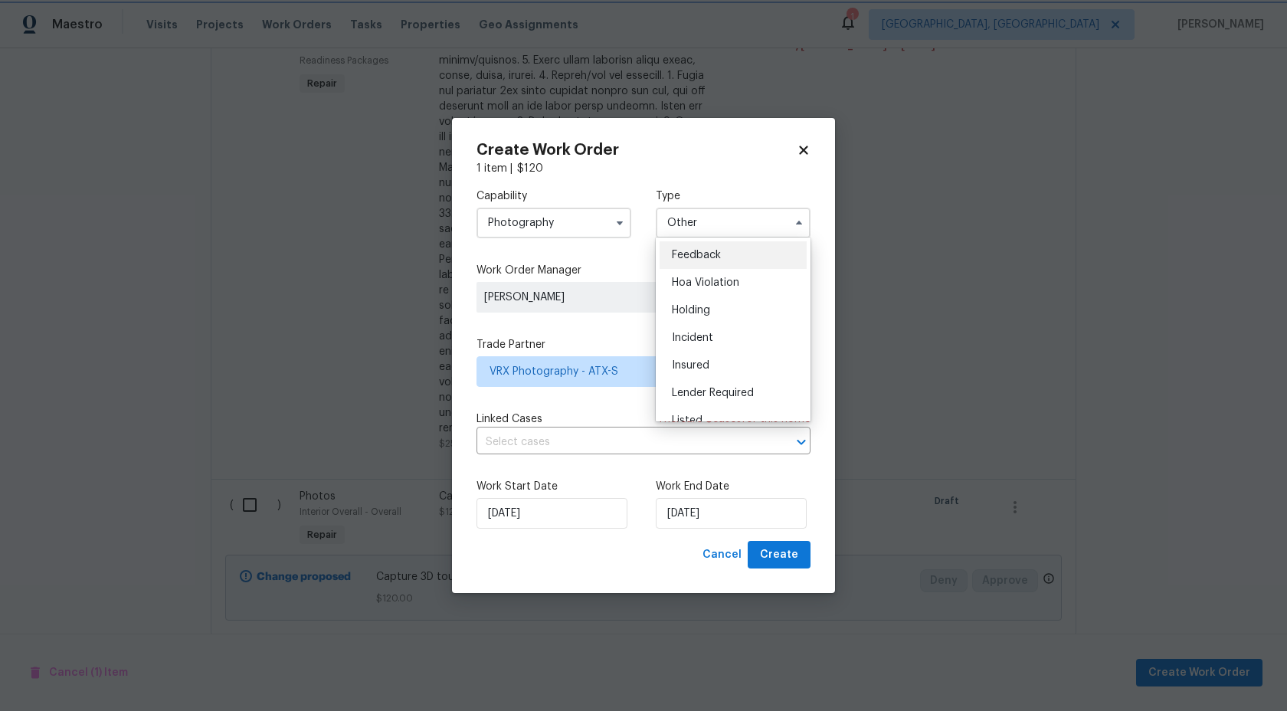
click at [564, 327] on div "Capability Photography Type Other Feedback Hoa Violation Holding Incident Insur…" at bounding box center [644, 358] width 334 height 365
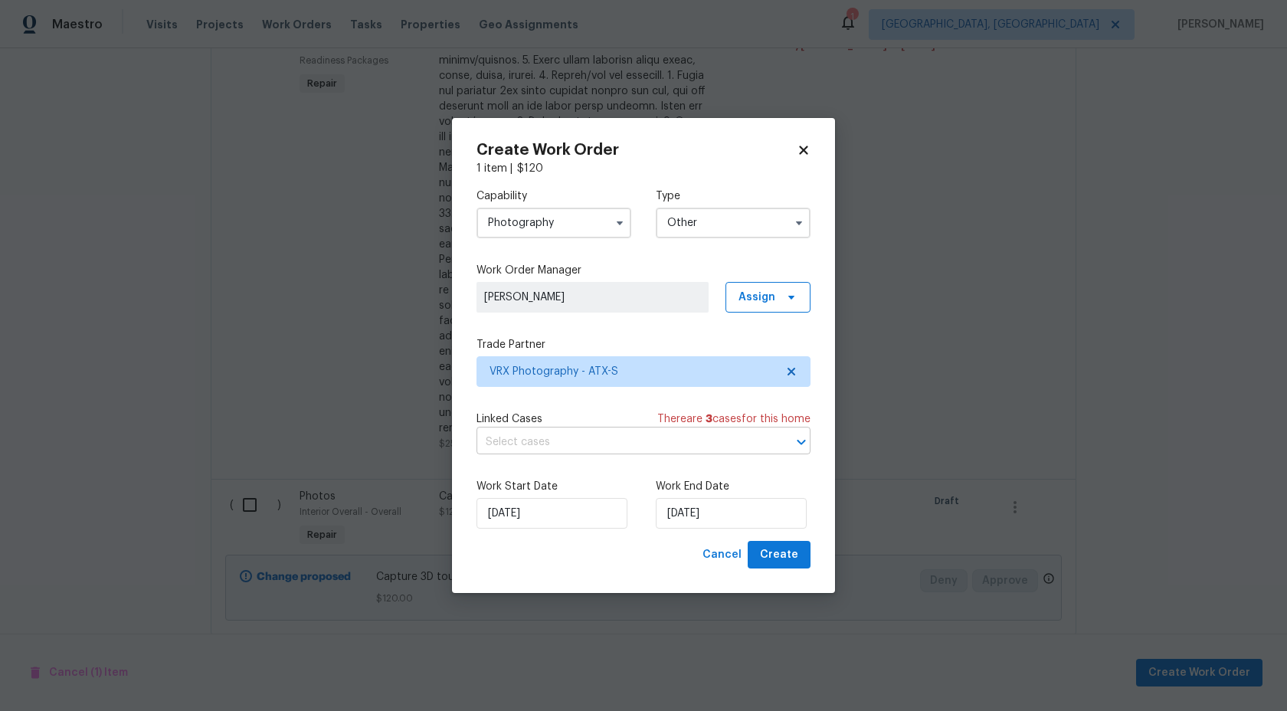
click at [575, 432] on input "text" at bounding box center [622, 443] width 291 height 24
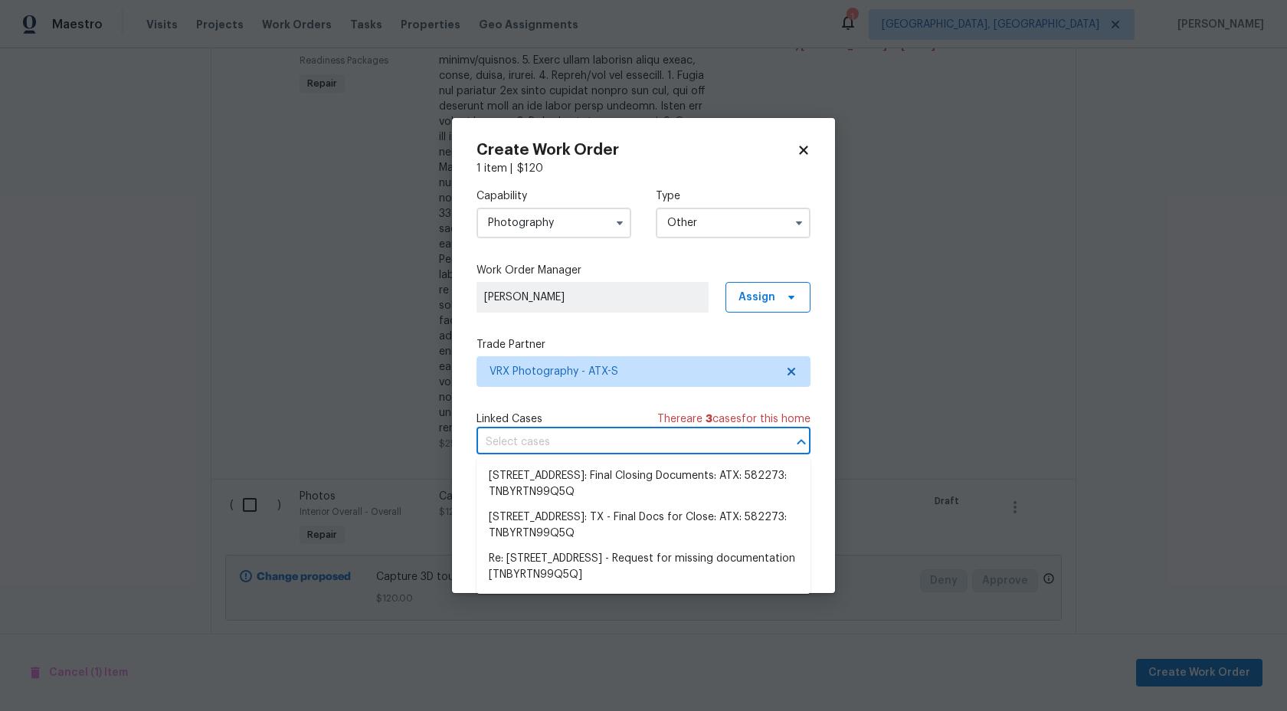
click at [579, 413] on div "Linked Cases There are 3 case s for this home" at bounding box center [644, 418] width 334 height 15
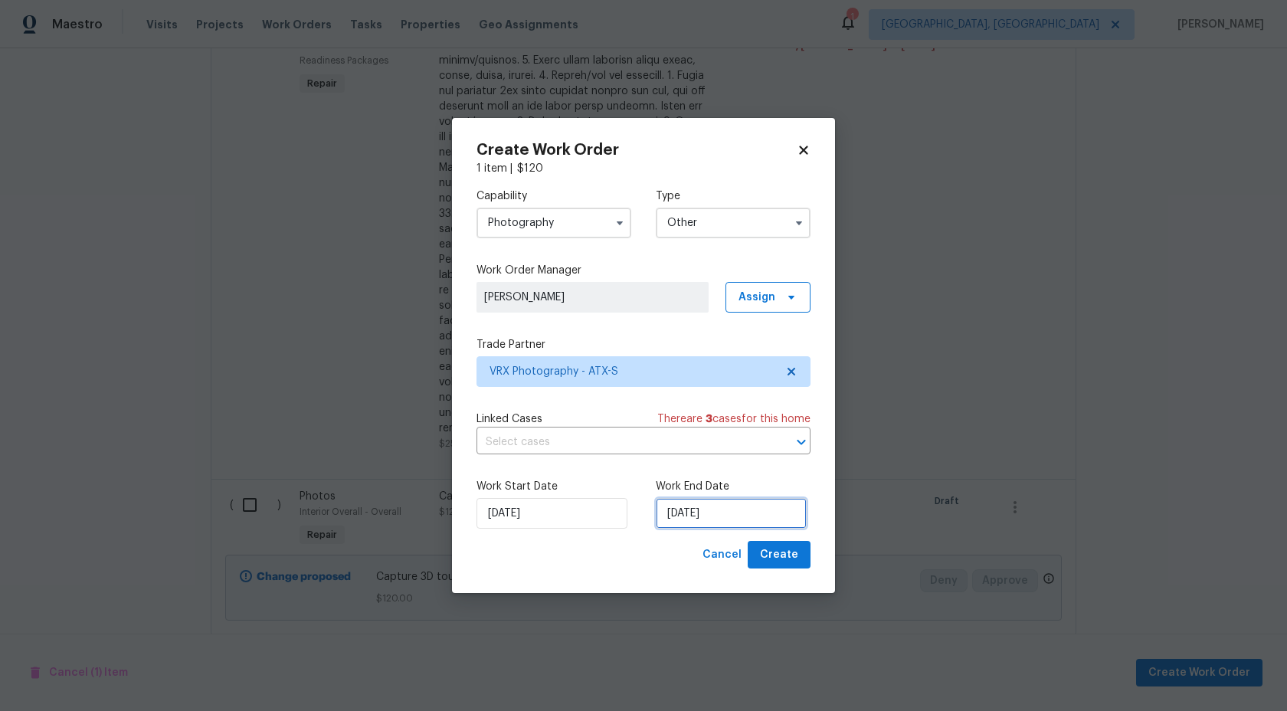
click at [725, 507] on input "23/08/2025" at bounding box center [731, 513] width 151 height 31
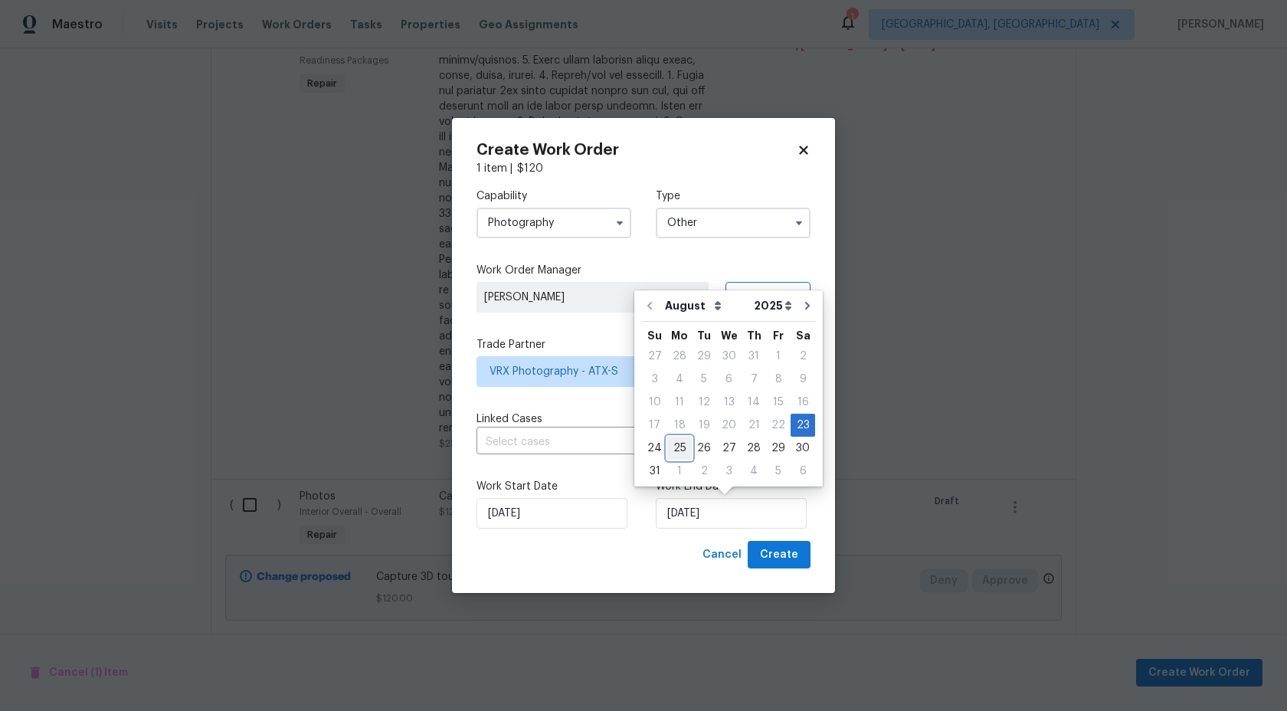
click at [676, 453] on div "25" at bounding box center [679, 447] width 25 height 21
type input "25/08/2025"
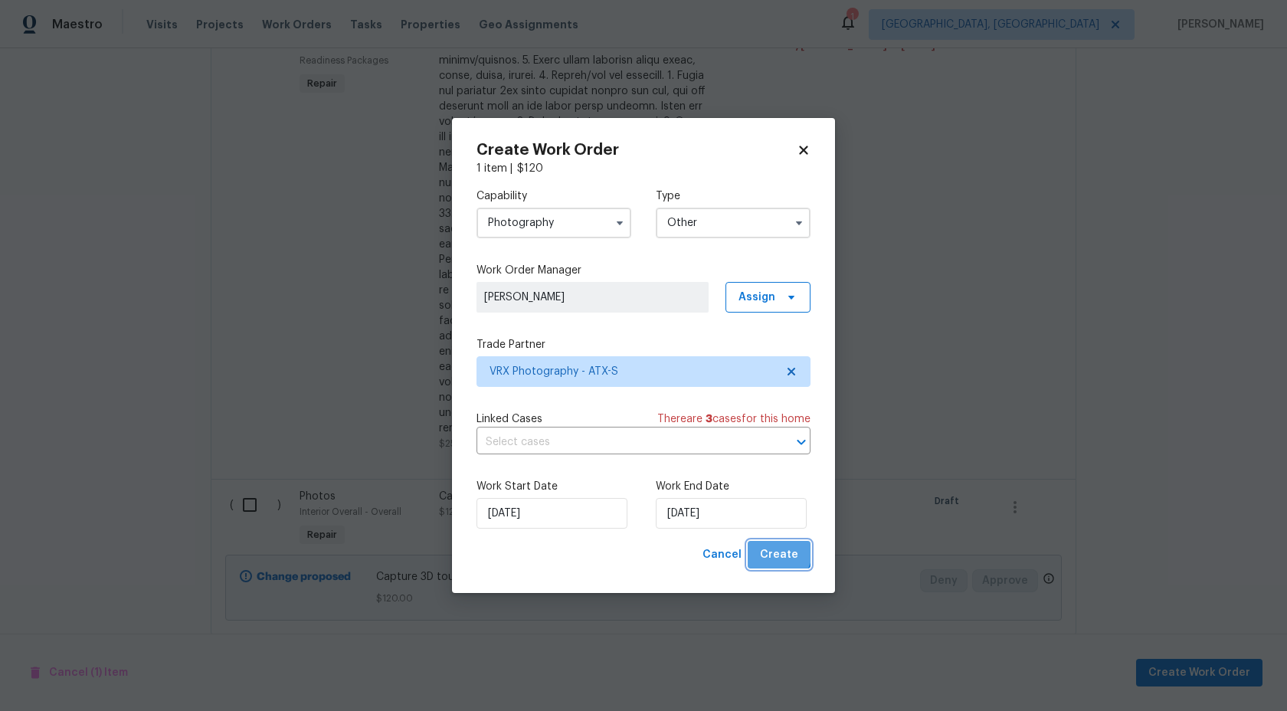
click at [781, 552] on span "Create" at bounding box center [779, 555] width 38 height 19
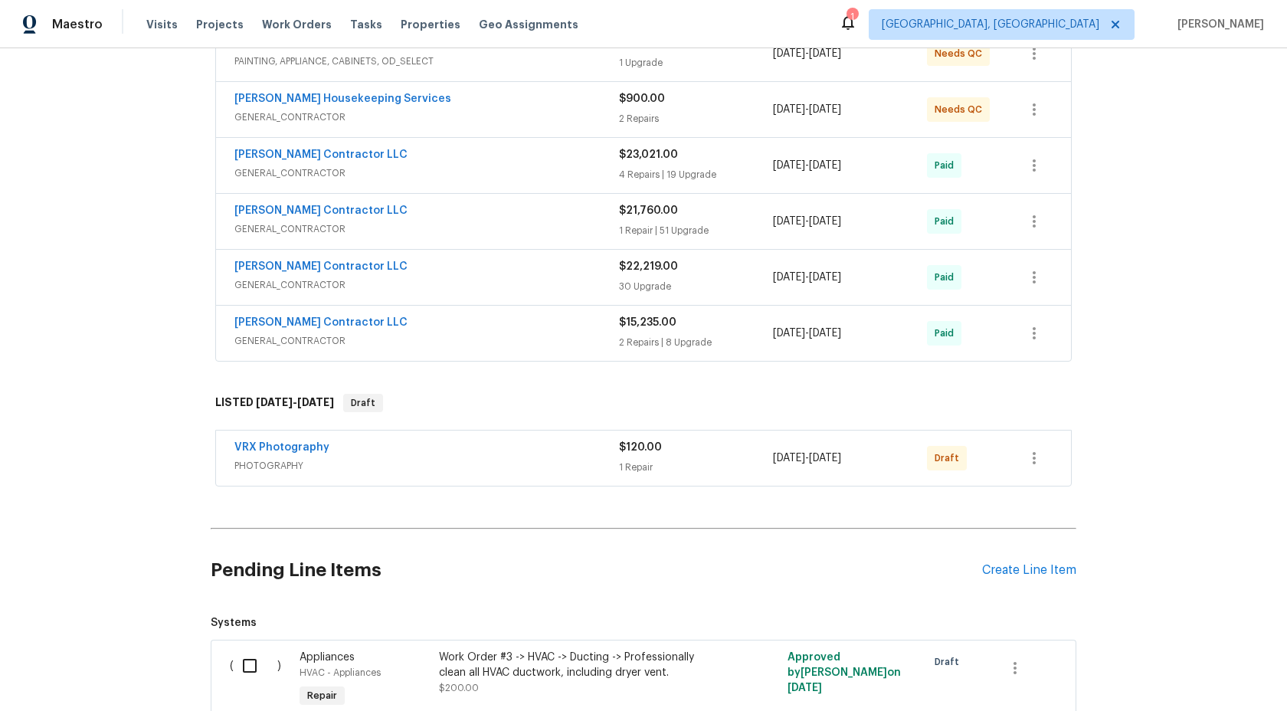
scroll to position [366, 0]
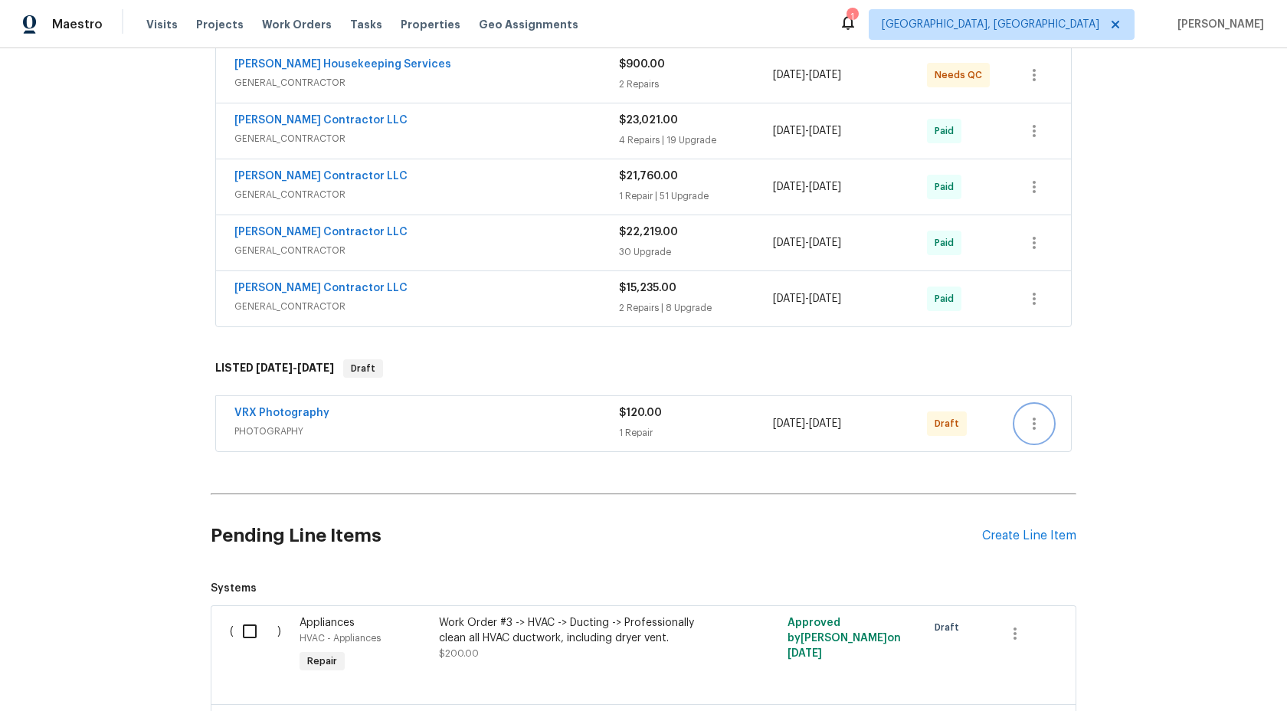
click at [1035, 415] on icon "button" at bounding box center [1034, 424] width 18 height 18
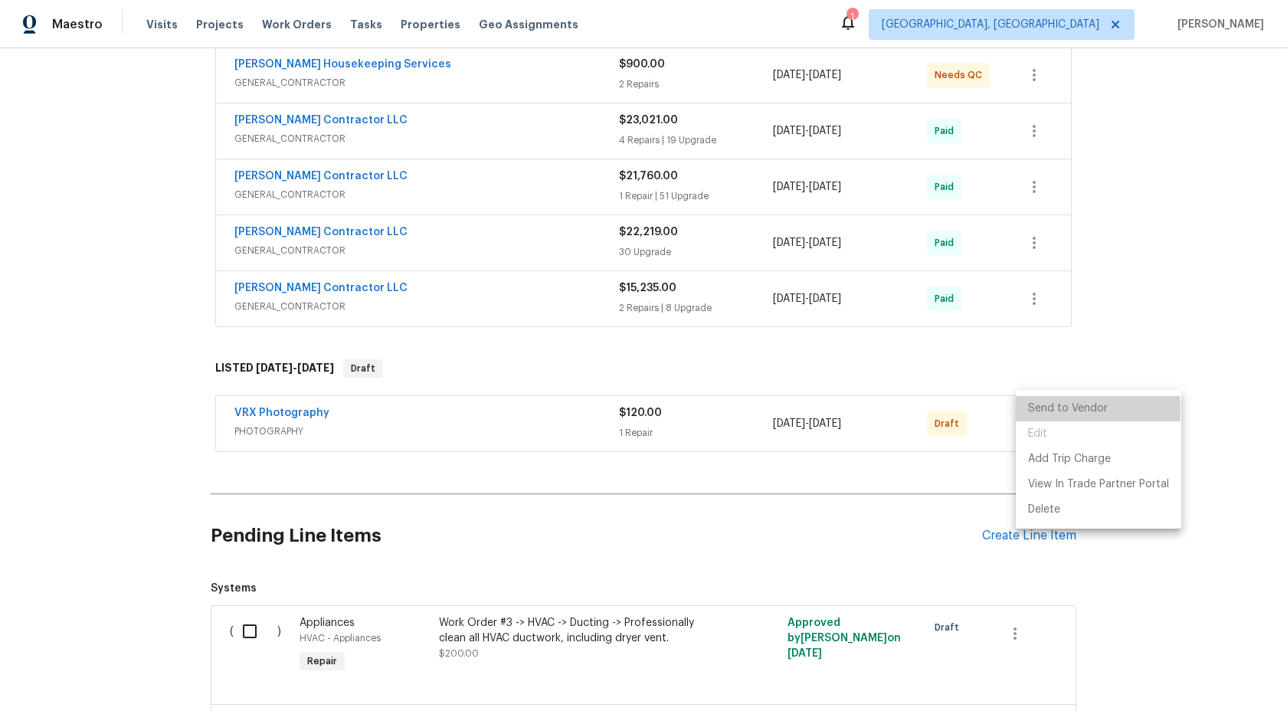
click at [1035, 410] on li "Send to Vendor" at bounding box center [1098, 408] width 165 height 25
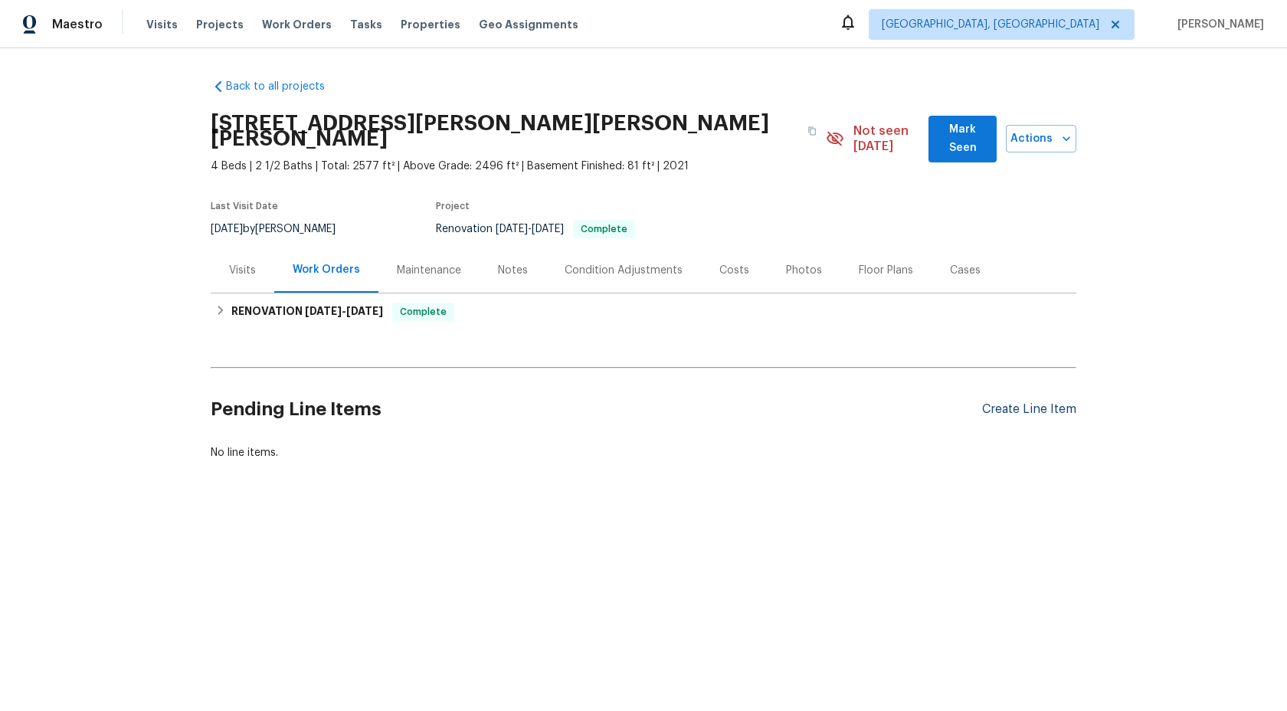
click at [1047, 402] on div "Create Line Item" at bounding box center [1029, 409] width 94 height 15
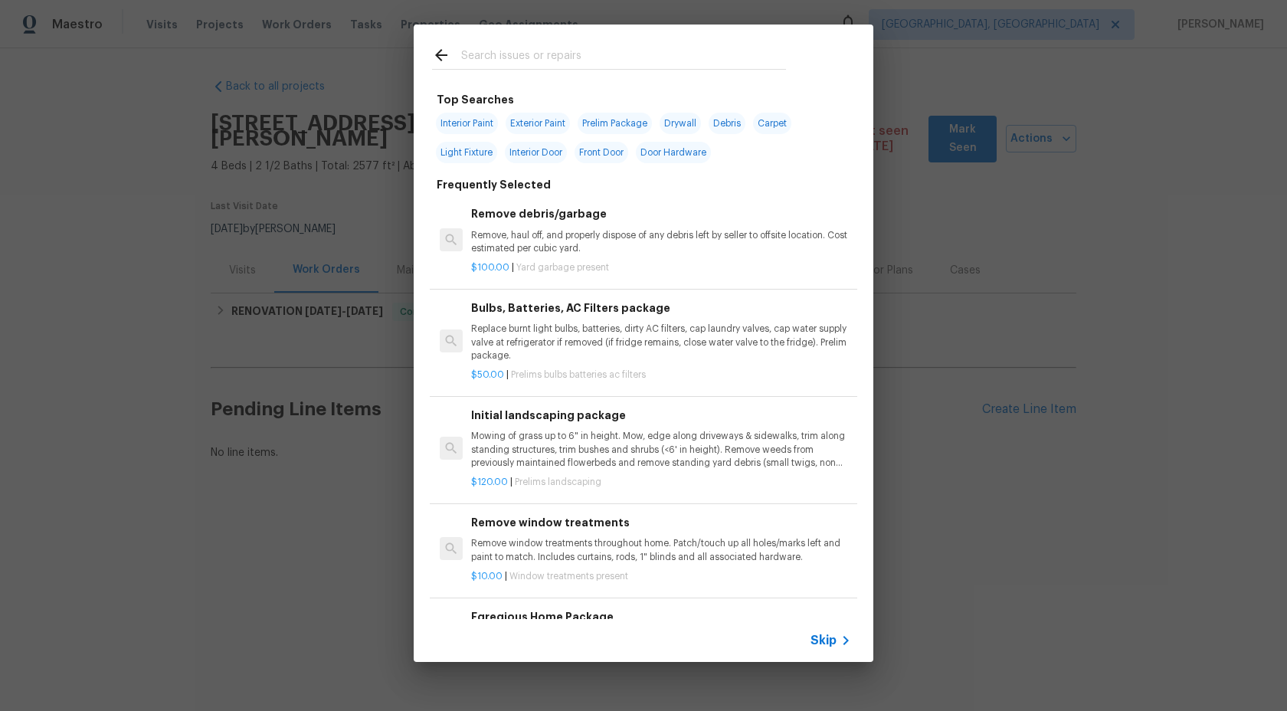
click at [831, 644] on span "Skip" at bounding box center [824, 640] width 26 height 15
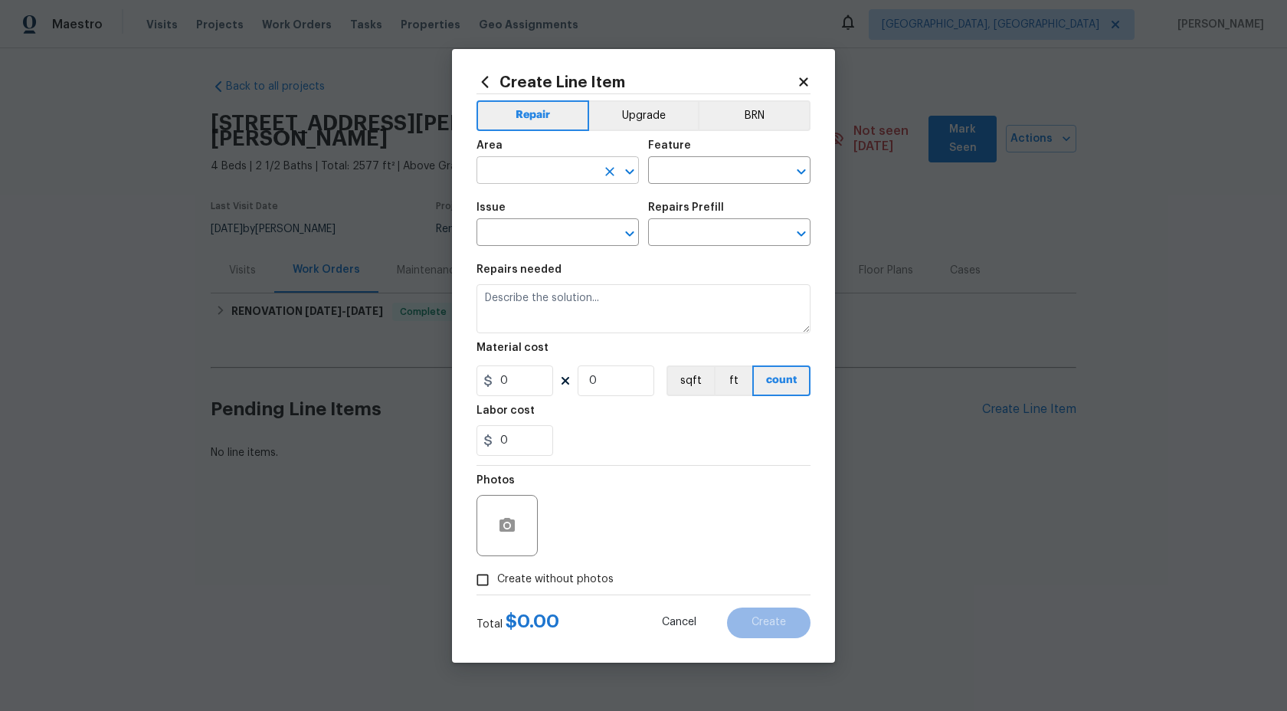
click at [565, 170] on input "text" at bounding box center [537, 172] width 120 height 24
click at [535, 234] on li "Interior Overall" at bounding box center [558, 230] width 162 height 25
type input "Interior Overall"
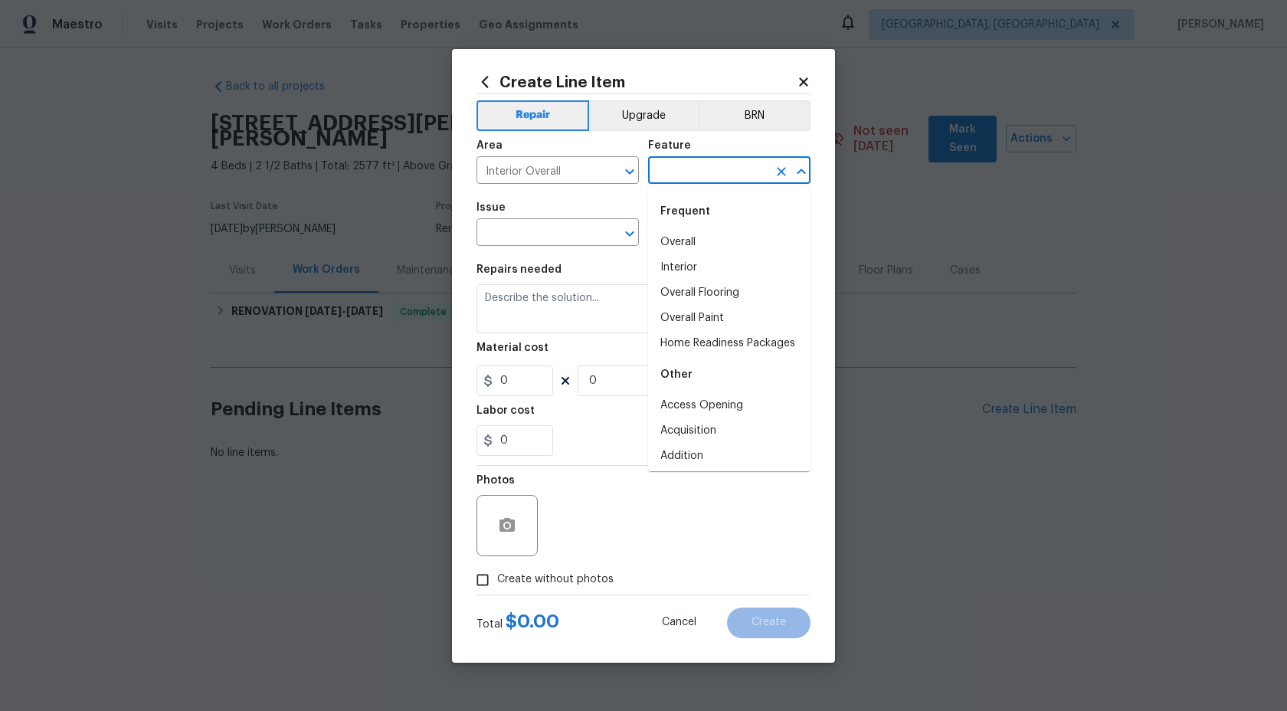
click at [716, 175] on input "text" at bounding box center [708, 172] width 120 height 24
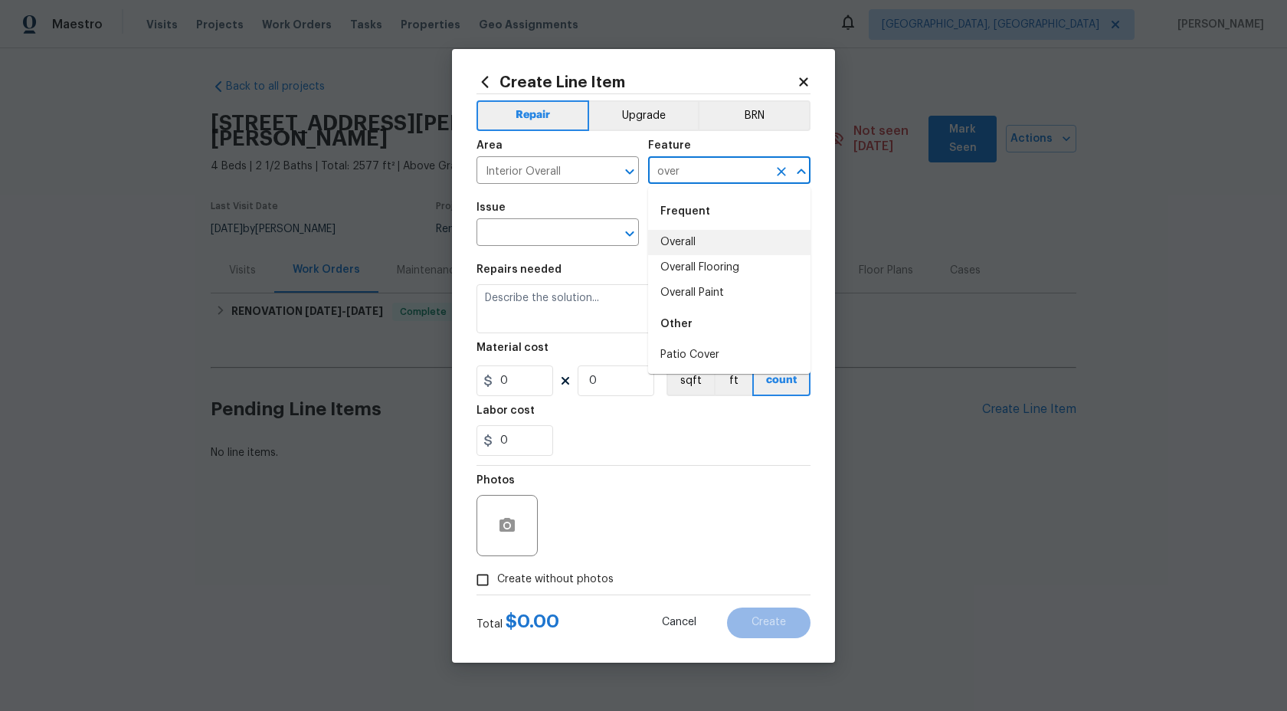
click at [704, 237] on li "Overall" at bounding box center [729, 242] width 162 height 25
type input "Overall"
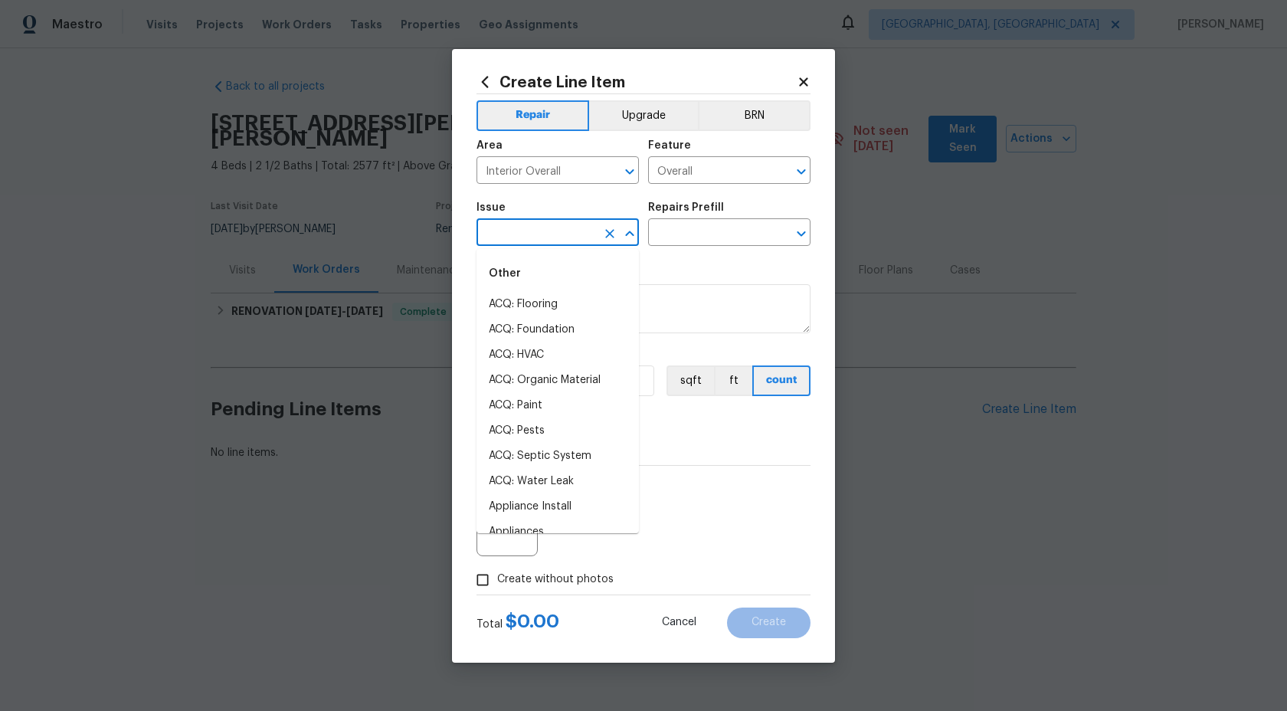
click at [516, 231] on input "text" at bounding box center [537, 234] width 120 height 24
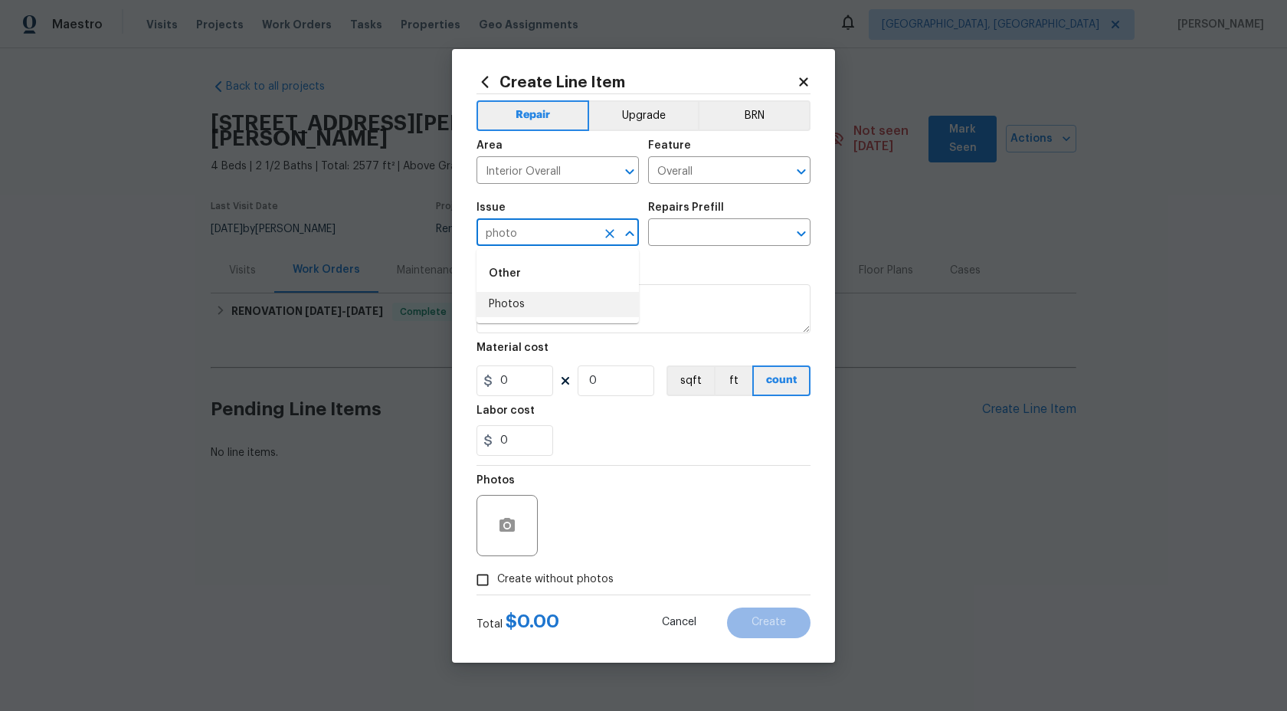
click at [535, 302] on li "Photos" at bounding box center [558, 304] width 162 height 25
type input "Photos"
click at [688, 234] on input "text" at bounding box center [708, 234] width 120 height 24
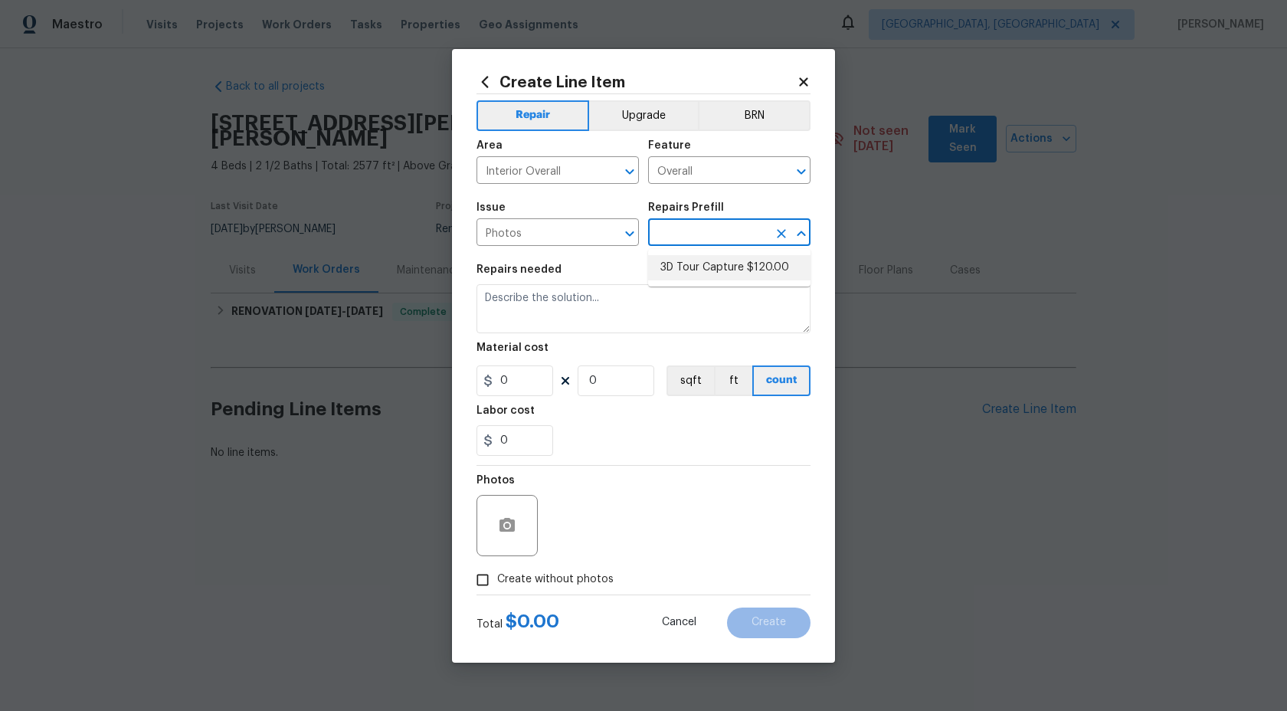
click at [689, 277] on li "3D Tour Capture $120.00" at bounding box center [729, 267] width 162 height 25
type input "3D Tour Capture $120.00"
type textarea "Capture 3D tour of home"
type input "120"
type input "1"
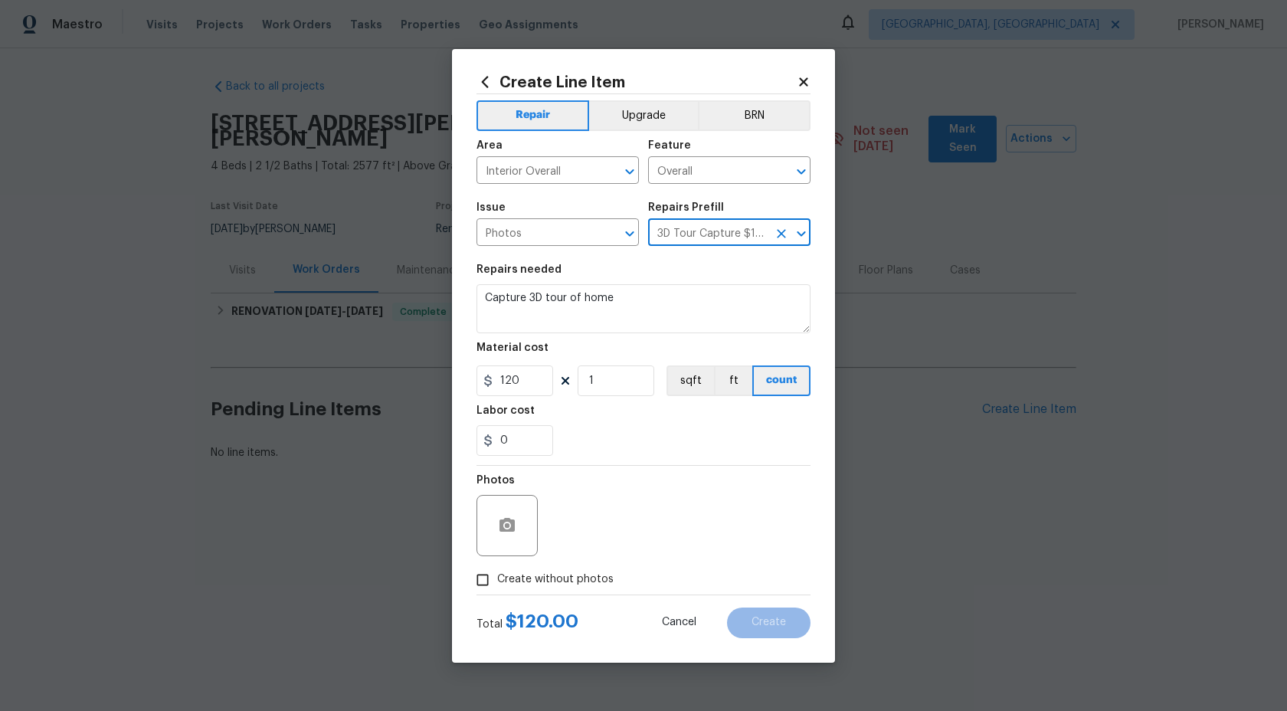
click at [485, 575] on input "Create without photos" at bounding box center [482, 579] width 29 height 29
checkbox input "true"
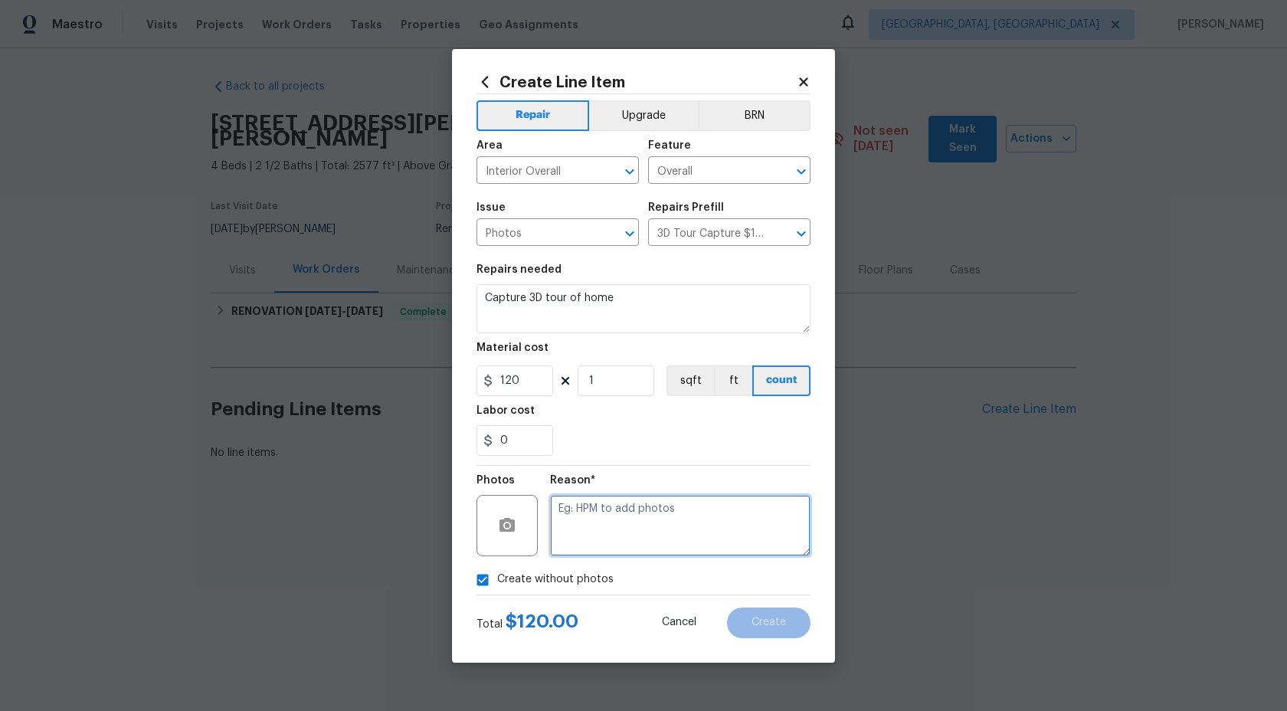
click at [594, 510] on textarea at bounding box center [680, 525] width 261 height 61
type textarea "."
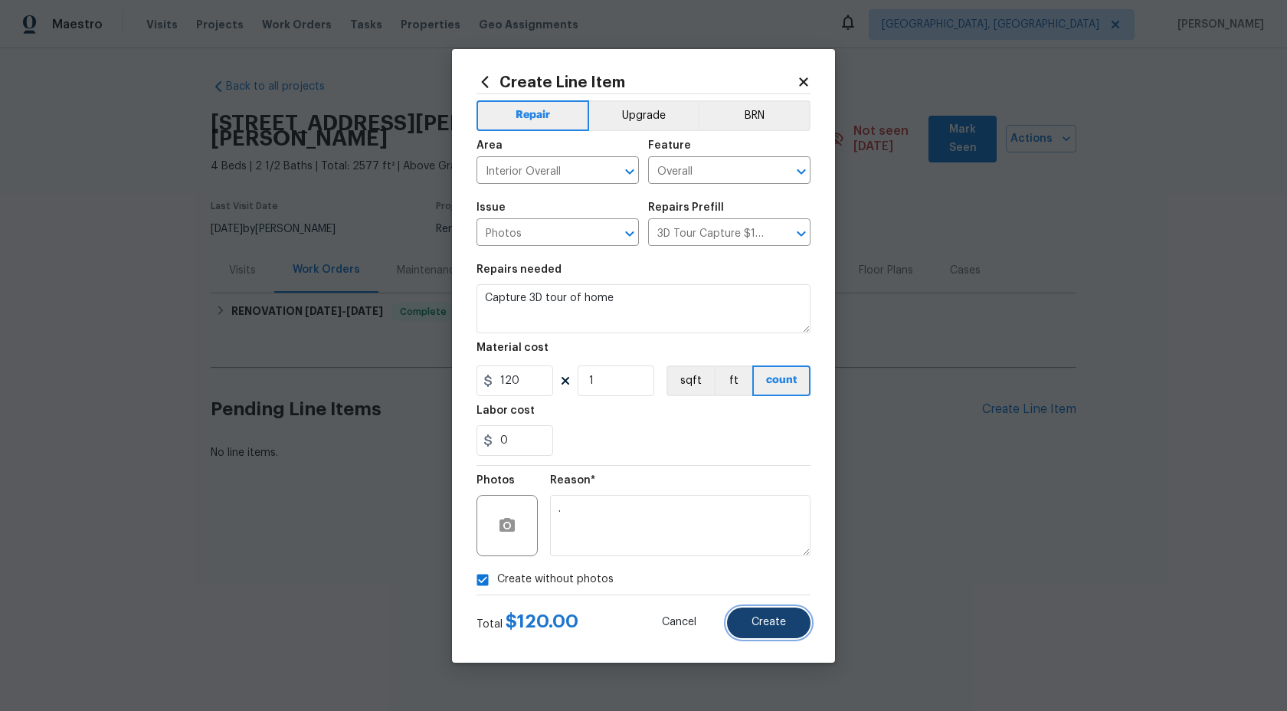
click at [773, 620] on span "Create" at bounding box center [769, 622] width 34 height 11
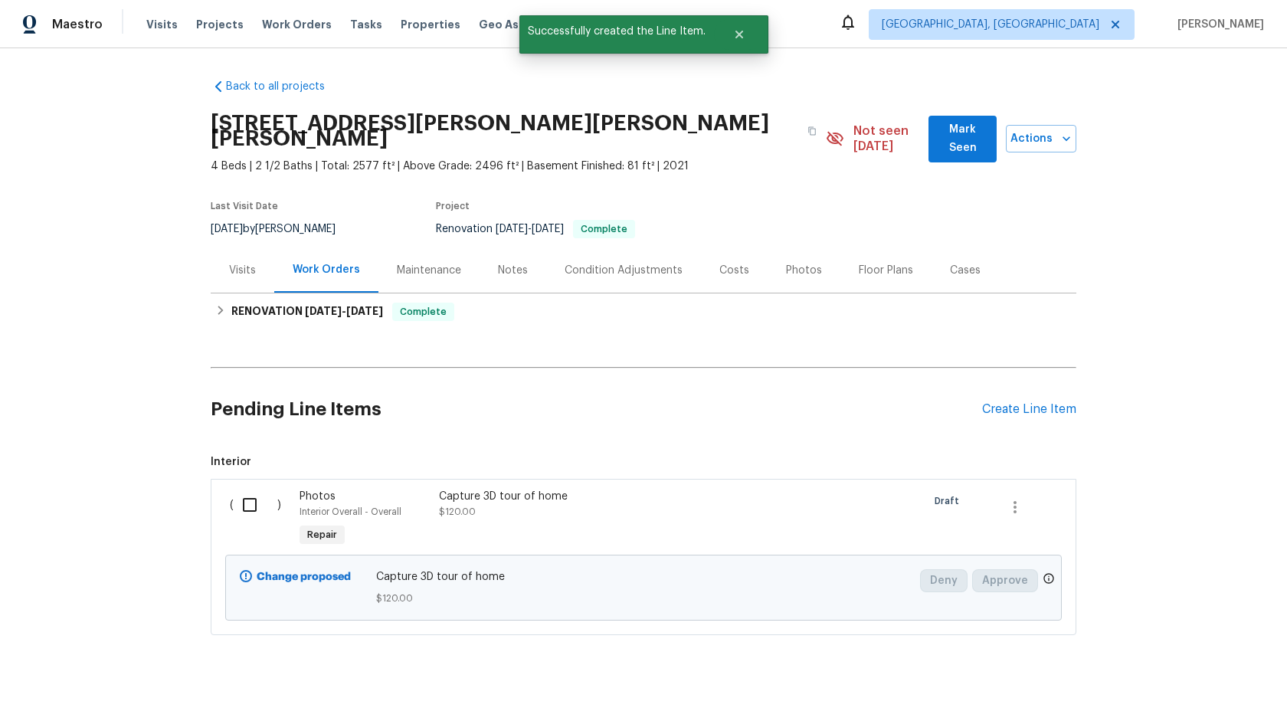
click at [244, 491] on input "checkbox" at bounding box center [256, 505] width 44 height 32
checkbox input "true"
click at [1193, 681] on span "Create Work Order" at bounding box center [1199, 673] width 102 height 19
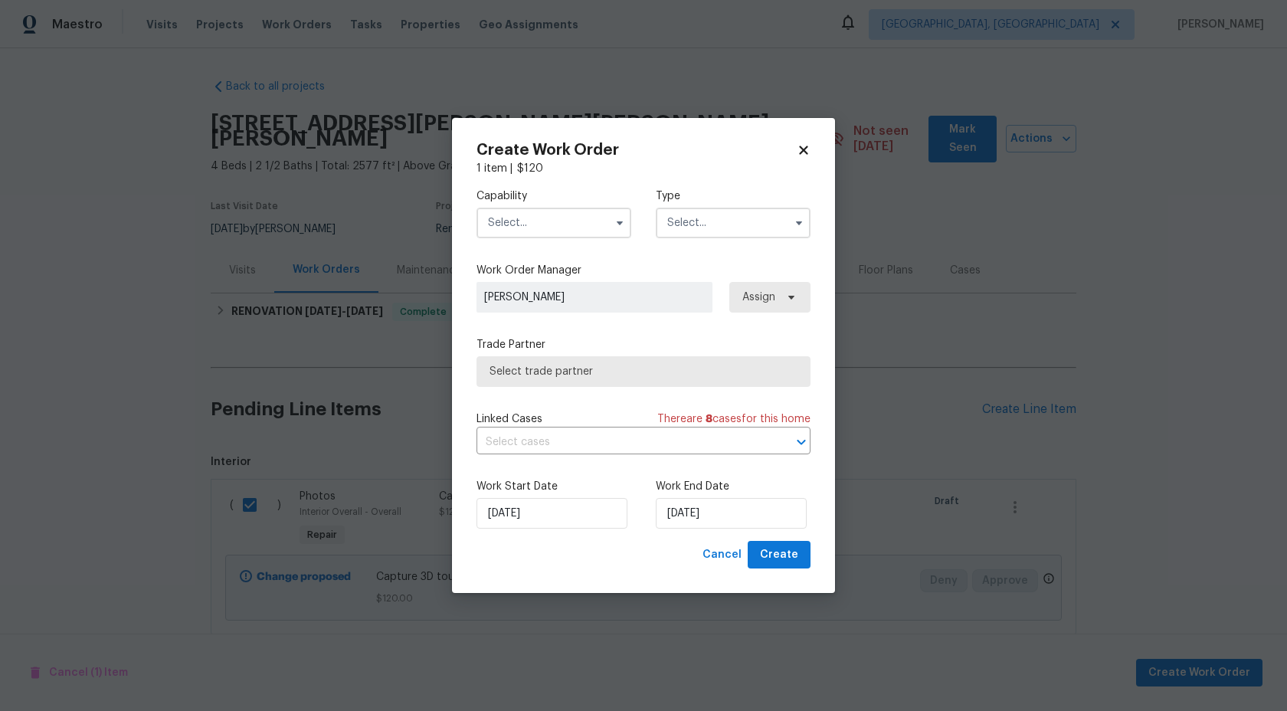
click at [594, 218] on input "text" at bounding box center [554, 223] width 155 height 31
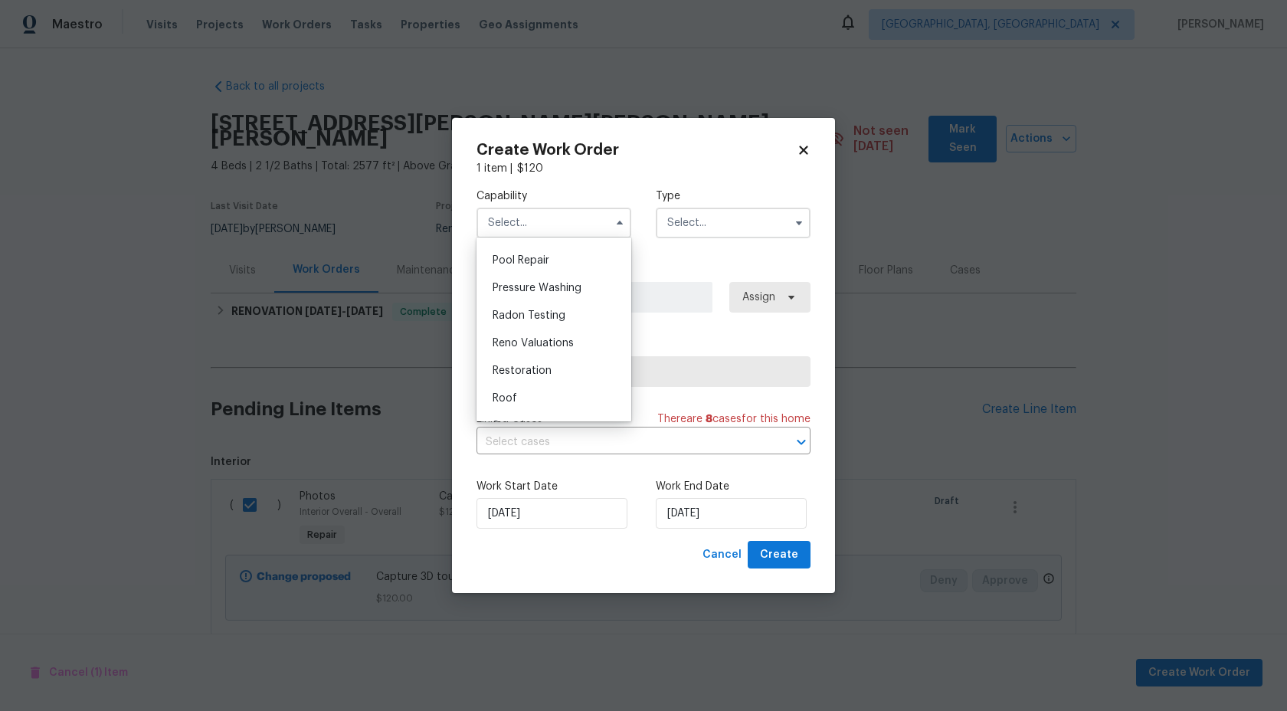
scroll to position [1316, 0]
click at [552, 282] on span "Photography" at bounding box center [526, 282] width 66 height 11
type input "Photography"
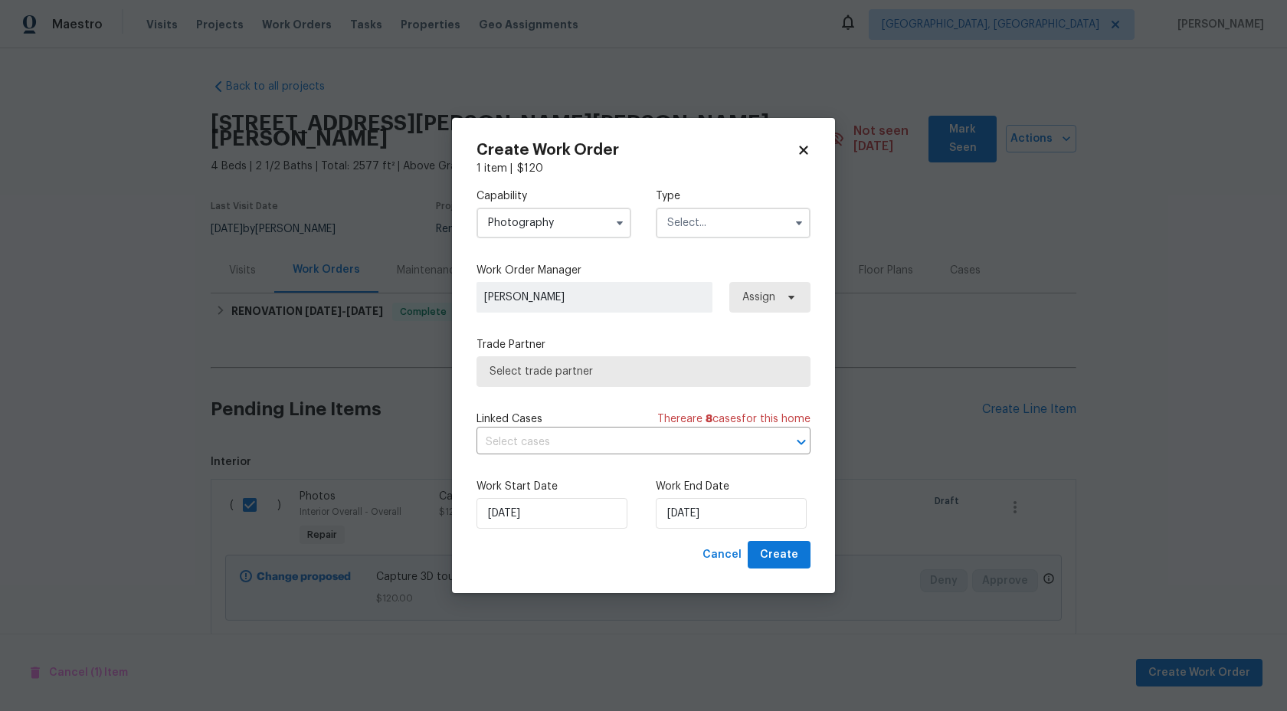
click at [705, 215] on input "text" at bounding box center [733, 223] width 155 height 31
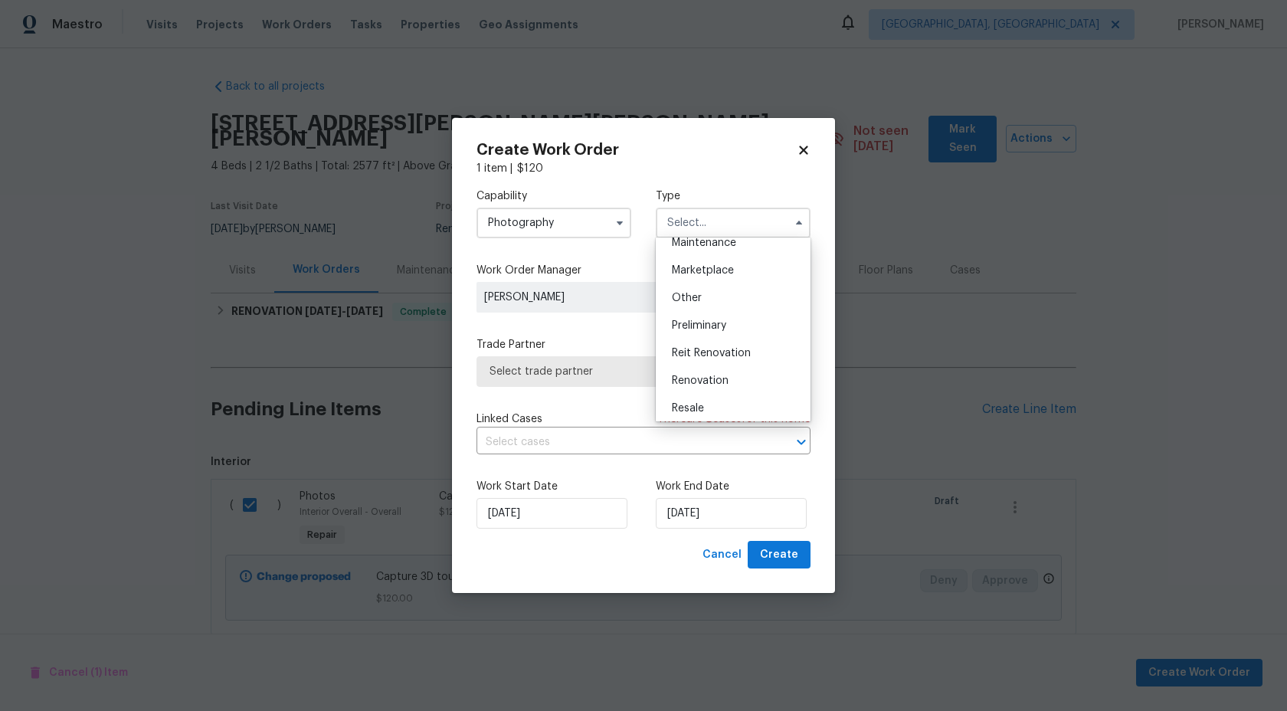
scroll to position [256, 0]
click at [705, 306] on div "Other" at bounding box center [733, 303] width 147 height 28
type input "Other"
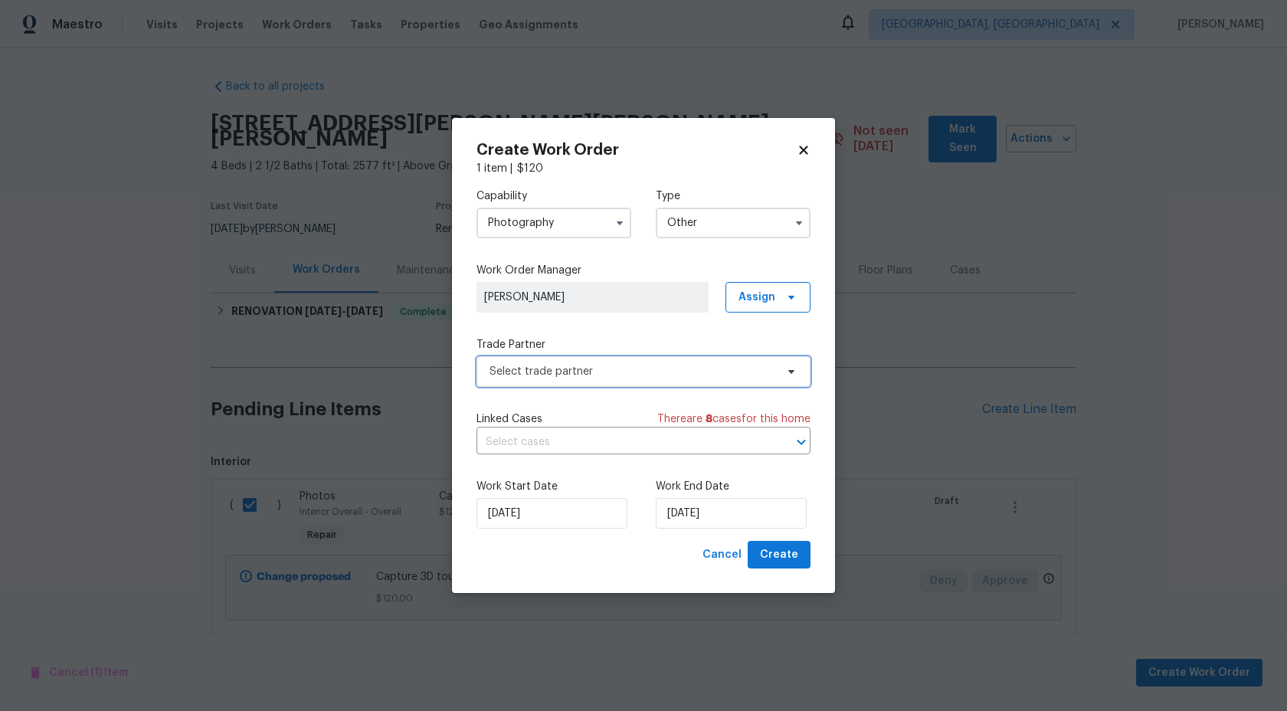
click at [632, 367] on span "Select trade partner" at bounding box center [633, 371] width 286 height 15
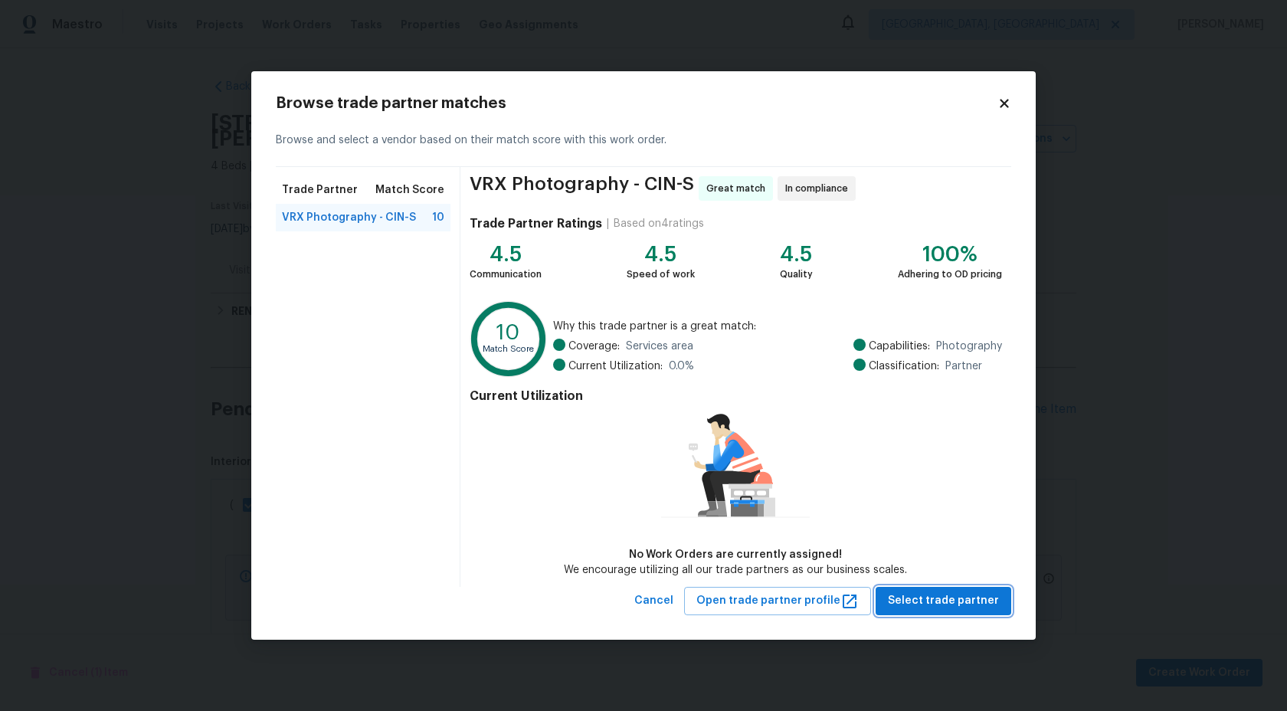
click at [923, 594] on span "Select trade partner" at bounding box center [943, 600] width 111 height 19
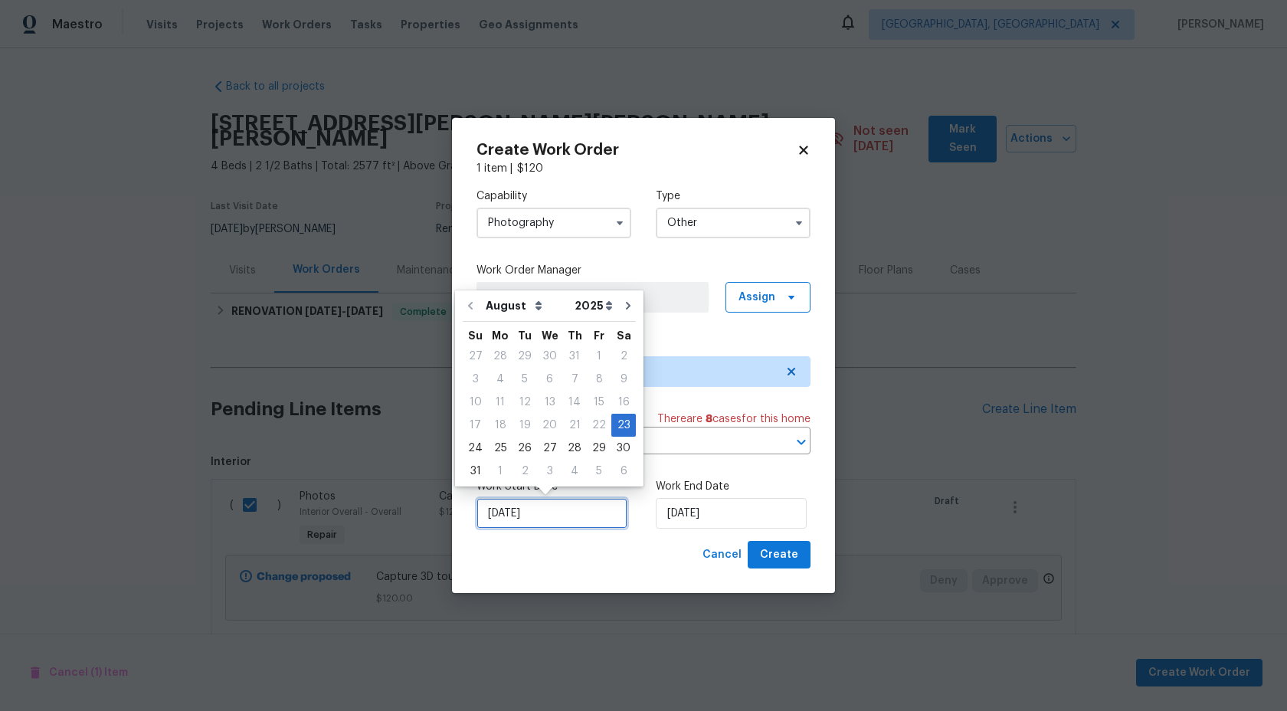
click at [584, 514] on input "23/08/2025" at bounding box center [552, 513] width 151 height 31
click at [756, 513] on input "23/08/2025" at bounding box center [731, 513] width 151 height 31
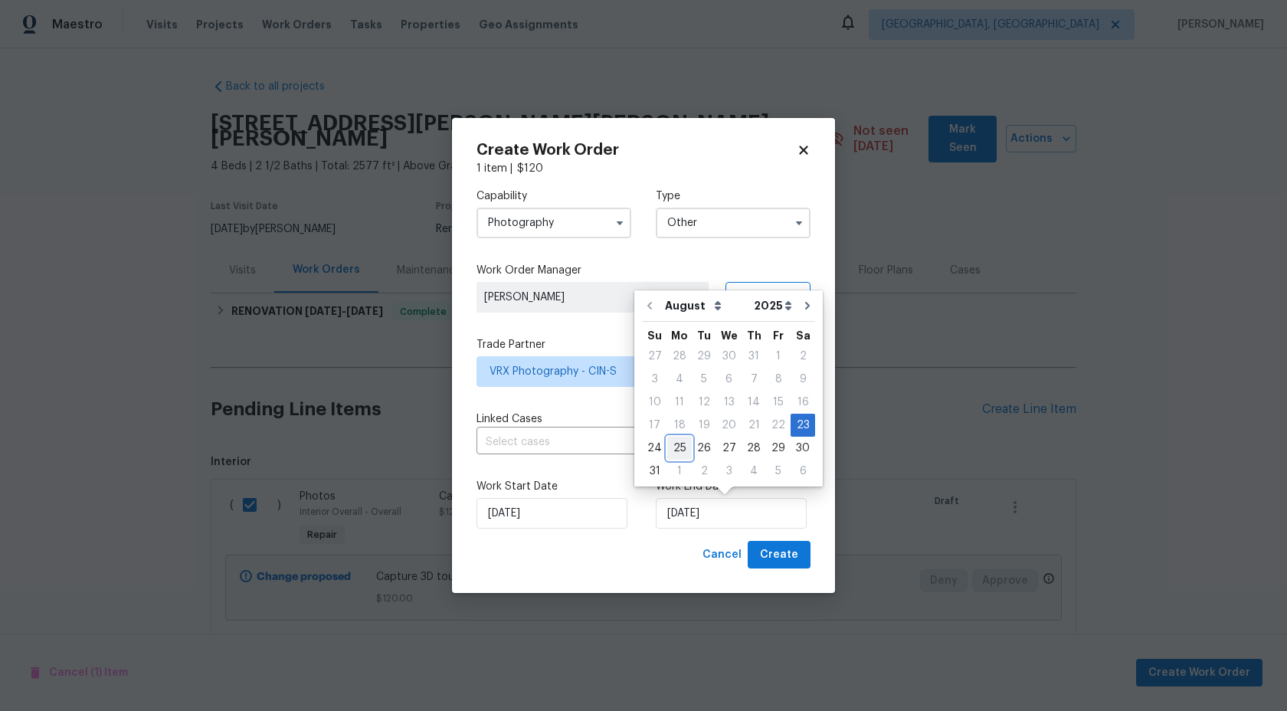
click at [680, 447] on div "25" at bounding box center [679, 447] width 25 height 21
type input "25/08/2025"
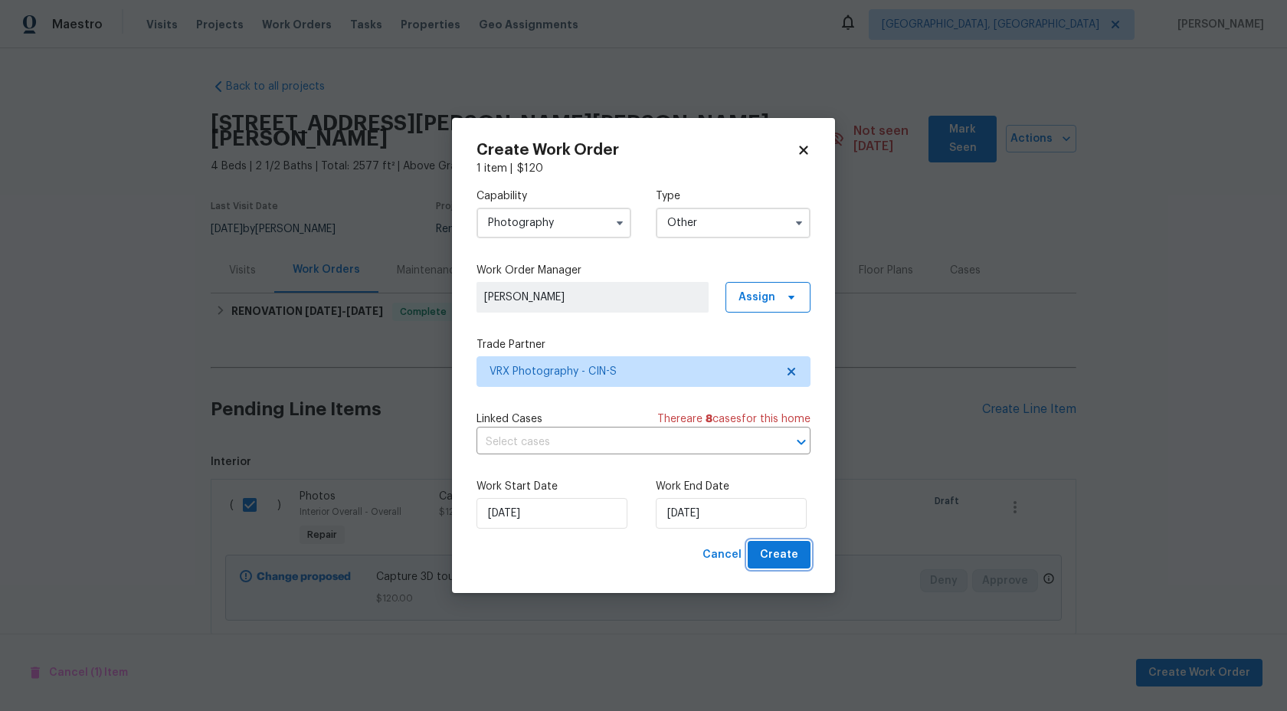
click at [793, 554] on span "Create" at bounding box center [779, 555] width 38 height 19
checkbox input "false"
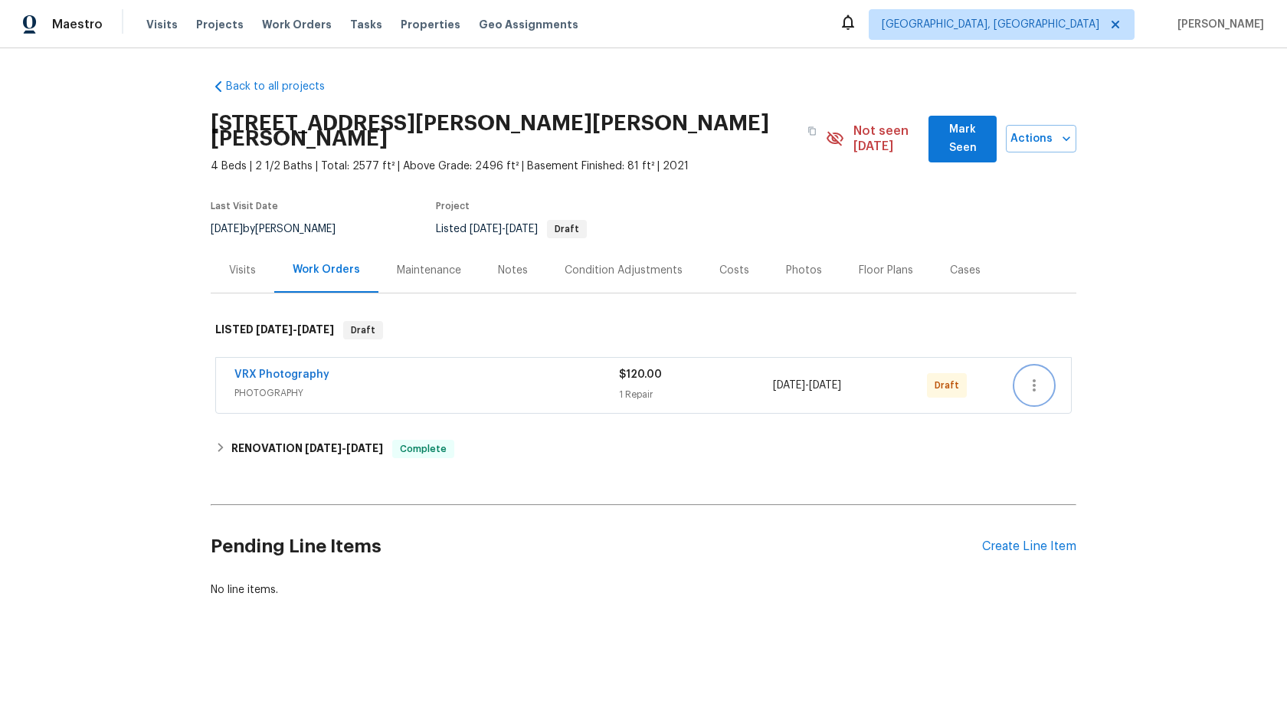
click at [1028, 377] on icon "button" at bounding box center [1034, 385] width 18 height 18
click at [1050, 368] on li "Send to Vendor" at bounding box center [1101, 370] width 171 height 25
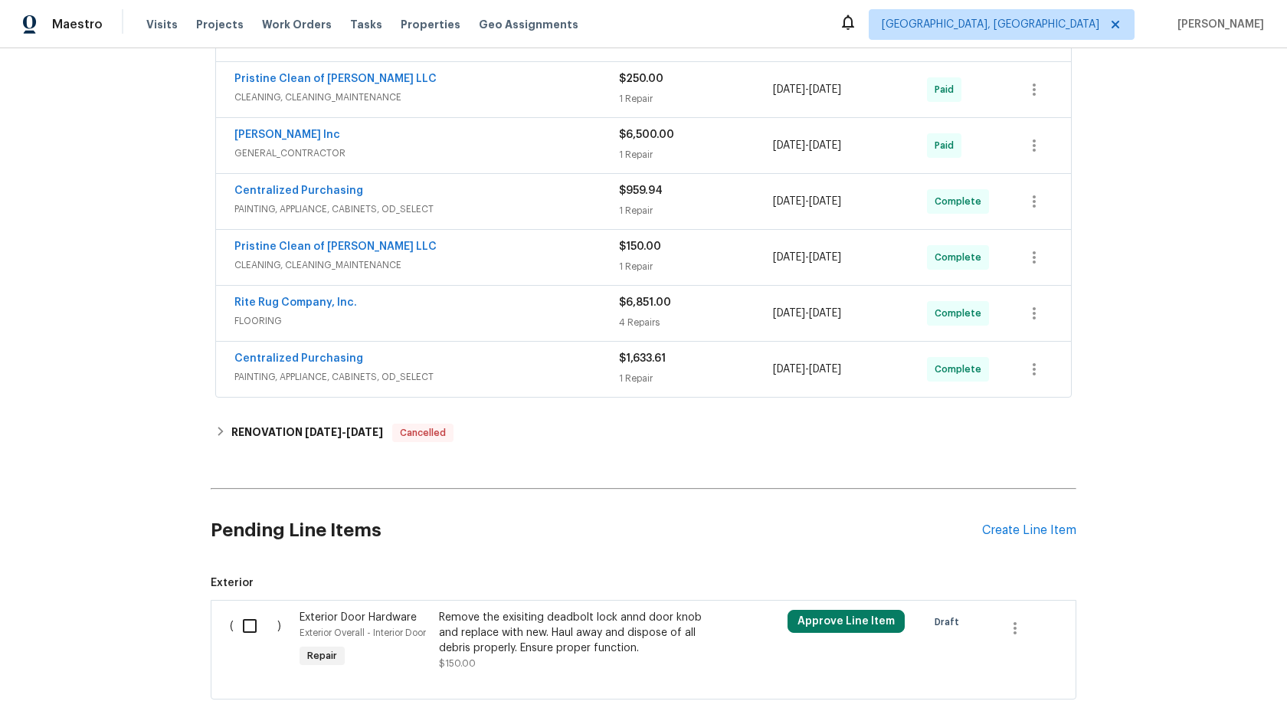
scroll to position [375, 0]
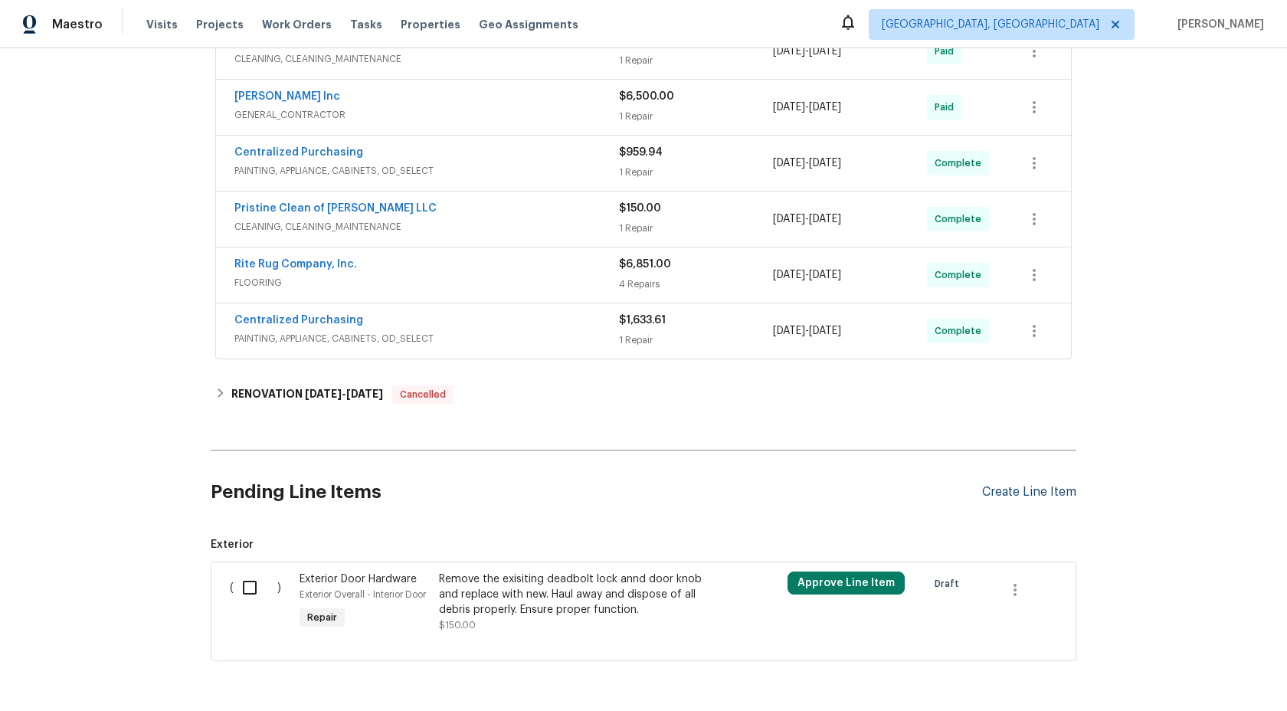
click at [1018, 493] on div "Create Line Item" at bounding box center [1029, 492] width 94 height 15
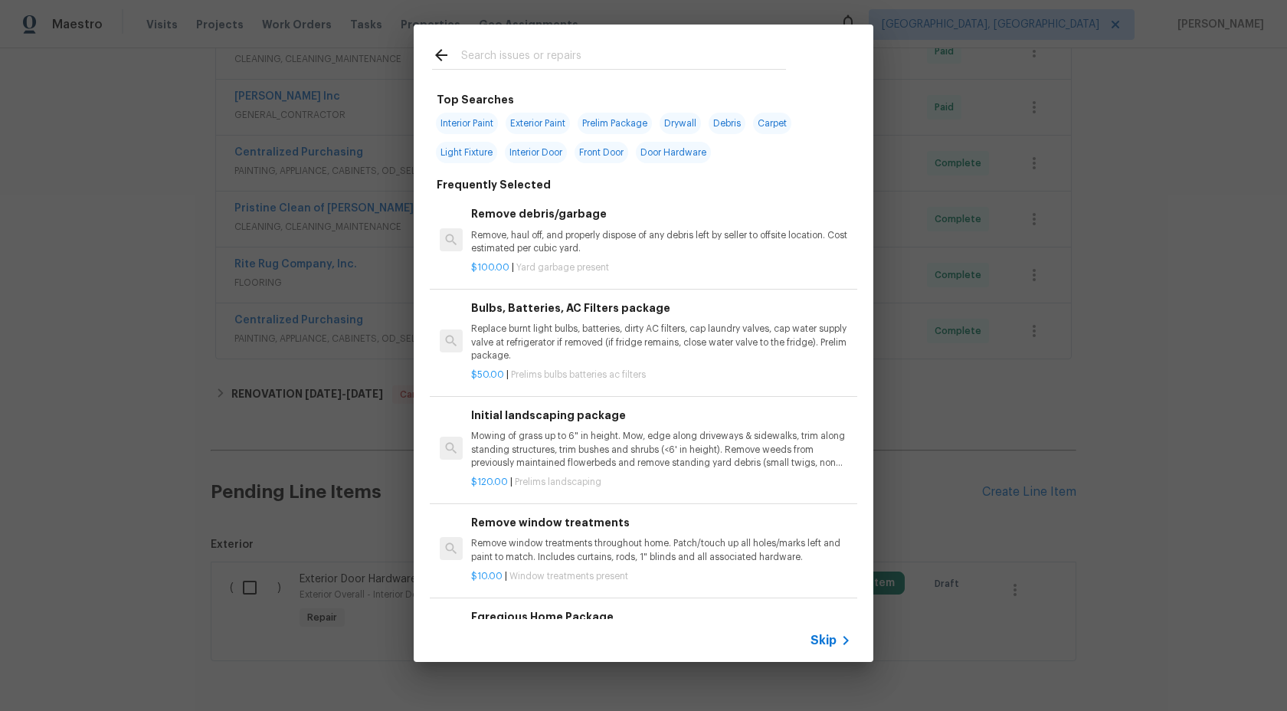
click at [825, 640] on span "Skip" at bounding box center [824, 640] width 26 height 15
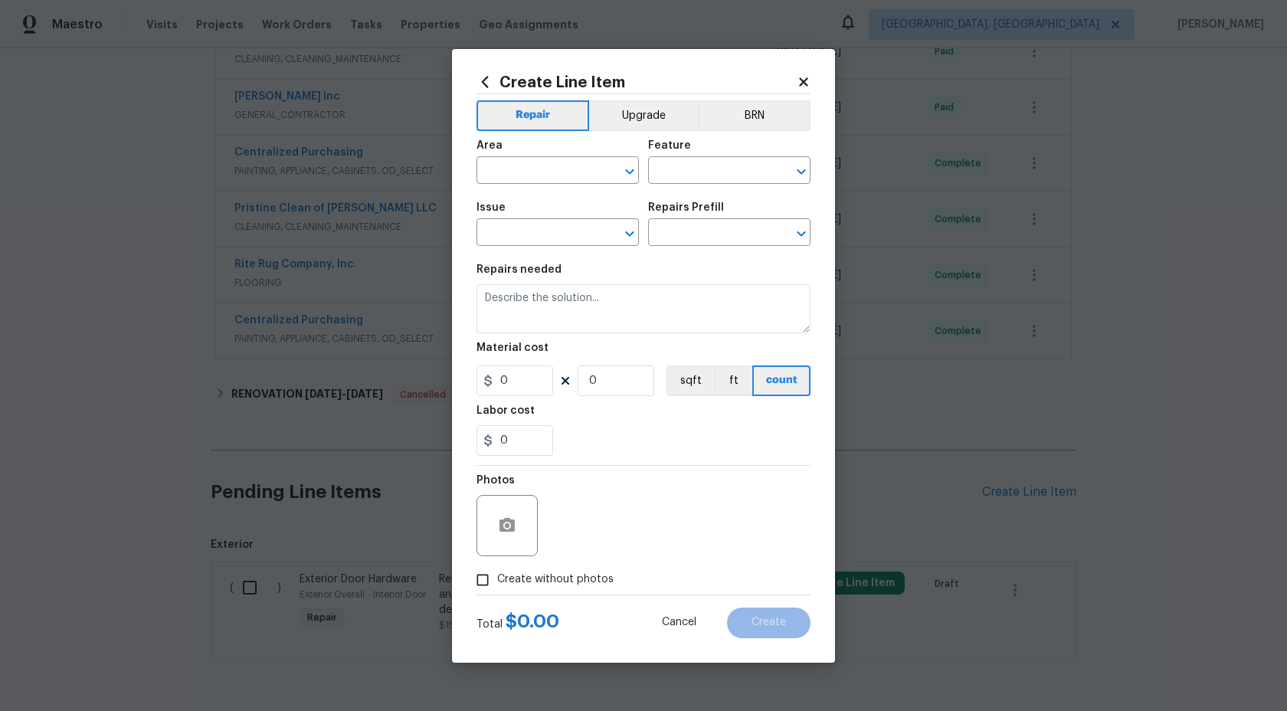
click at [541, 159] on div "Area" at bounding box center [558, 150] width 162 height 20
click at [542, 161] on input "text" at bounding box center [537, 172] width 120 height 24
click at [550, 231] on li "Interior Overall" at bounding box center [558, 230] width 162 height 25
type input "Interior Overall"
click at [725, 171] on input "text" at bounding box center [708, 172] width 120 height 24
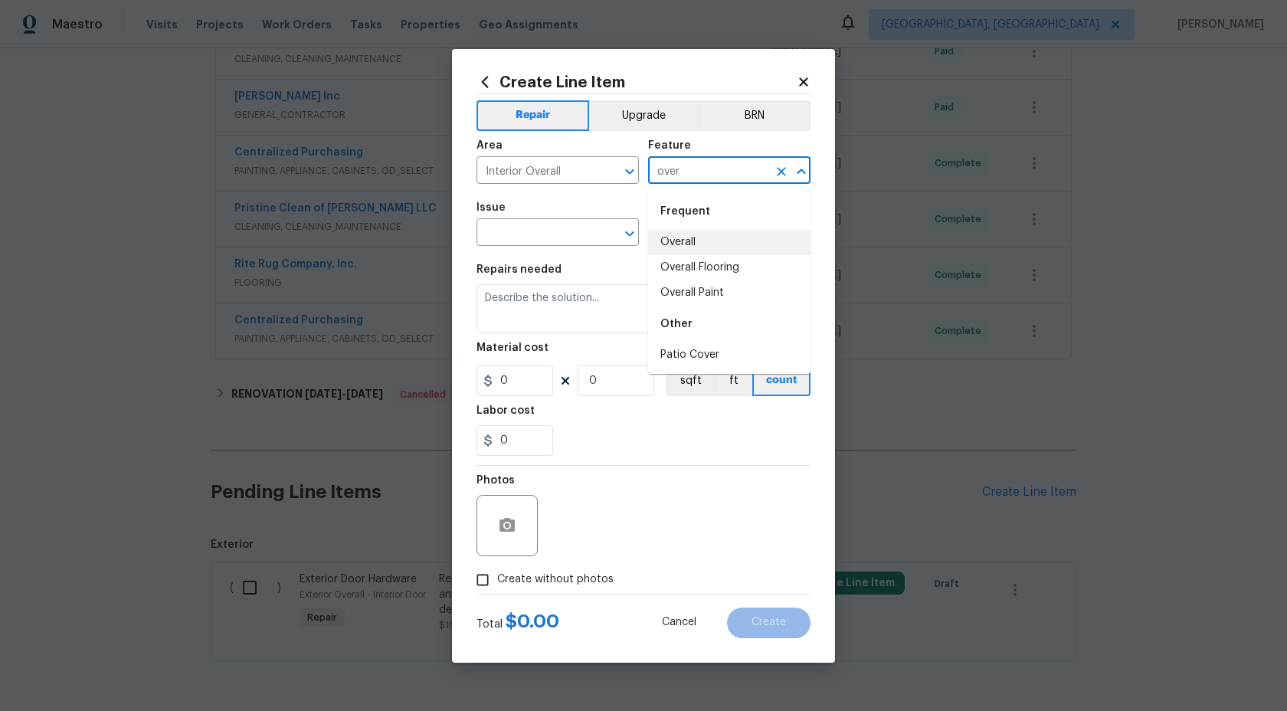
click at [708, 238] on li "Overall" at bounding box center [729, 242] width 162 height 25
type input "Overall"
click at [591, 228] on input "text" at bounding box center [537, 234] width 120 height 24
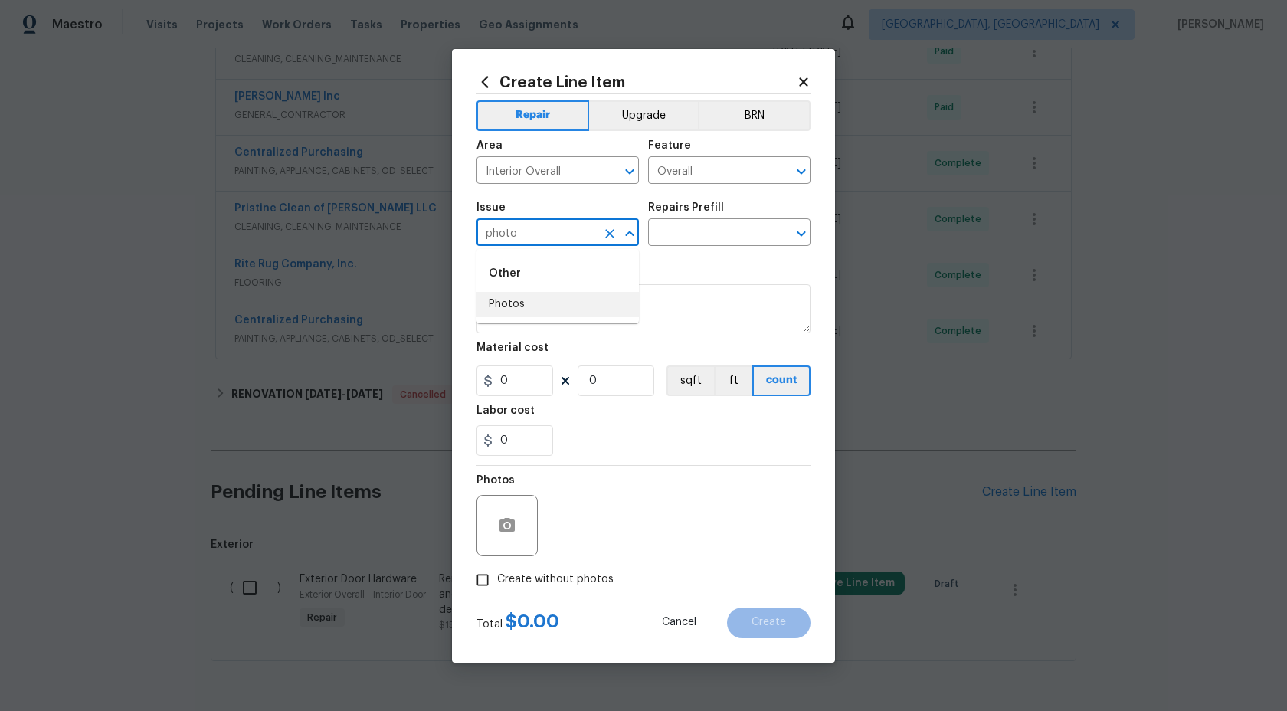
click at [558, 303] on li "Photos" at bounding box center [558, 304] width 162 height 25
type input "Photos"
click at [694, 244] on input "text" at bounding box center [708, 234] width 120 height 24
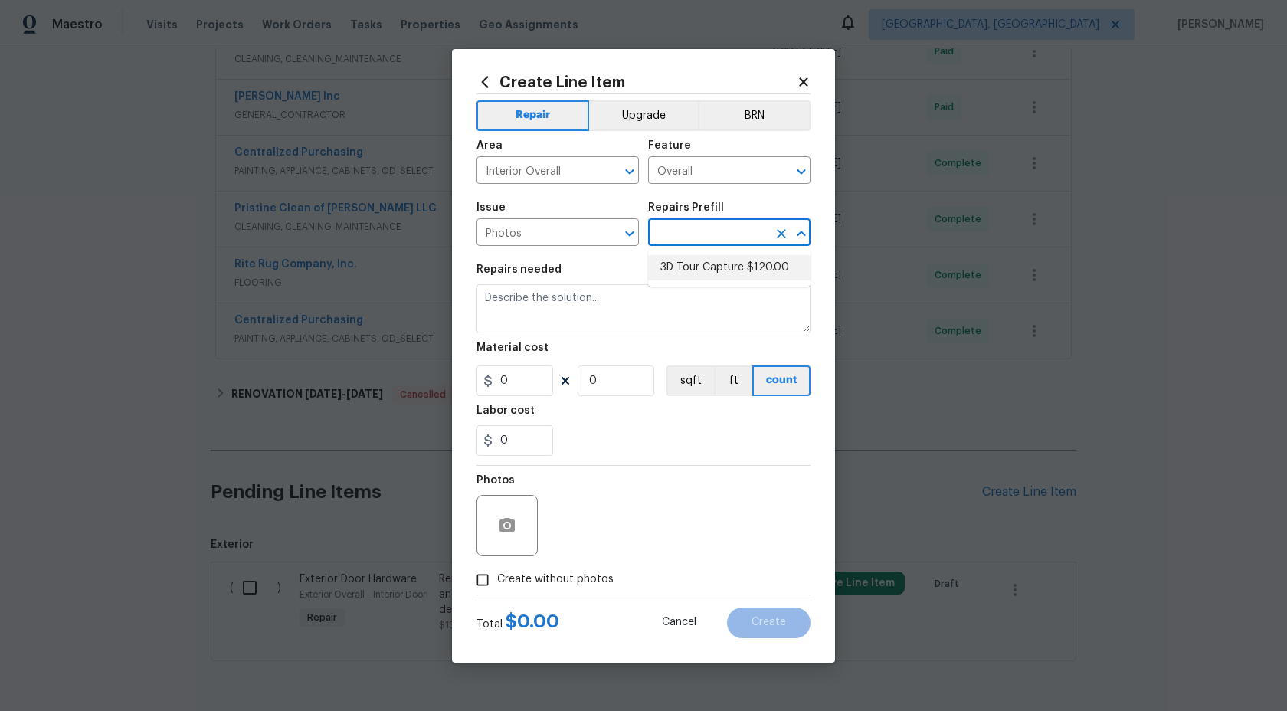
click at [700, 270] on li "3D Tour Capture $120.00" at bounding box center [729, 267] width 162 height 25
type input "3D Tour Capture $120.00"
type textarea "Capture 3D tour of home"
type input "1"
type input "120"
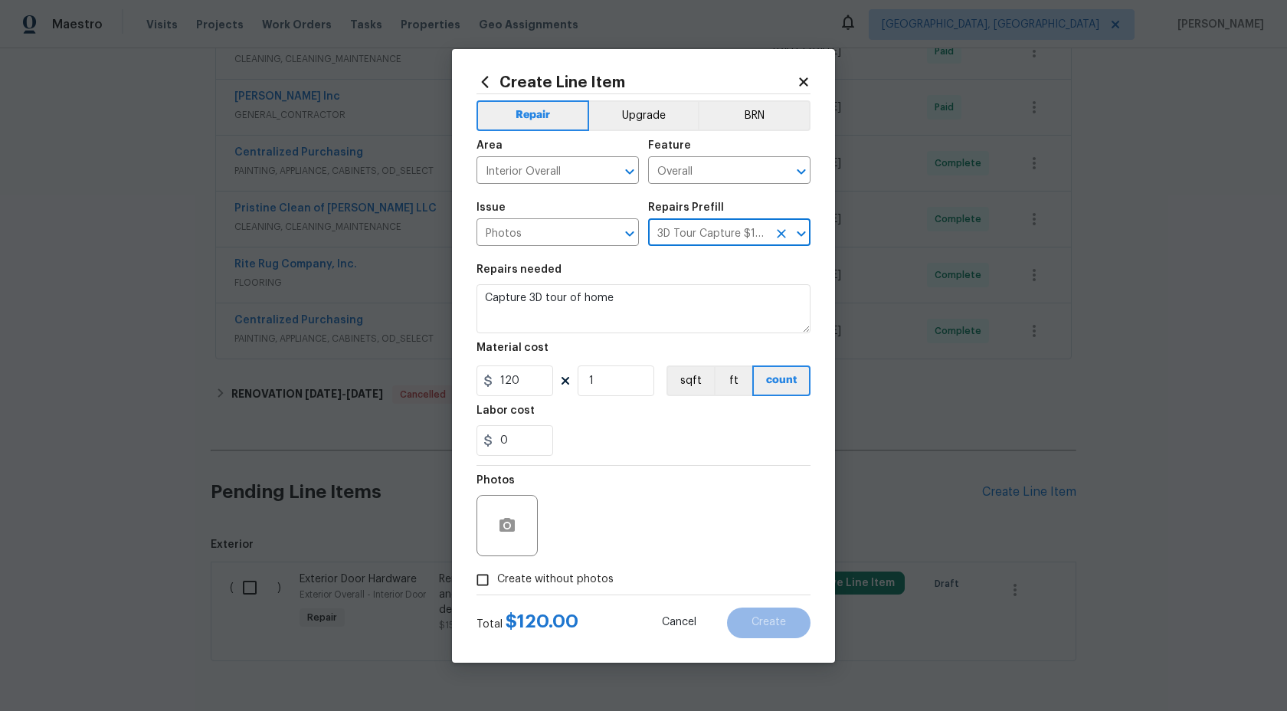
click at [488, 583] on input "Create without photos" at bounding box center [482, 579] width 29 height 29
checkbox input "true"
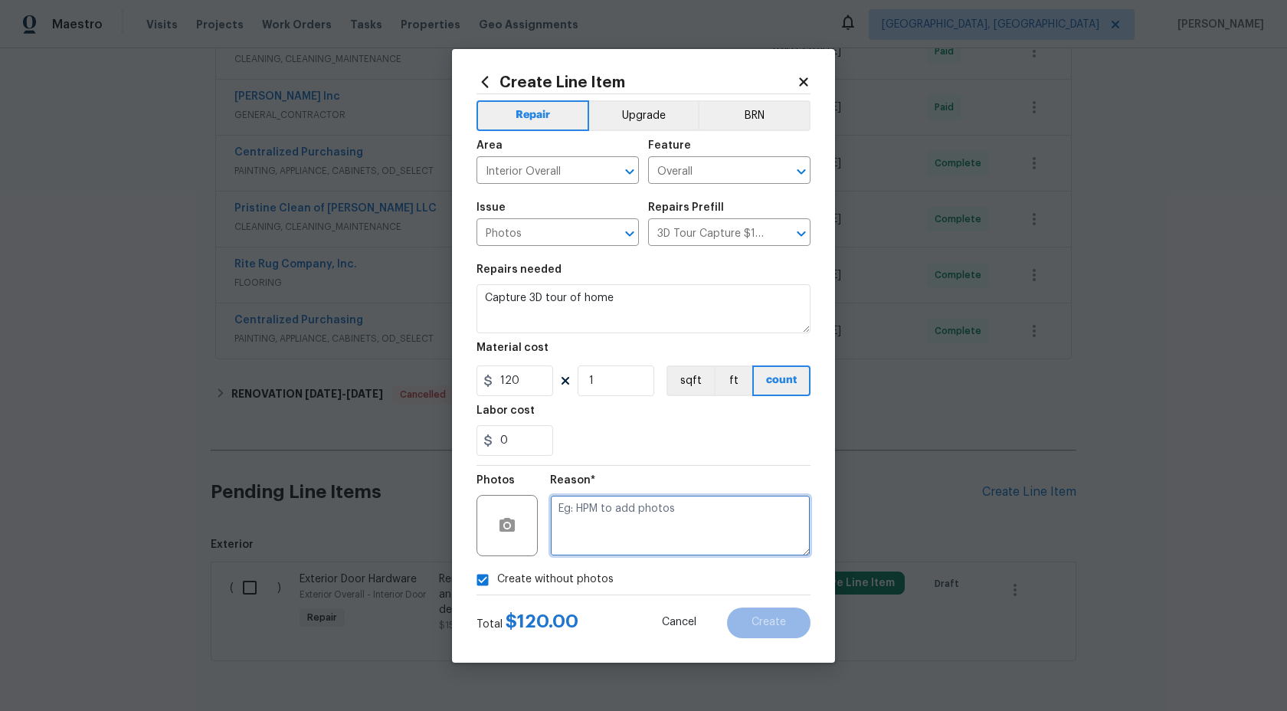
click at [595, 546] on textarea at bounding box center [680, 525] width 261 height 61
type textarea "."
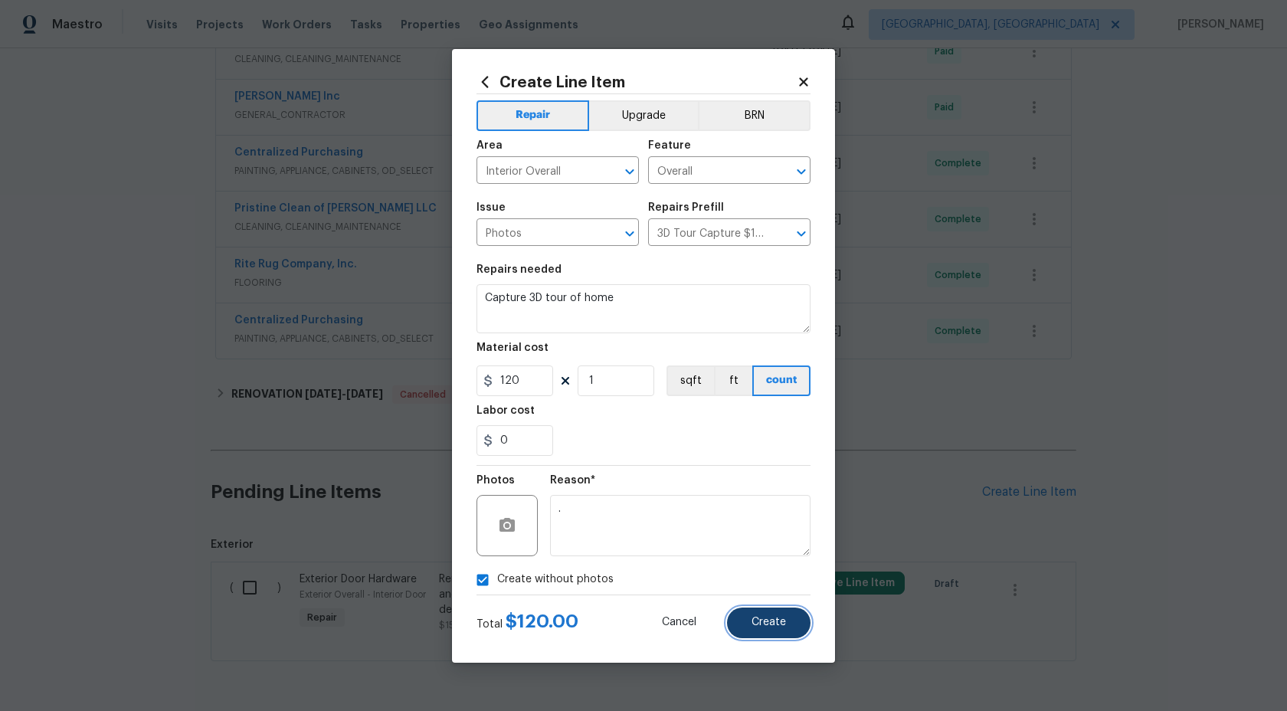
click at [772, 613] on button "Create" at bounding box center [769, 623] width 84 height 31
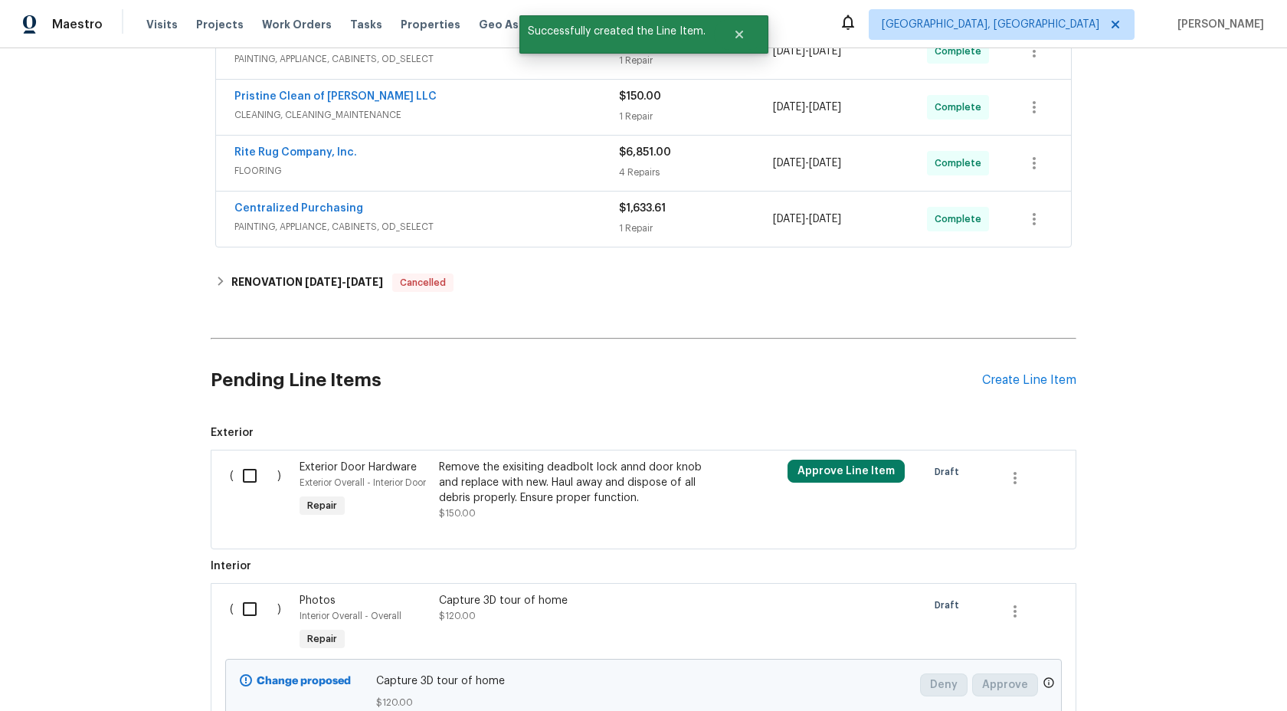
scroll to position [620, 0]
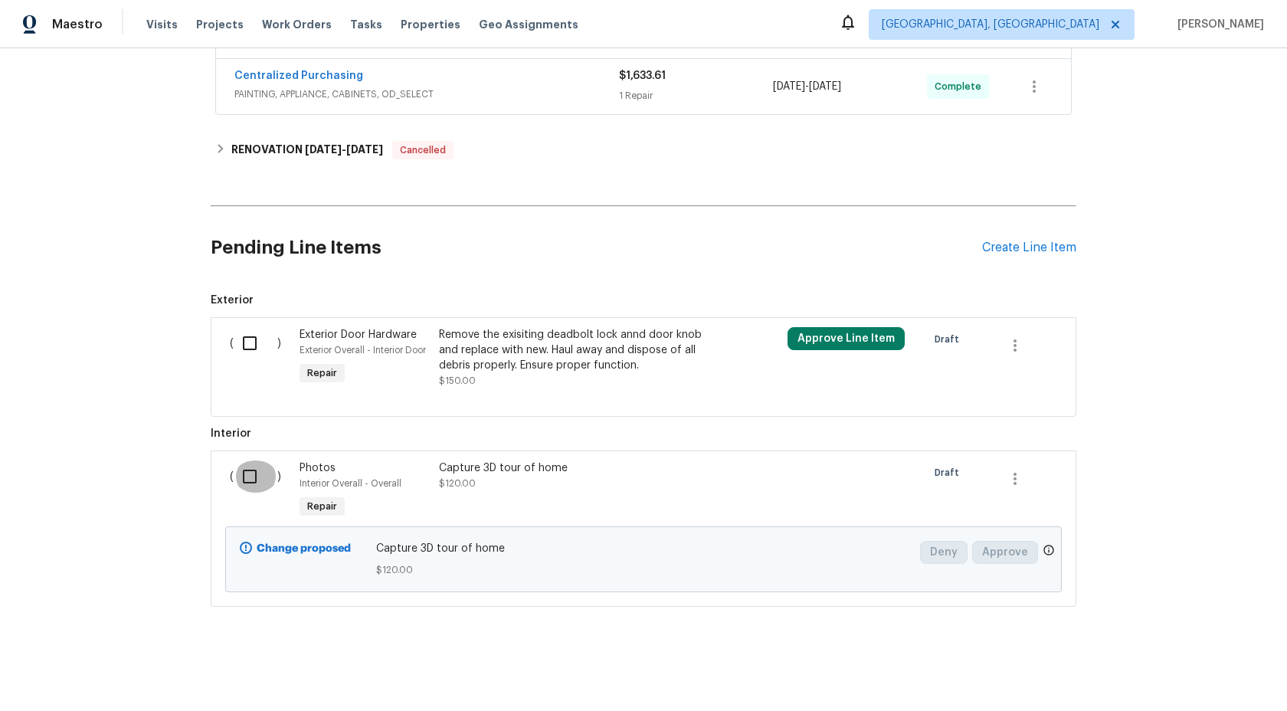
click at [249, 469] on input "checkbox" at bounding box center [256, 476] width 44 height 32
checkbox input "true"
click at [1175, 675] on span "Create Work Order" at bounding box center [1199, 673] width 102 height 19
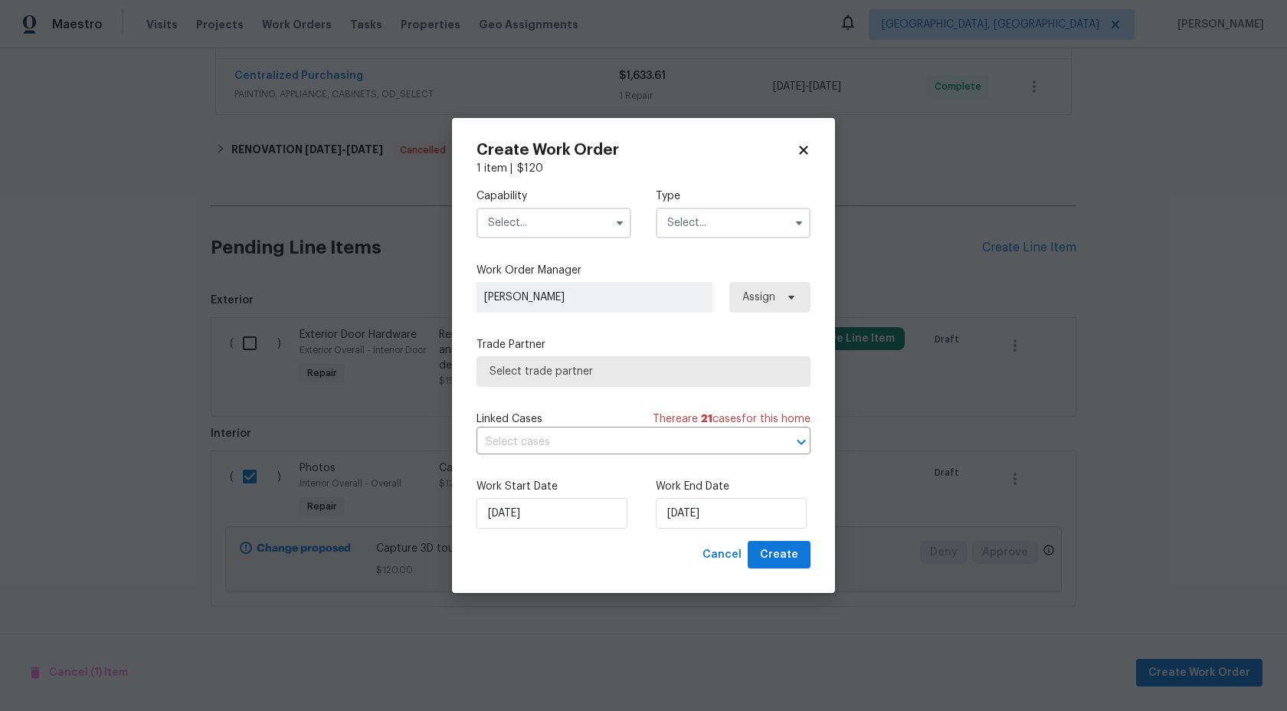
click at [564, 226] on input "text" at bounding box center [554, 223] width 155 height 31
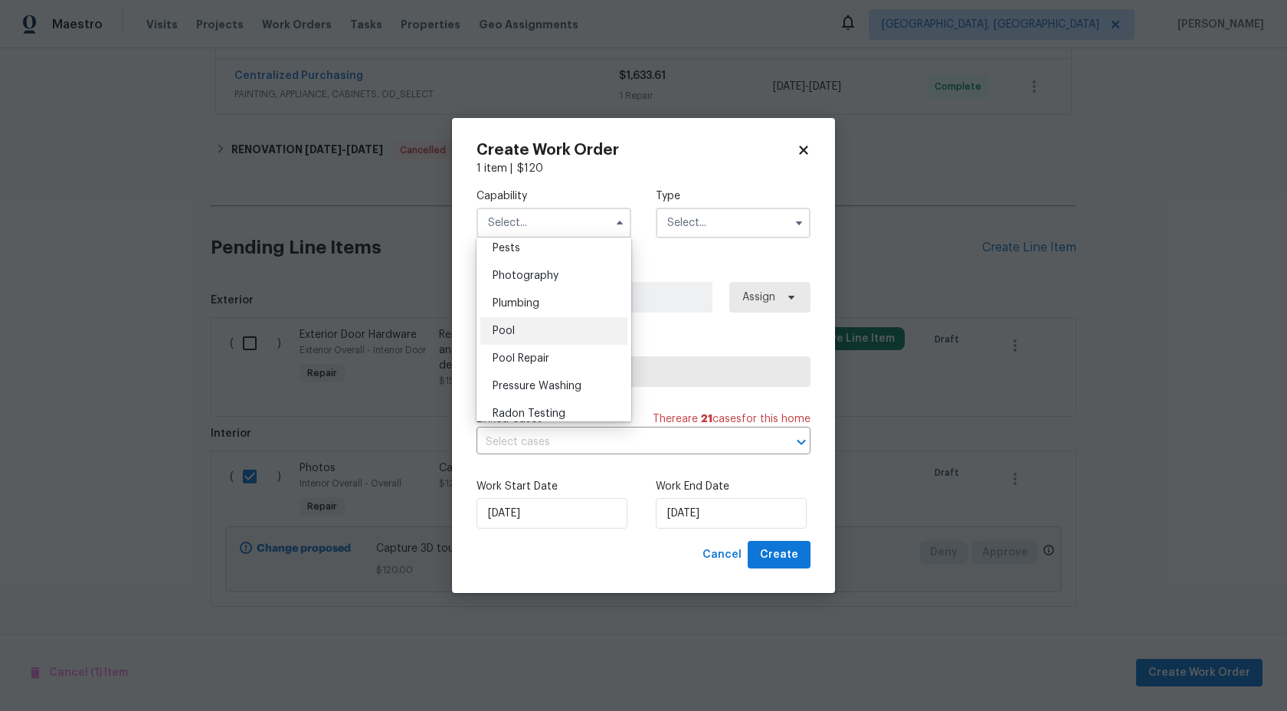
scroll to position [1318, 0]
click at [548, 280] on span "Photography" at bounding box center [526, 279] width 66 height 11
type input "Photography"
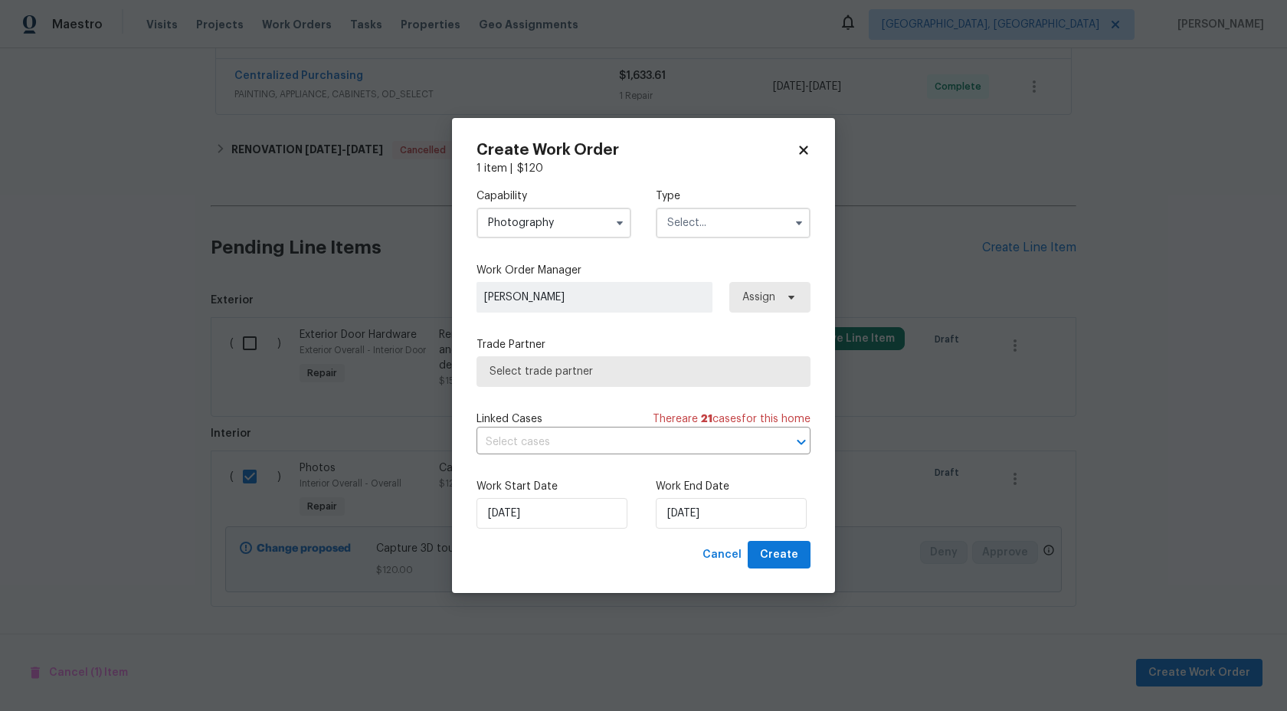
click at [705, 228] on input "text" at bounding box center [733, 223] width 155 height 31
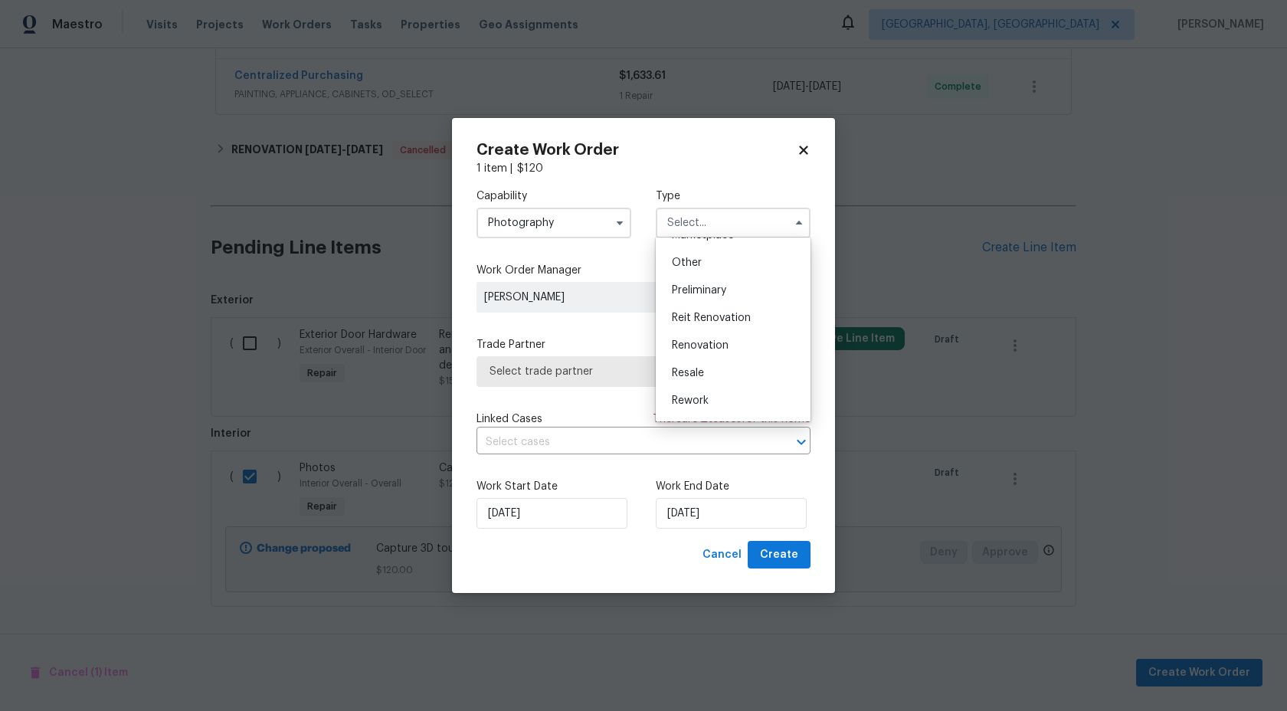
scroll to position [299, 0]
click at [697, 257] on span "Other" at bounding box center [687, 259] width 30 height 11
type input "Other"
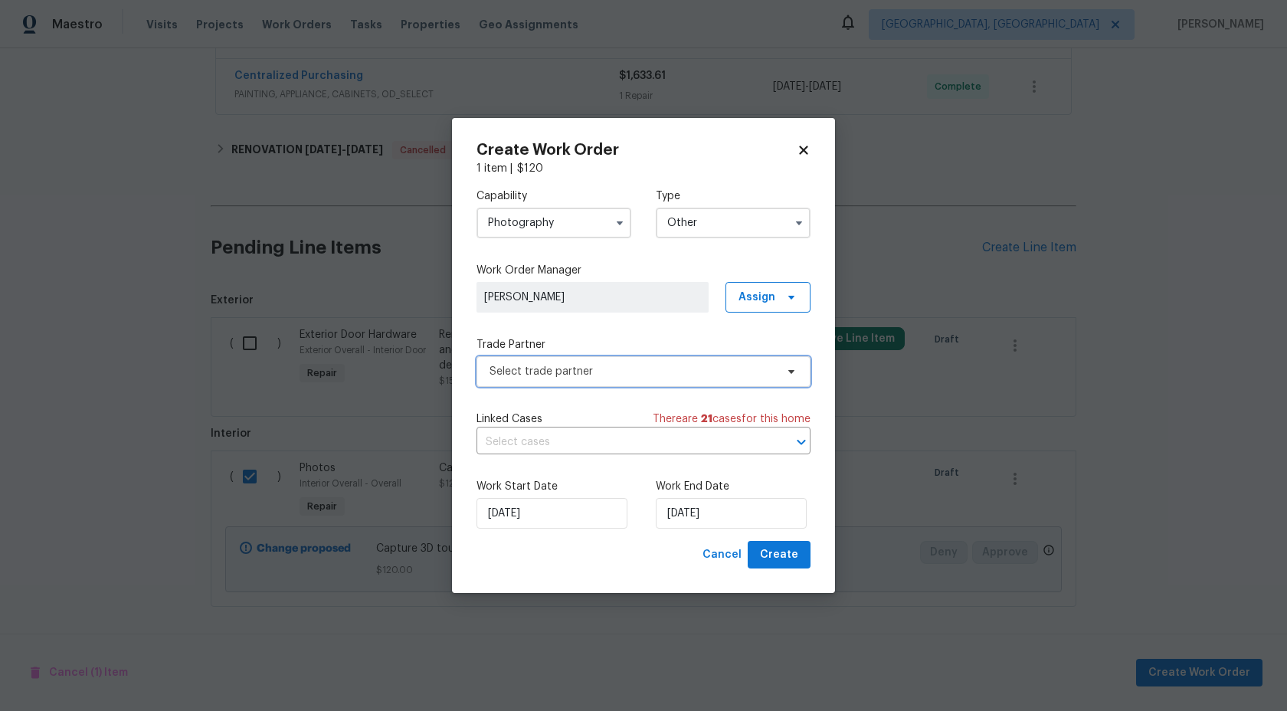
click at [621, 371] on span "Select trade partner" at bounding box center [633, 371] width 286 height 15
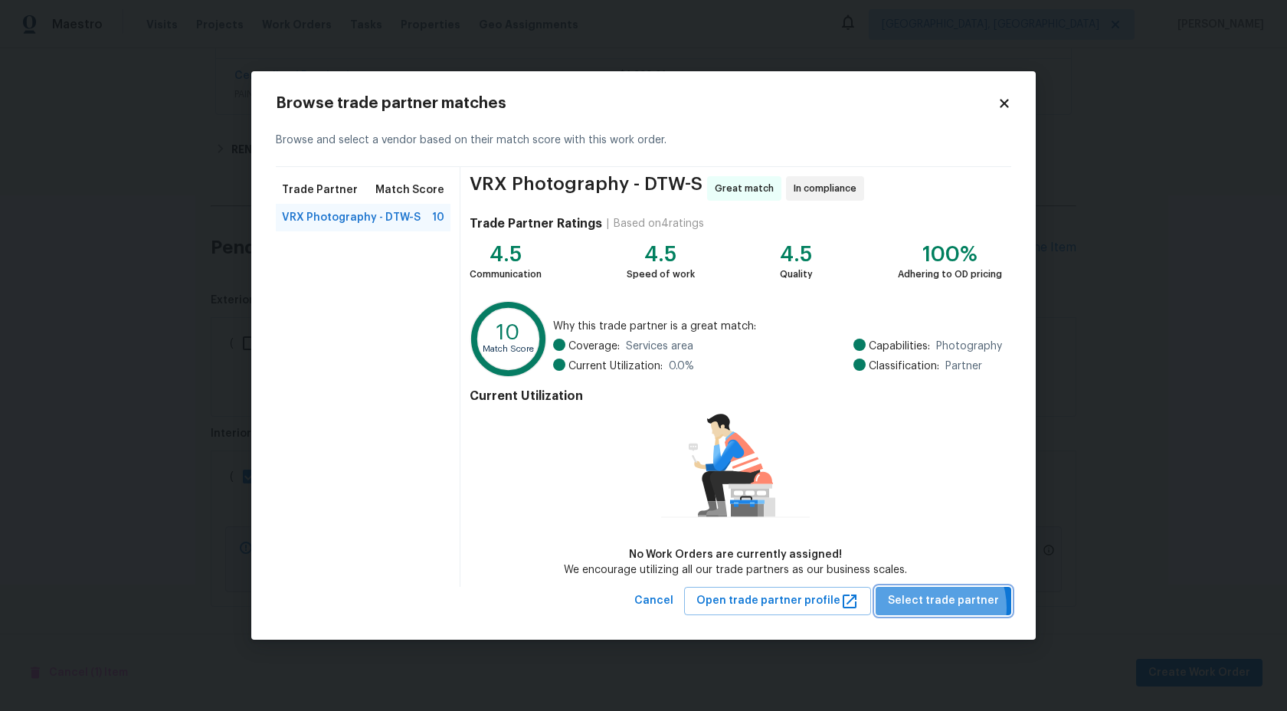
click at [936, 608] on span "Select trade partner" at bounding box center [943, 600] width 111 height 19
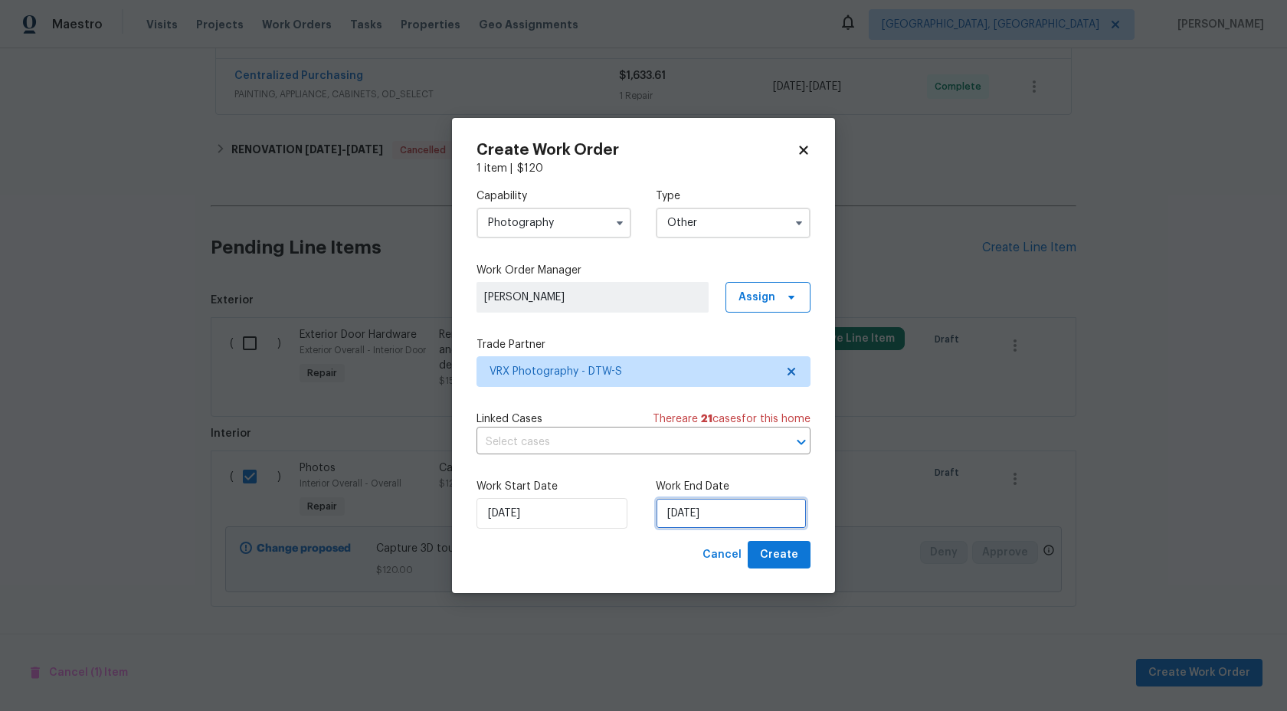
click at [723, 509] on input "23/08/2025" at bounding box center [731, 513] width 151 height 31
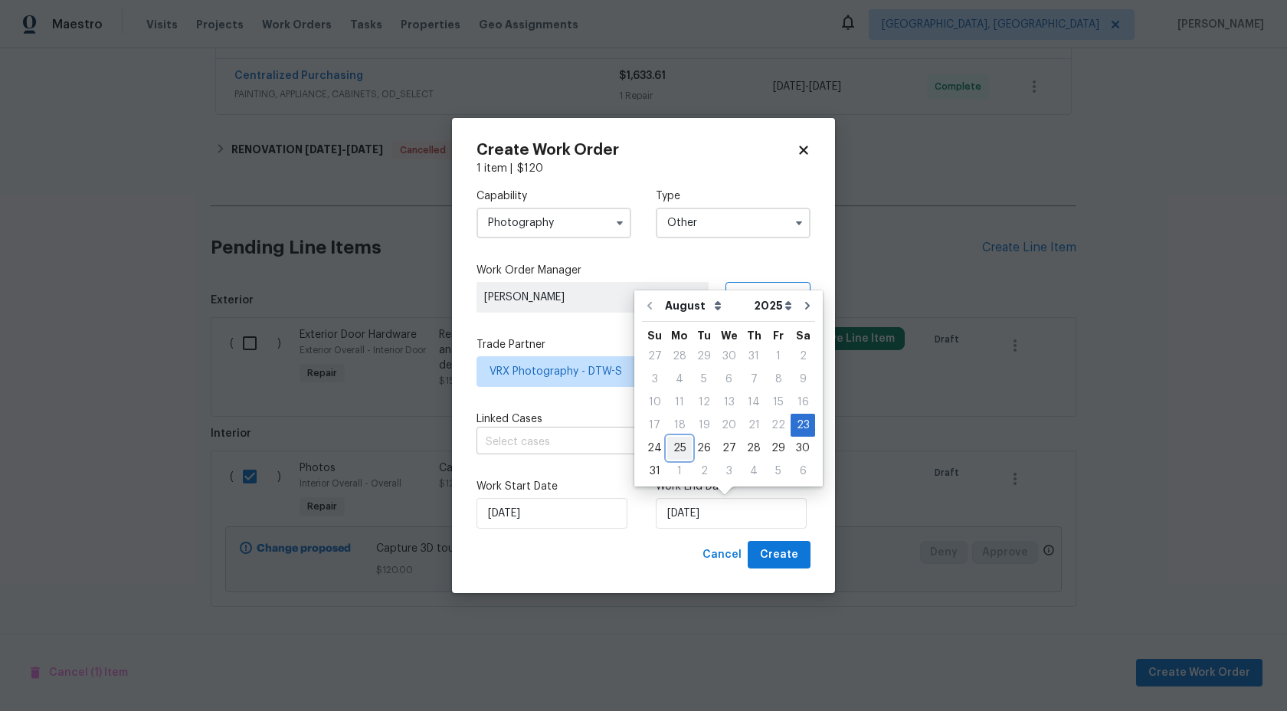
click at [673, 447] on div "25" at bounding box center [679, 447] width 25 height 21
type input "25/08/2025"
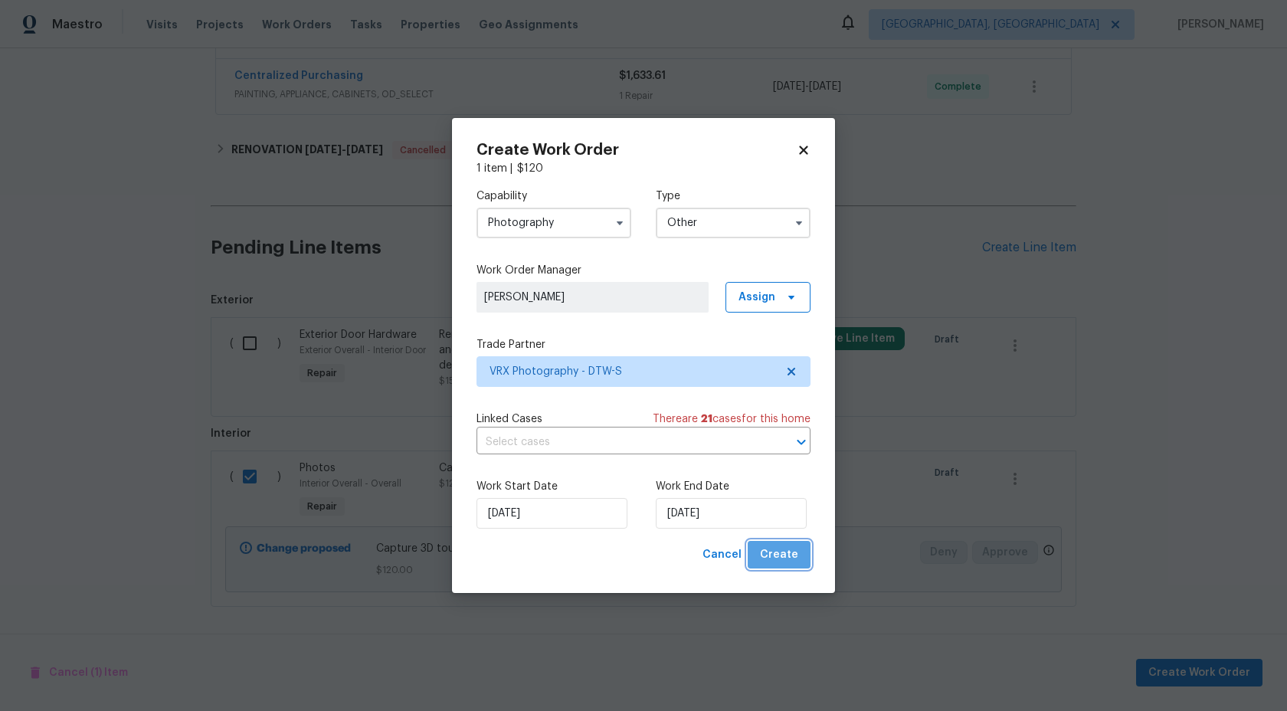
click at [785, 559] on span "Create" at bounding box center [779, 555] width 38 height 19
checkbox input "false"
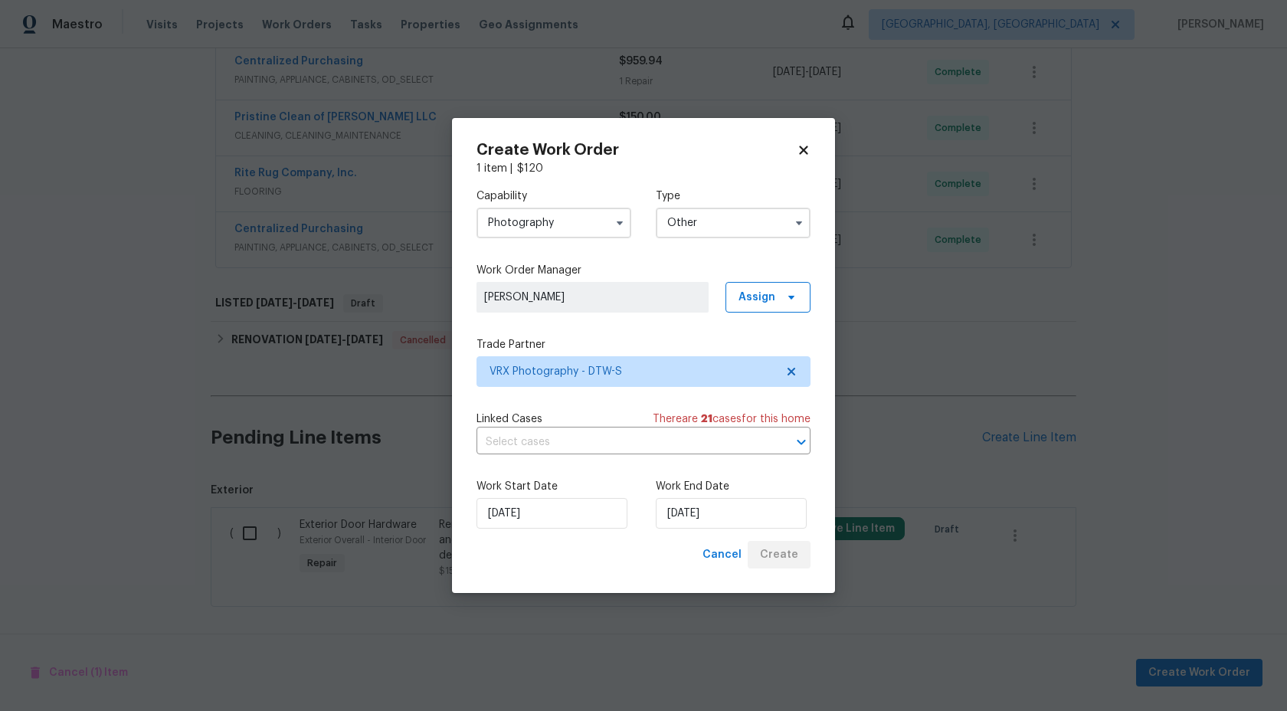
scroll to position [466, 0]
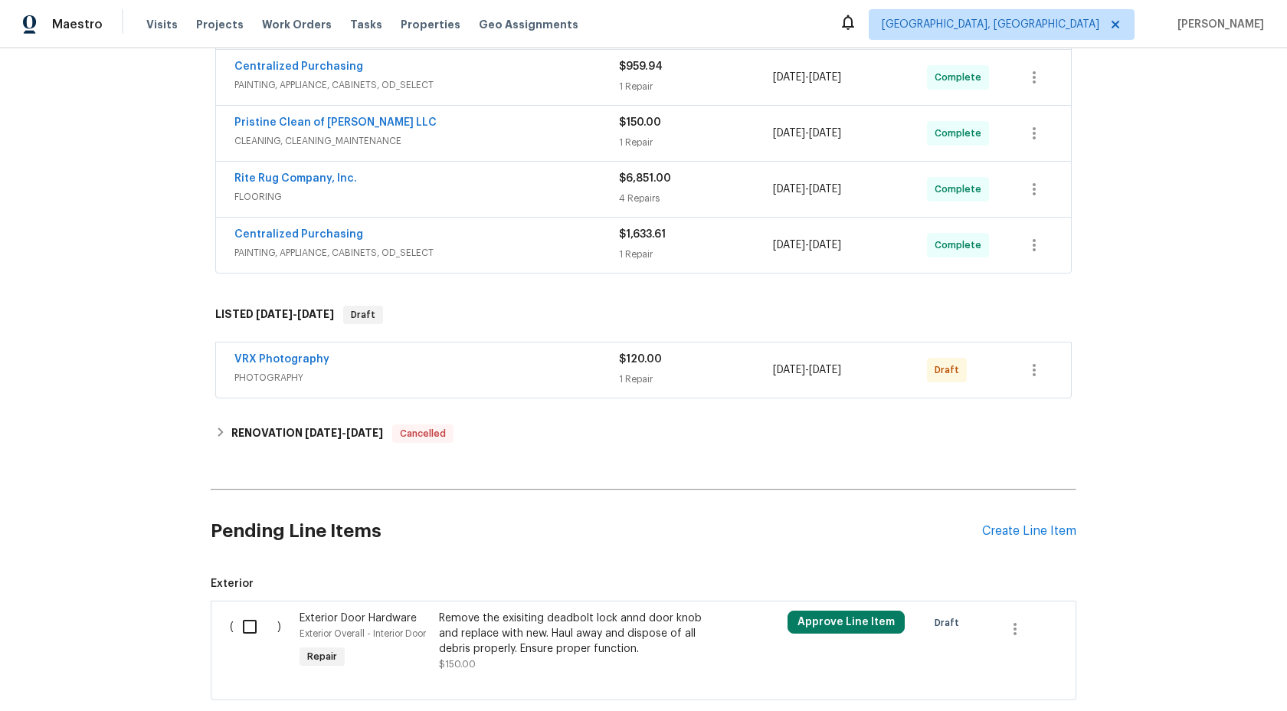
scroll to position [554, 0]
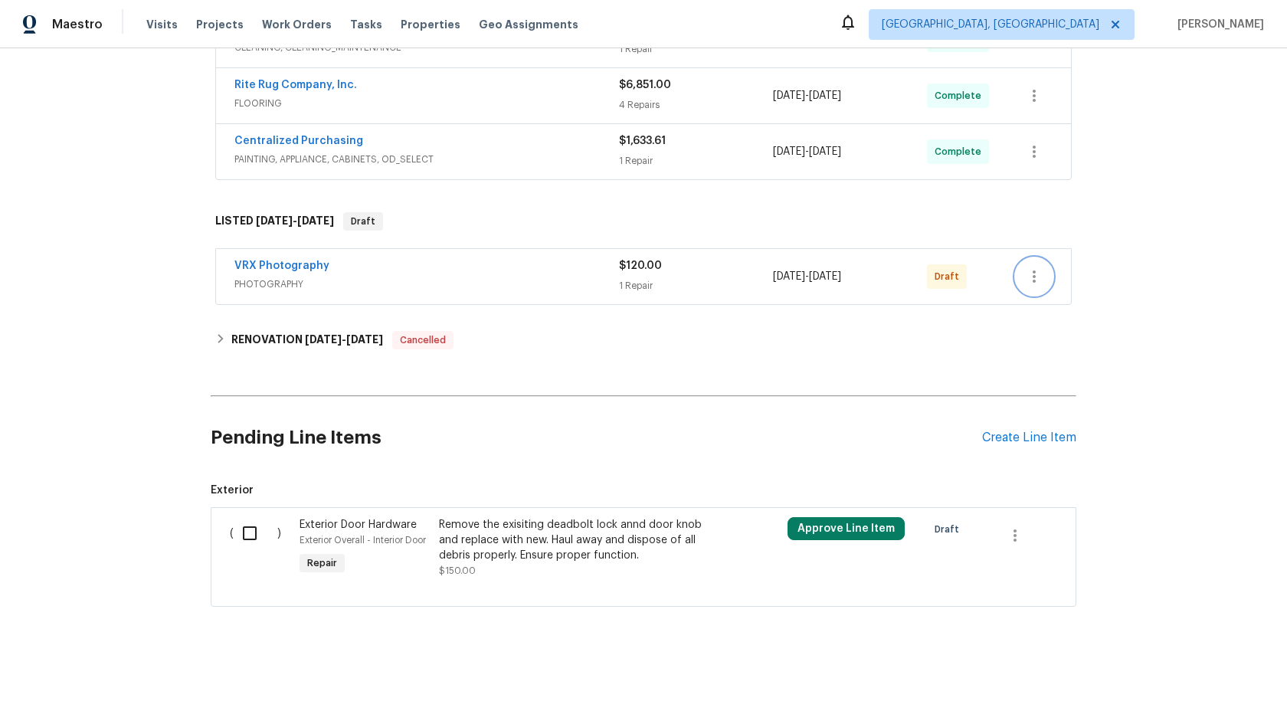
click at [1036, 281] on icon "button" at bounding box center [1034, 276] width 18 height 18
click at [1036, 281] on li "Send to Vendor" at bounding box center [1098, 276] width 165 height 25
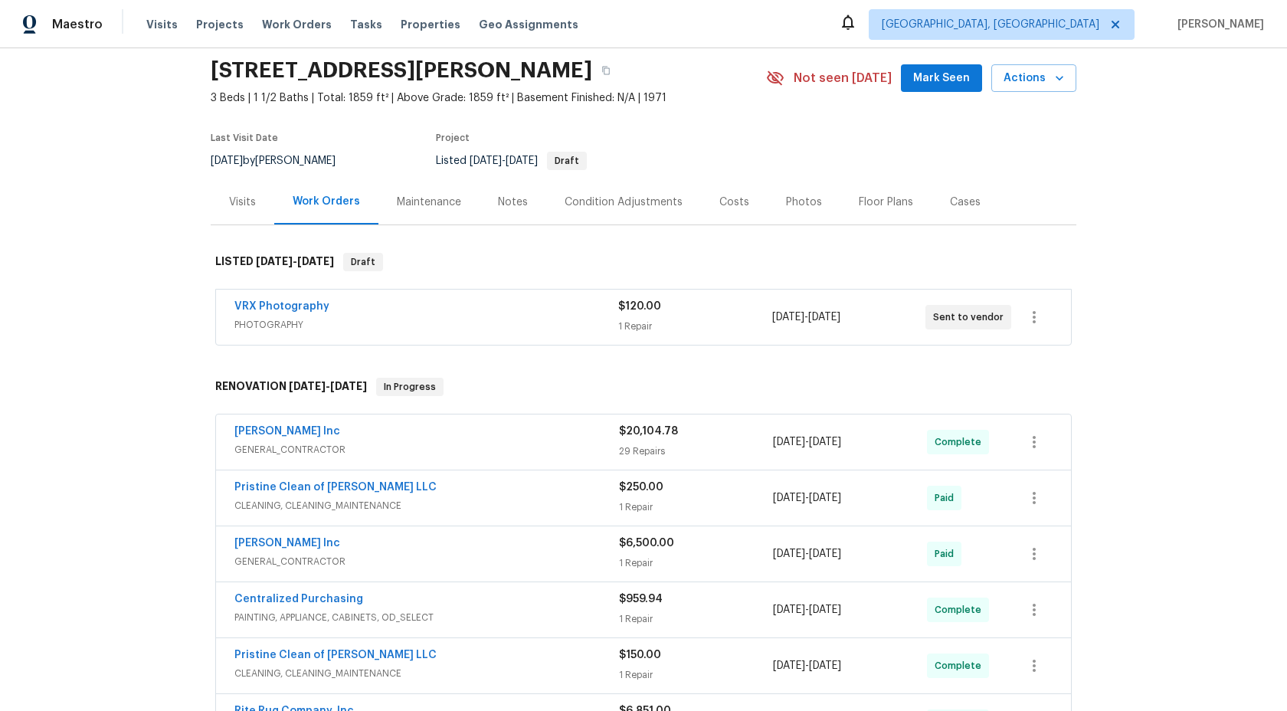
scroll to position [0, 0]
